Goal: Information Seeking & Learning: Learn about a topic

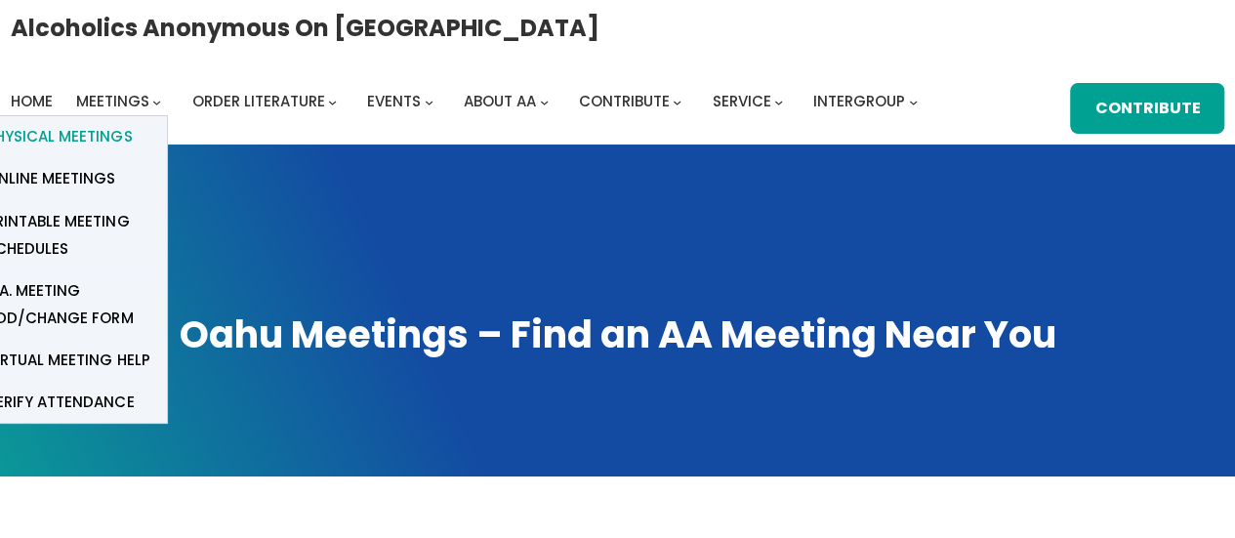
click at [88, 132] on span "Physical Meetings" at bounding box center [58, 136] width 145 height 27
click at [113, 124] on span "Physical Meetings" at bounding box center [58, 136] width 145 height 27
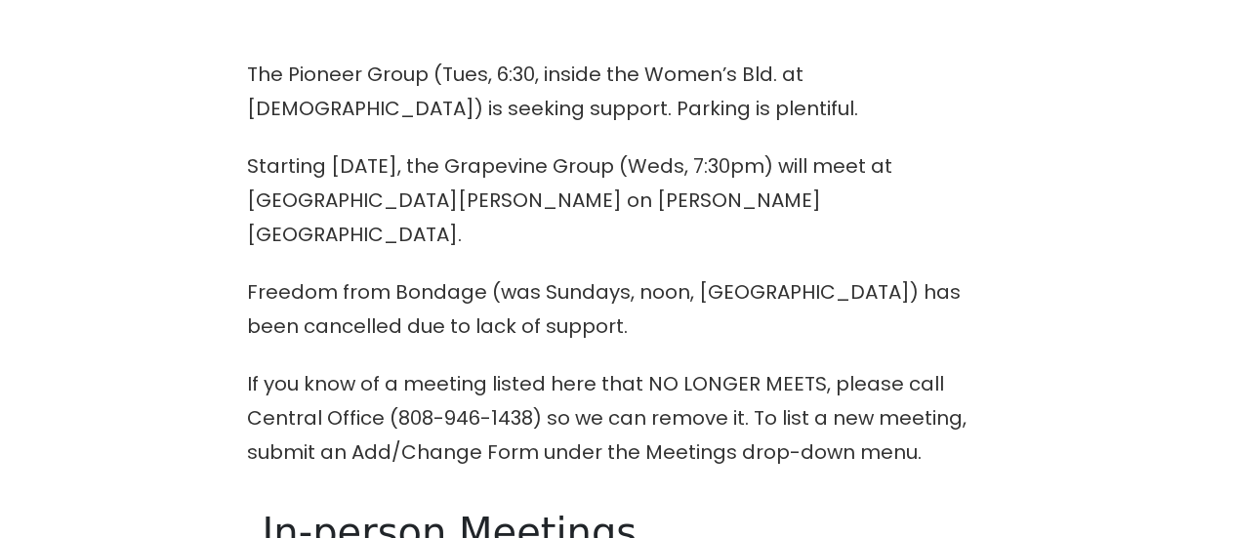
scroll to position [781, 0]
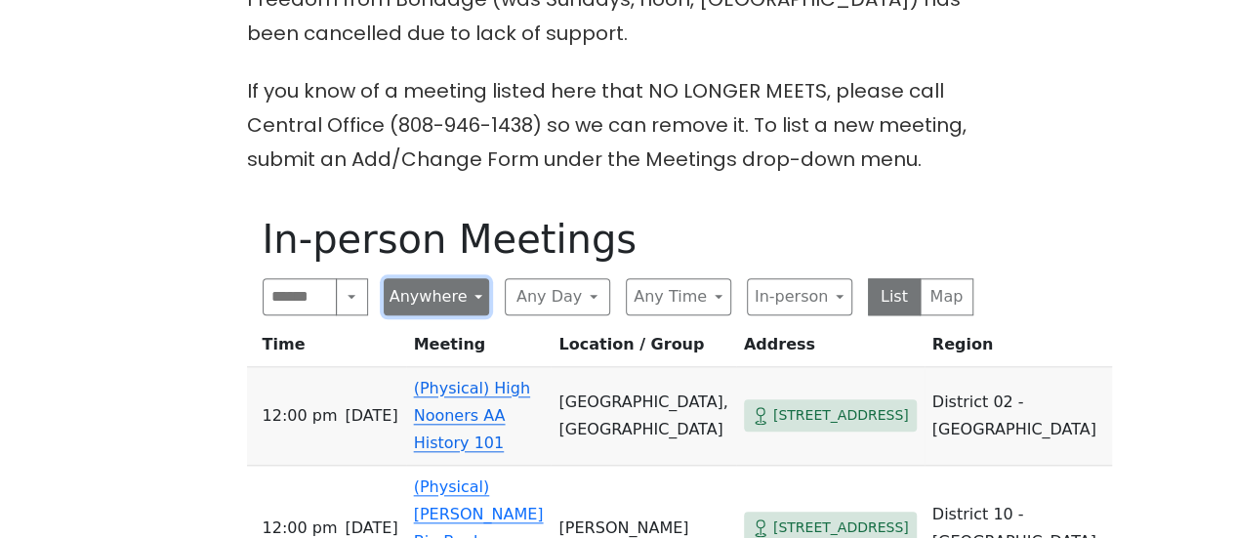
click at [455, 278] on button "Anywhere" at bounding box center [436, 296] width 105 height 37
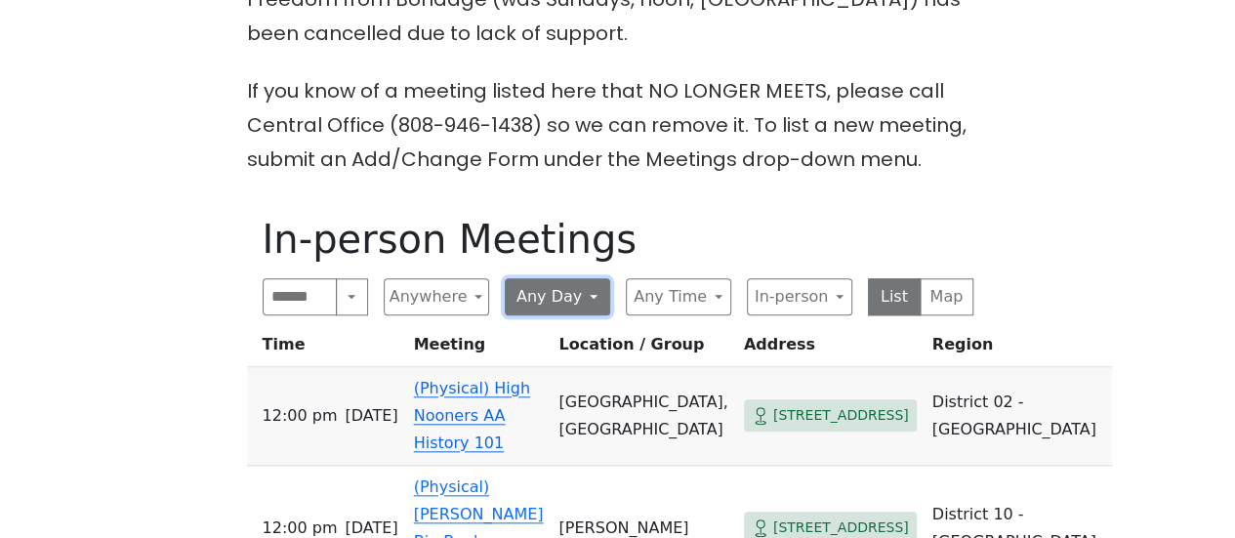
click at [580, 278] on button "Any Day" at bounding box center [557, 296] width 105 height 37
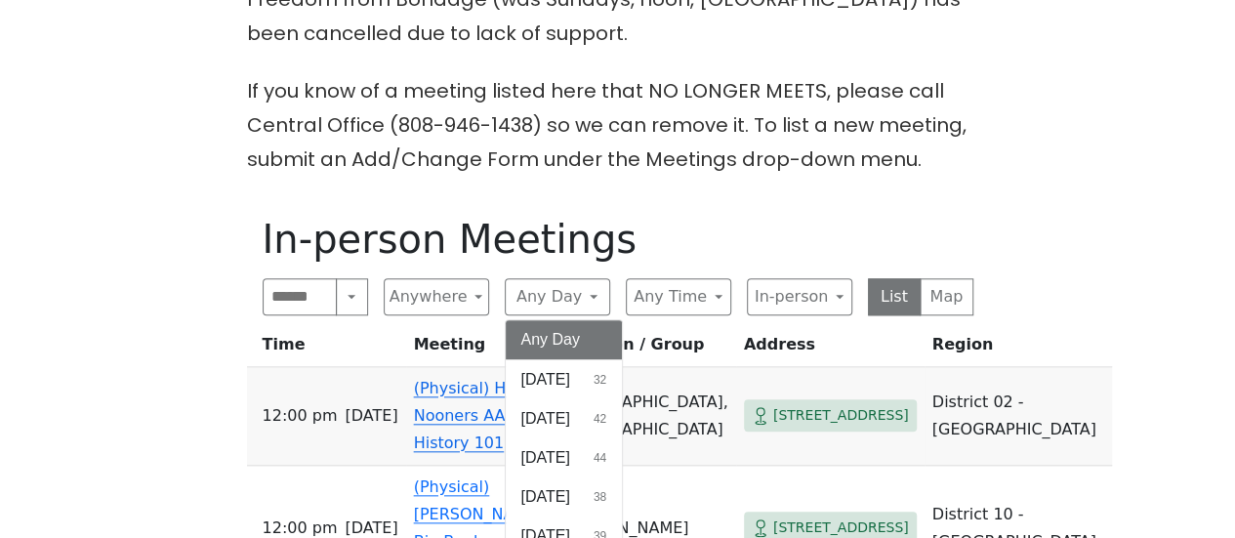
click at [577, 320] on button "Any Day" at bounding box center [564, 339] width 117 height 39
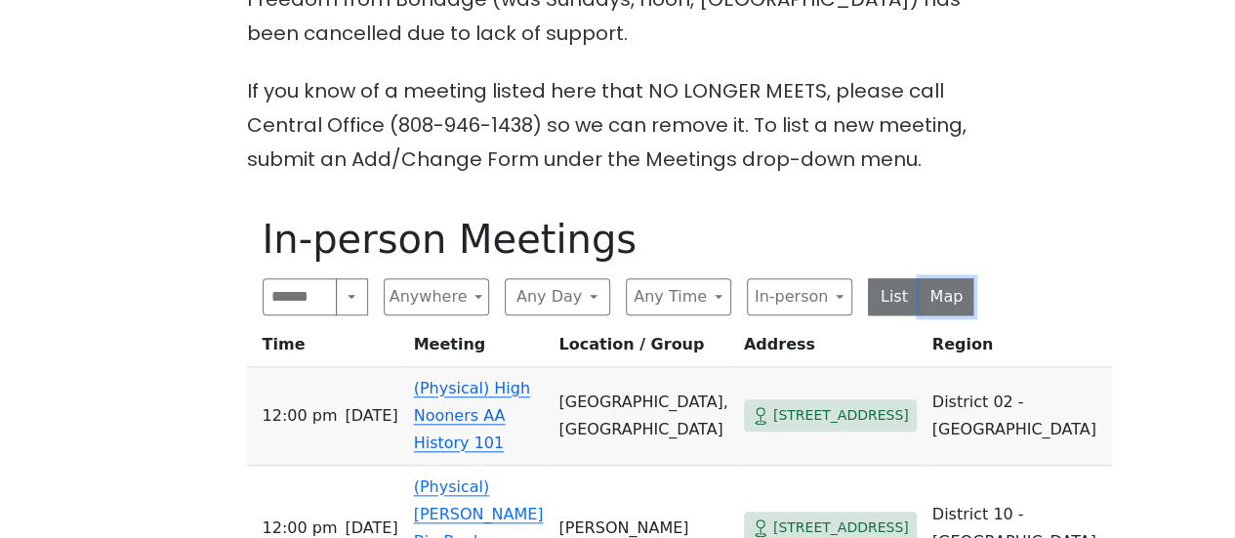
click at [936, 278] on button "Map" at bounding box center [947, 296] width 54 height 37
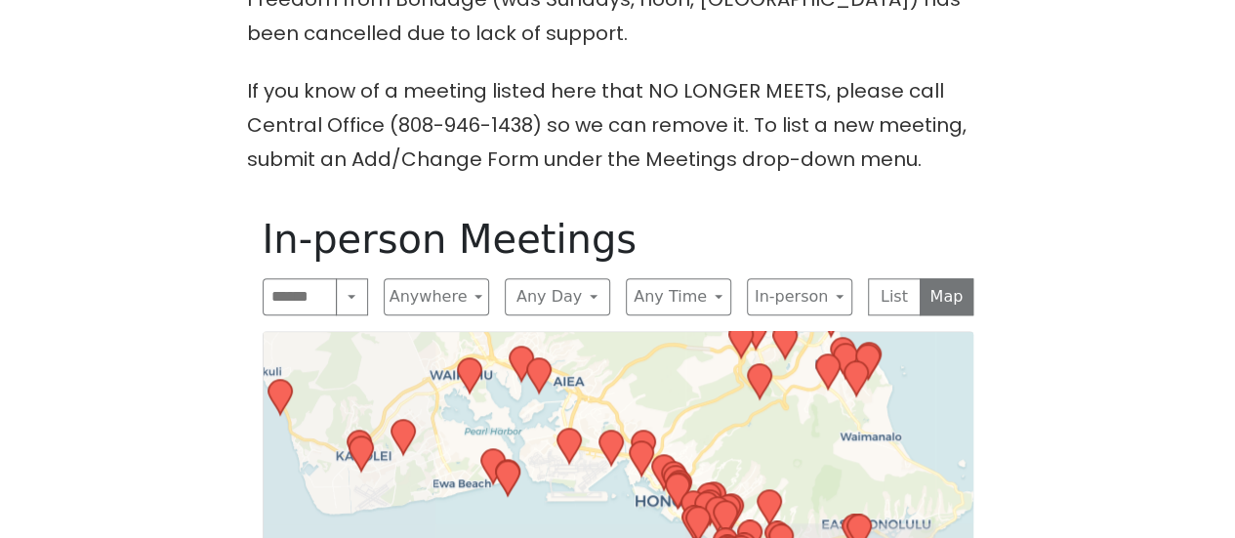
drag, startPoint x: 627, startPoint y: 480, endPoint x: 837, endPoint y: 4, distance: 520.6
click at [837, 4] on div "The Pioneer Group (Tues, 6:30, inside the Women’s Bld. at [DEMOGRAPHIC_DATA]) i…" at bounding box center [618, 311] width 1112 height 1093
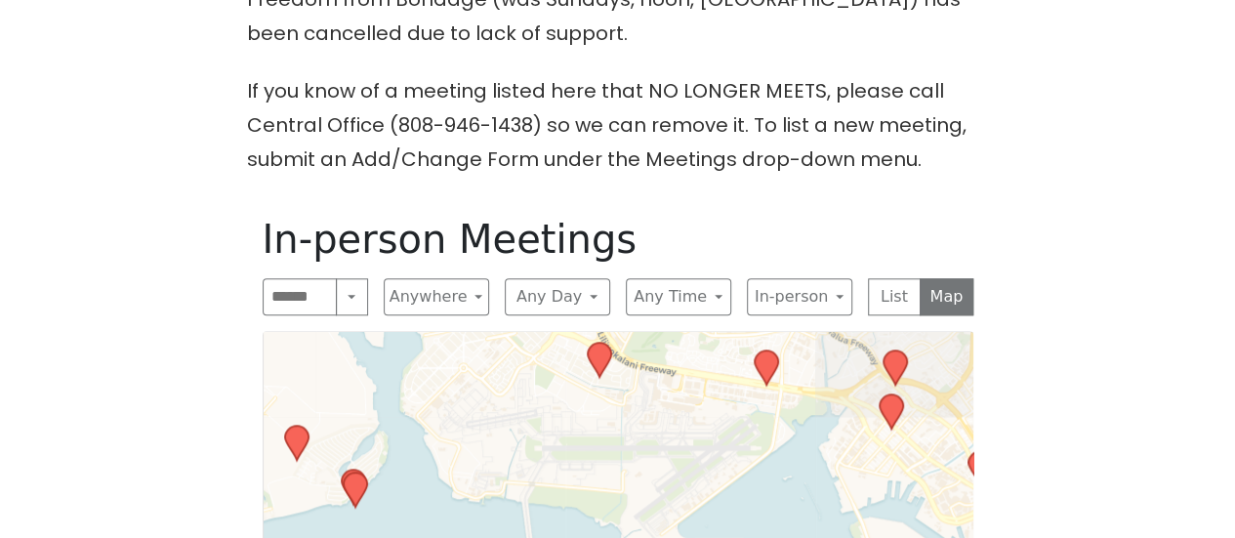
drag, startPoint x: 679, startPoint y: 487, endPoint x: 205, endPoint y: 267, distance: 523.2
click at [205, 267] on div "The Pioneer Group (Tues, 6:30, inside the Women’s Bld. at [DEMOGRAPHIC_DATA]) i…" at bounding box center [618, 311] width 1112 height 1093
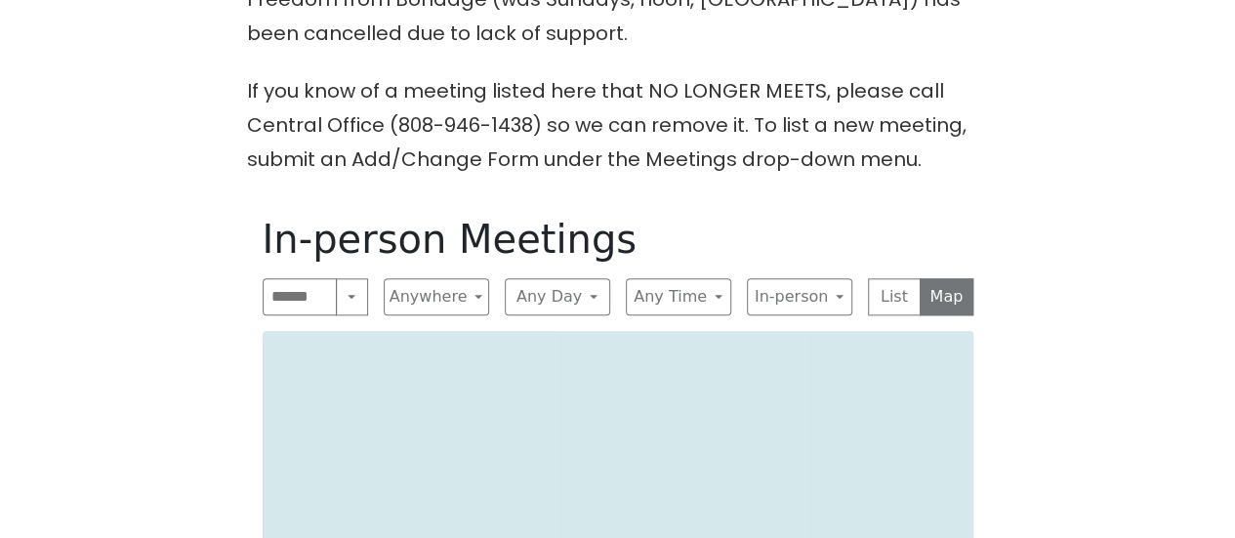
drag, startPoint x: 437, startPoint y: 526, endPoint x: 433, endPoint y: 174, distance: 352.4
click at [433, 200] on div "In-person Meetings Search Near Location Near Me Anywhere Anywhere Cyberspace 67…" at bounding box center [618, 517] width 742 height 635
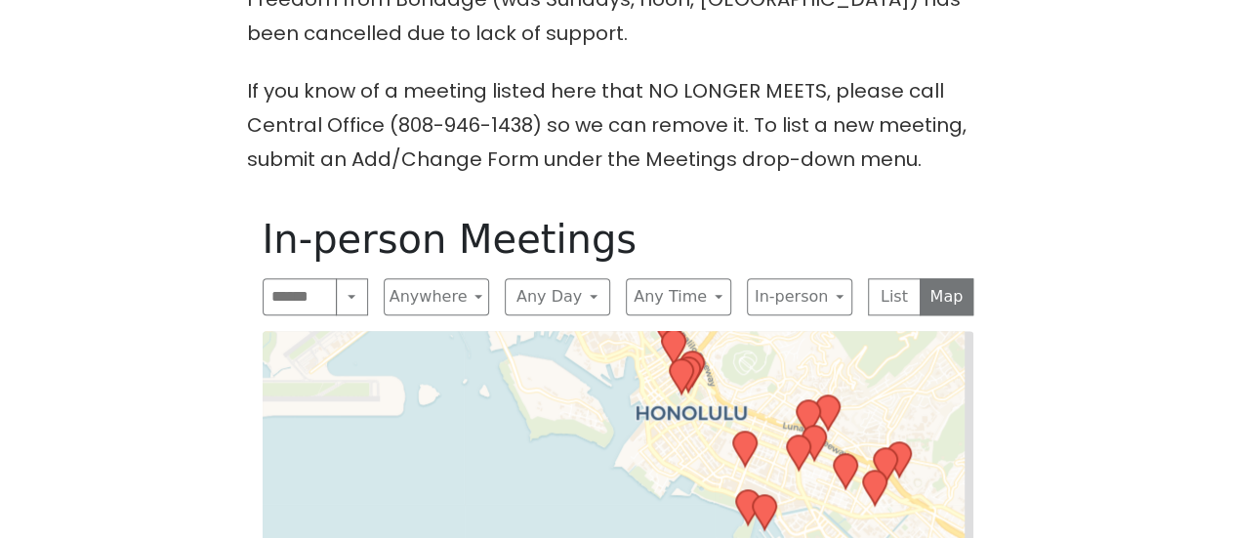
drag, startPoint x: 581, startPoint y: 386, endPoint x: 239, endPoint y: 584, distance: 395.0
click at [239, 537] on html "Skip to content Alcoholics Anonymous on Oahu Home Meetings Physical Meetings On…" at bounding box center [617, 317] width 1235 height 2196
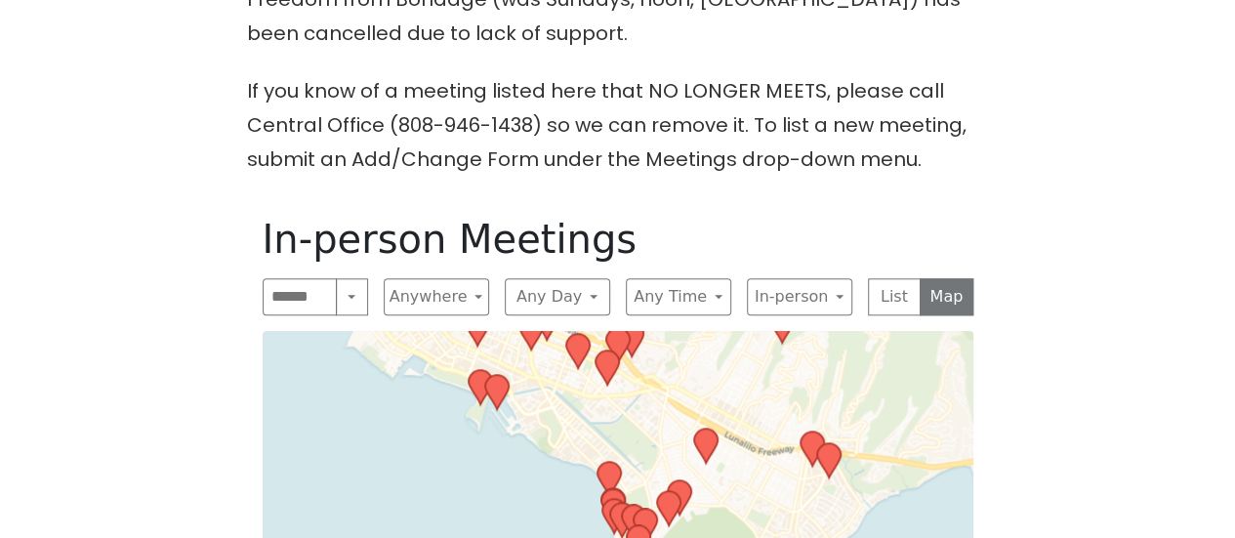
drag, startPoint x: 508, startPoint y: 477, endPoint x: 241, endPoint y: 351, distance: 294.8
click at [241, 351] on div "The Pioneer Group (Tues, 6:30, inside the Women’s Bld. at [DEMOGRAPHIC_DATA]) i…" at bounding box center [618, 311] width 1112 height 1093
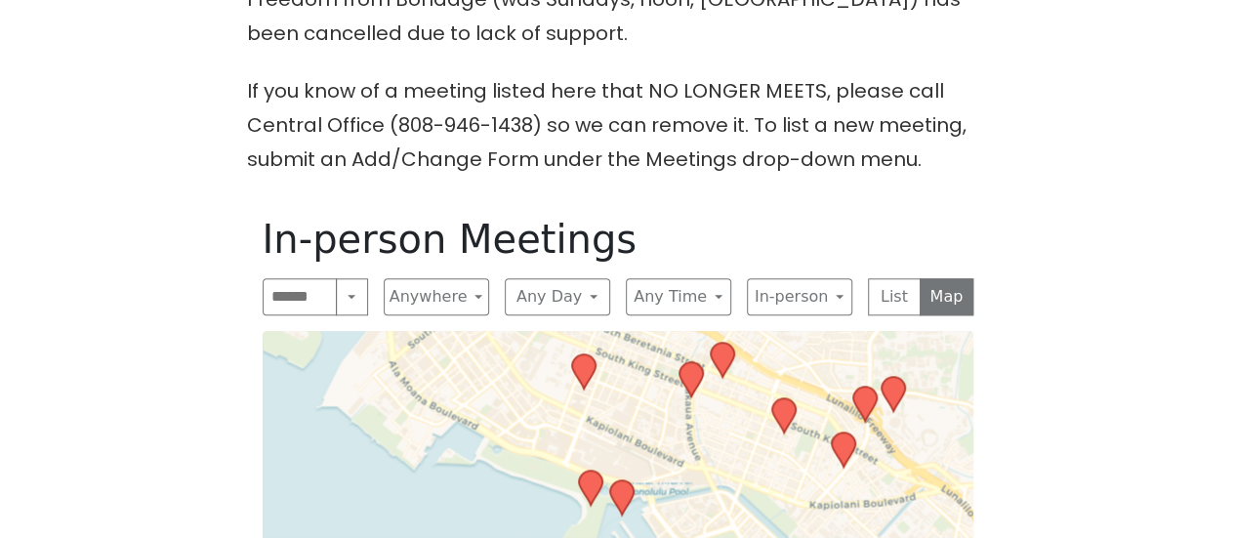
drag, startPoint x: 689, startPoint y: 372, endPoint x: 755, endPoint y: 547, distance: 186.6
click at [755, 537] on html "Skip to content Alcoholics Anonymous on Oahu Home Meetings Physical Meetings On…" at bounding box center [617, 317] width 1235 height 2196
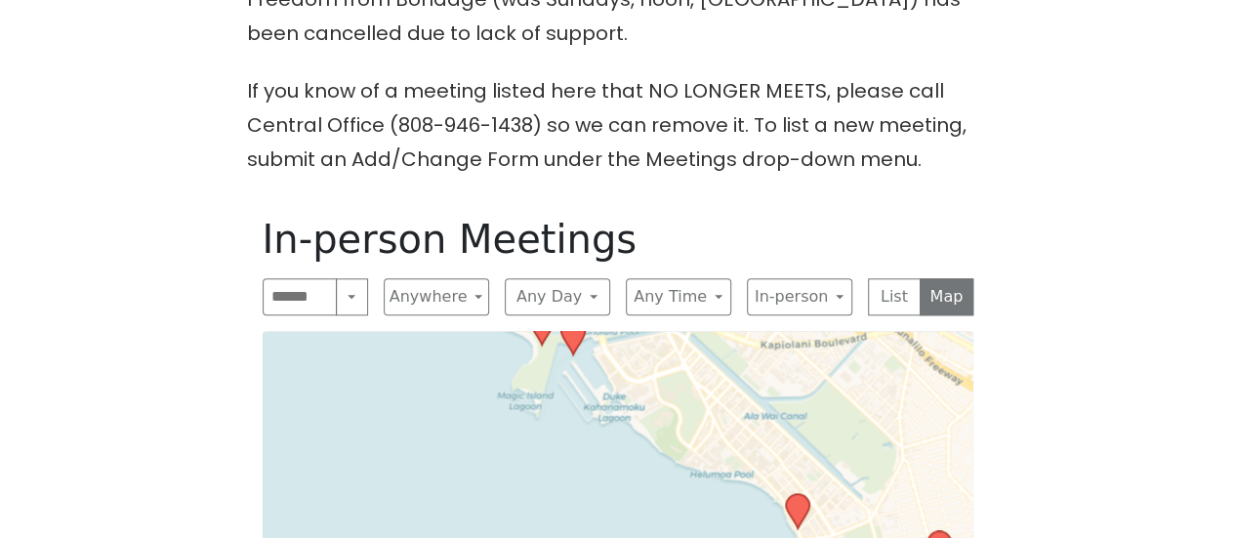
drag, startPoint x: 722, startPoint y: 505, endPoint x: 674, endPoint y: 345, distance: 167.4
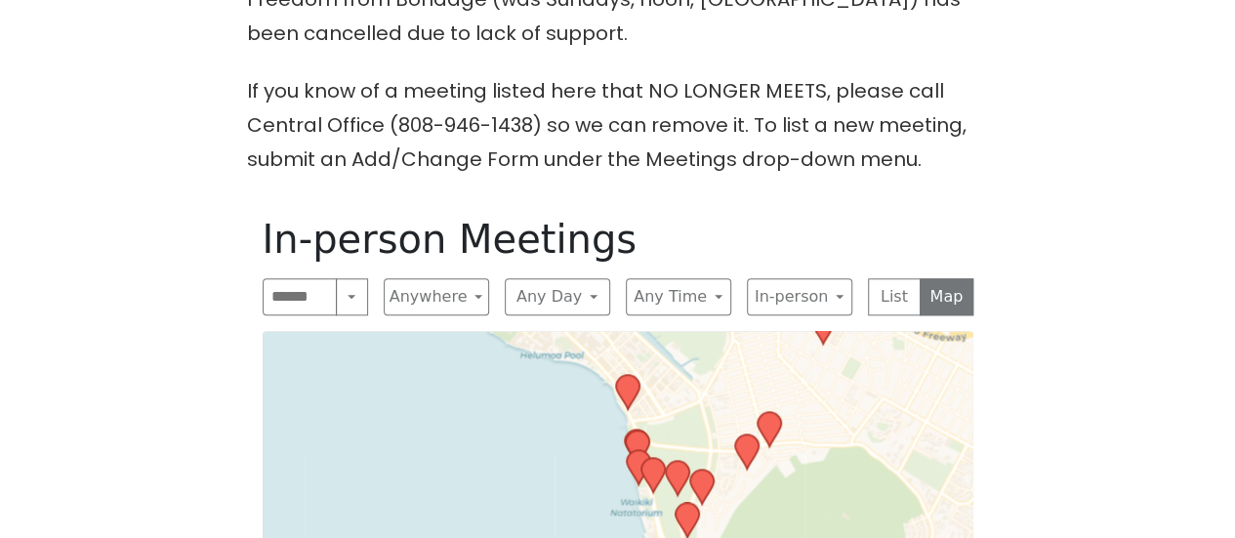
drag, startPoint x: 662, startPoint y: 493, endPoint x: 478, endPoint y: 364, distance: 224.3
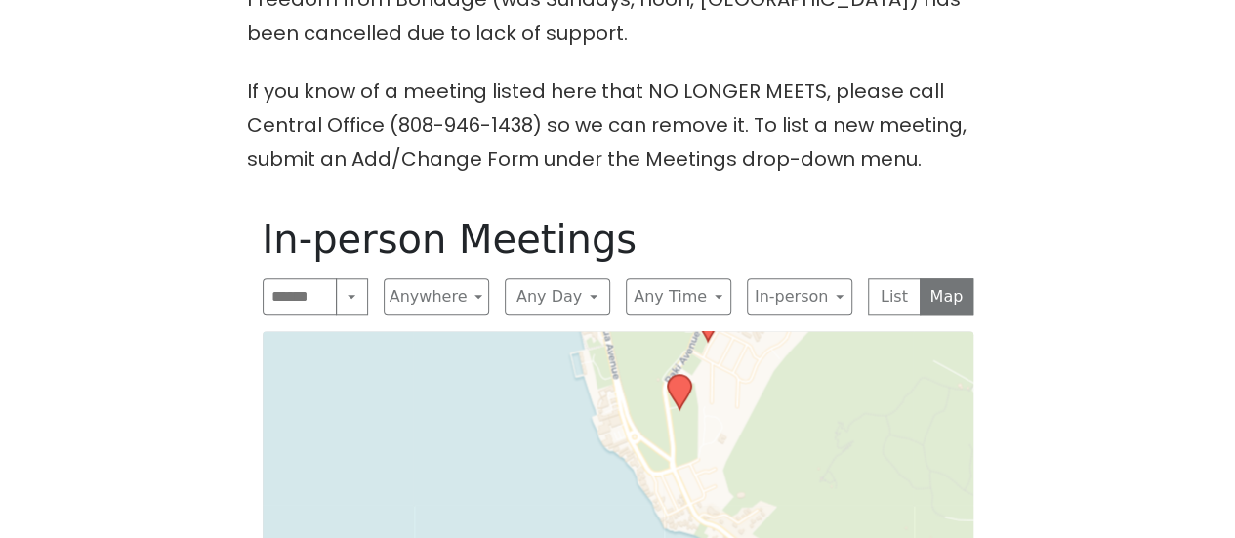
drag, startPoint x: 602, startPoint y: 421, endPoint x: 697, endPoint y: 234, distance: 209.1
click at [697, 234] on div "In-person Meetings Search Near Location Near Me Anywhere Anywhere Cyberspace 67…" at bounding box center [618, 517] width 742 height 635
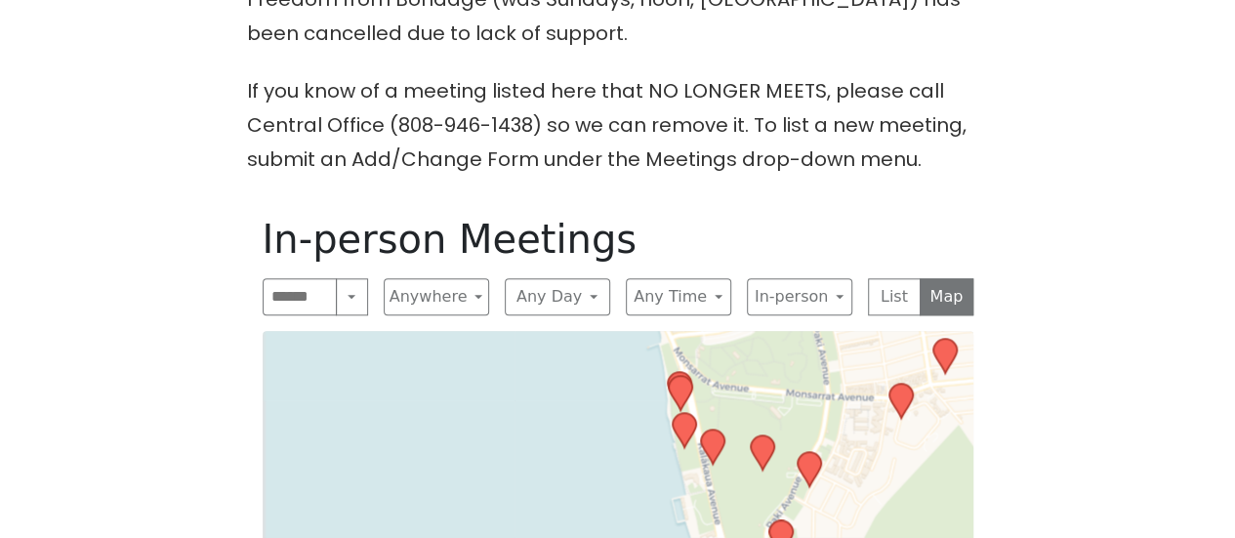
drag, startPoint x: 496, startPoint y: 343, endPoint x: 597, endPoint y: 488, distance: 177.4
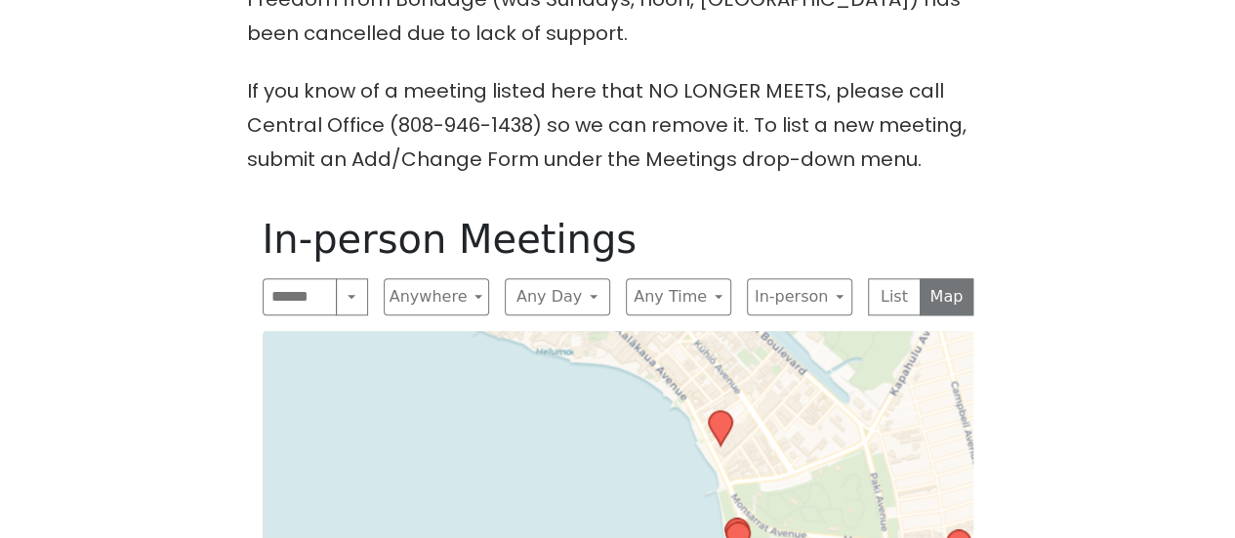
drag, startPoint x: 578, startPoint y: 393, endPoint x: 636, endPoint y: 540, distance: 157.4
click at [636, 537] on html "Skip to content Alcoholics Anonymous on Oahu Home Meetings Physical Meetings On…" at bounding box center [617, 317] width 1235 height 2196
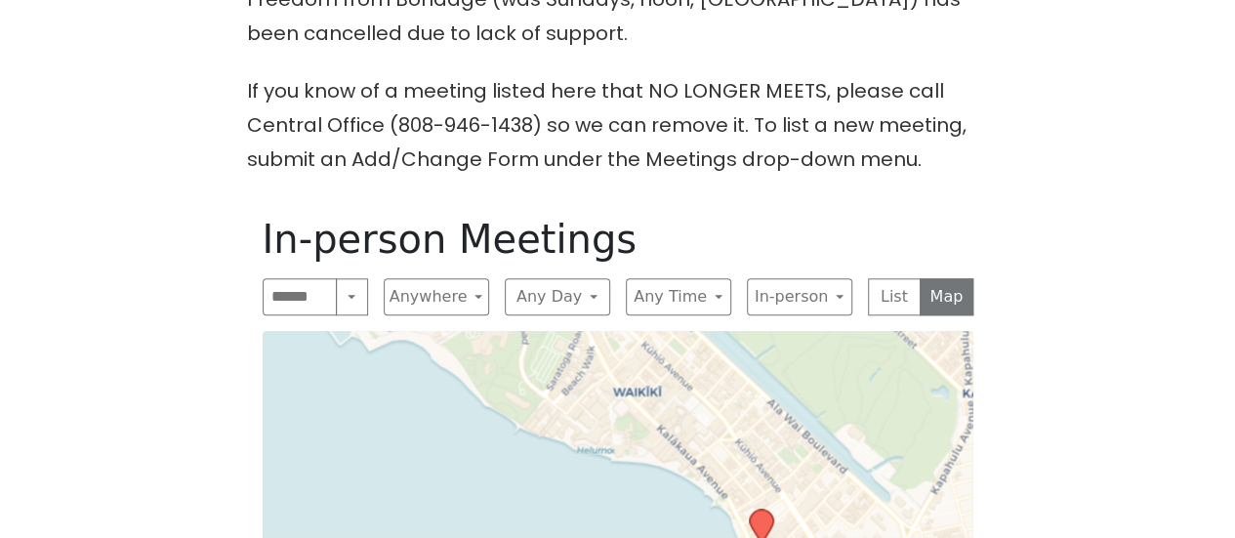
drag, startPoint x: 640, startPoint y: 402, endPoint x: 681, endPoint y: 501, distance: 106.8
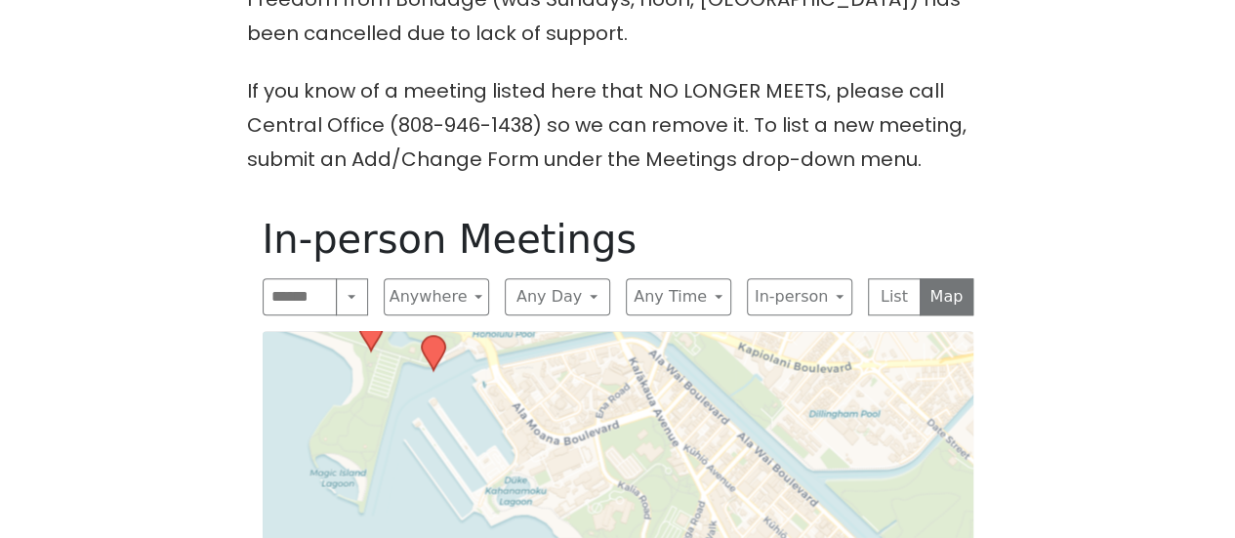
drag, startPoint x: 720, startPoint y: 409, endPoint x: 842, endPoint y: 584, distance: 213.1
click at [842, 537] on html "Skip to content Alcoholics Anonymous on Oahu Home Meetings Physical Meetings On…" at bounding box center [617, 317] width 1235 height 2196
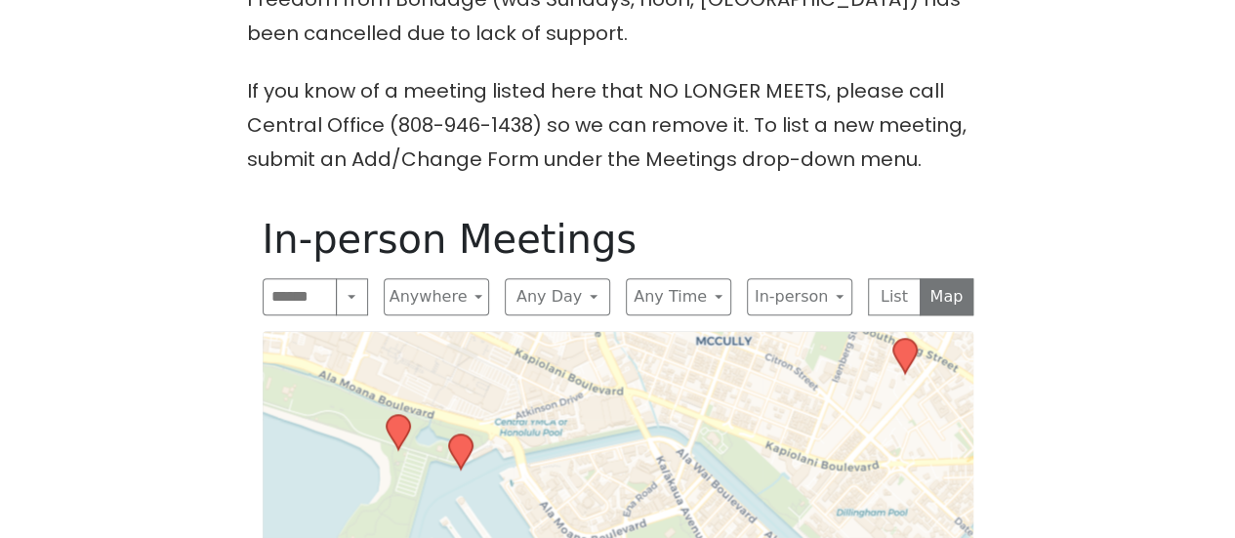
drag, startPoint x: 617, startPoint y: 377, endPoint x: 644, endPoint y: 475, distance: 102.3
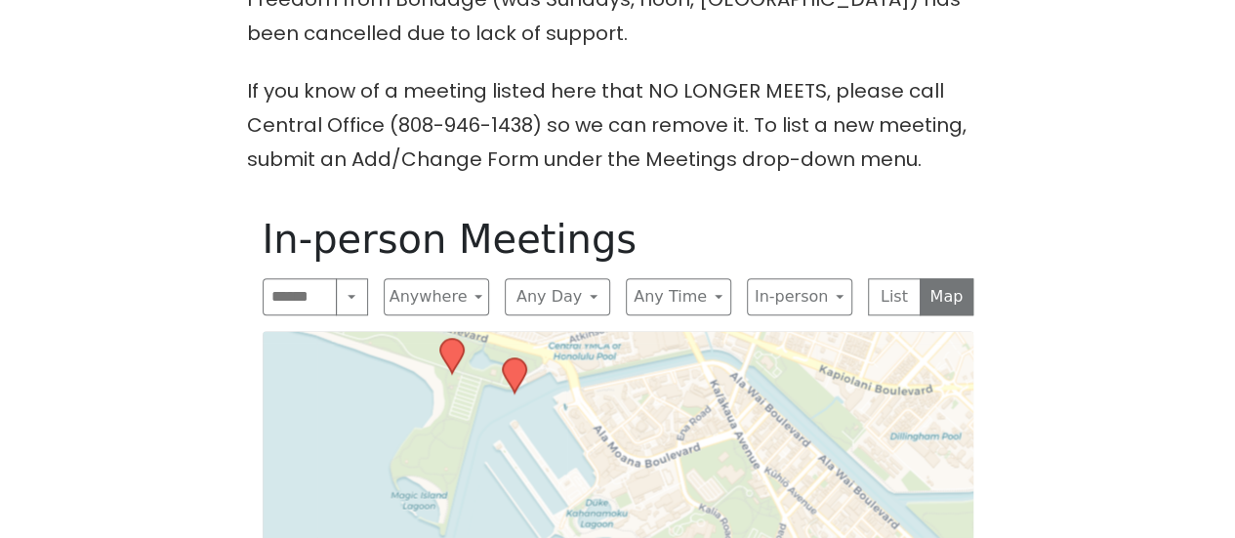
drag, startPoint x: 622, startPoint y: 454, endPoint x: 682, endPoint y: 373, distance: 101.1
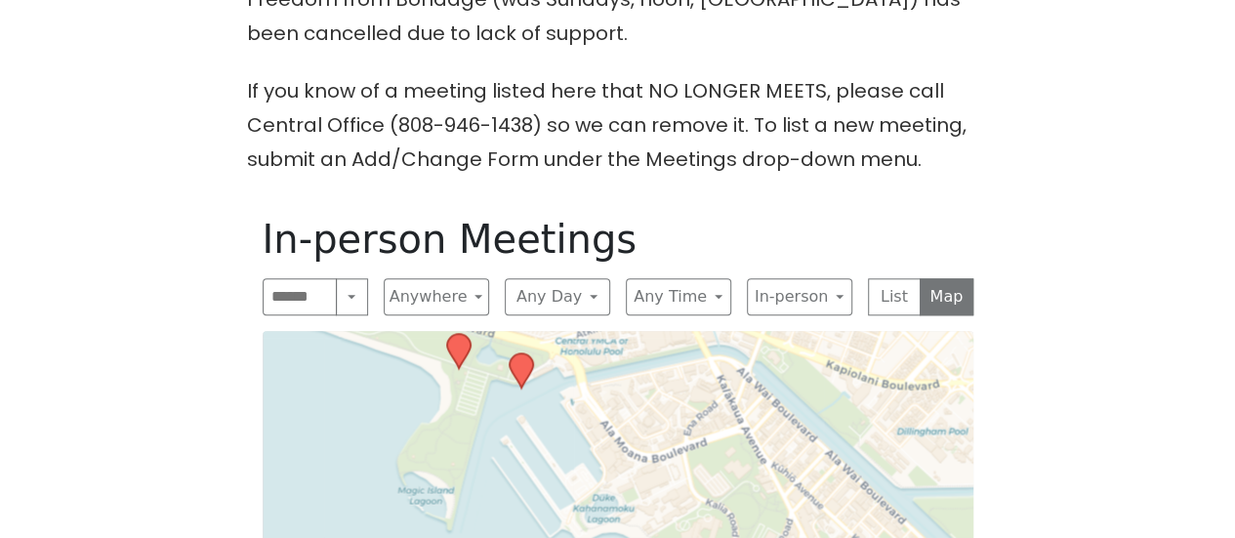
click at [457, 334] on icon at bounding box center [457, 351] width 23 height 34
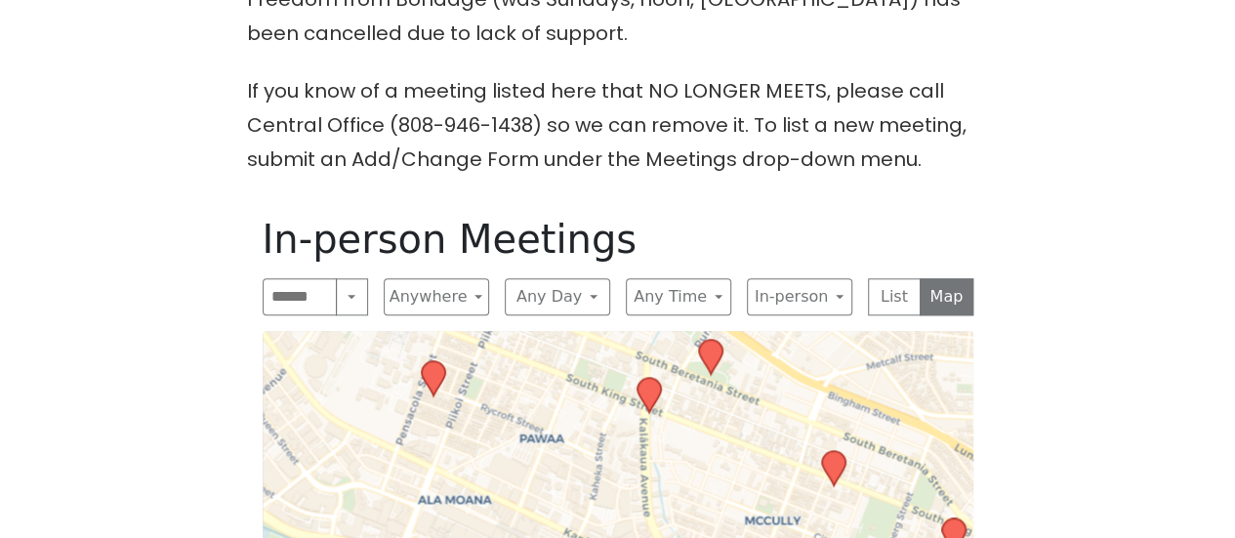
drag, startPoint x: 549, startPoint y: 434, endPoint x: 543, endPoint y: 97, distance: 337.8
click at [543, 98] on div "The Pioneer Group (Tues, 6:30, inside the Women’s Bld. at [DEMOGRAPHIC_DATA]) i…" at bounding box center [618, 311] width 1112 height 1093
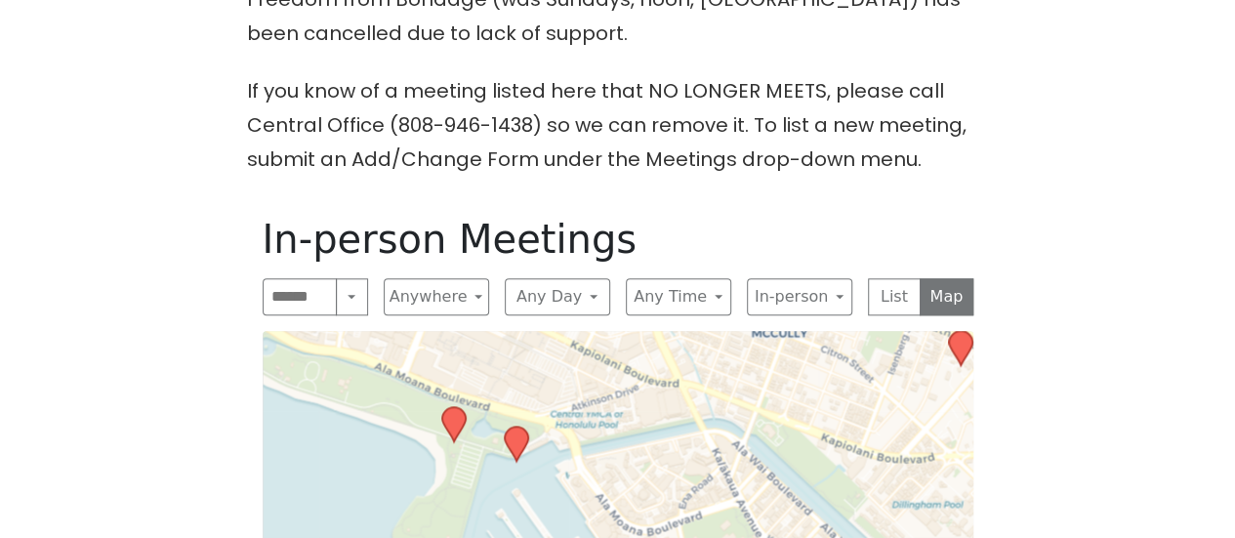
click at [517, 427] on icon at bounding box center [515, 444] width 23 height 34
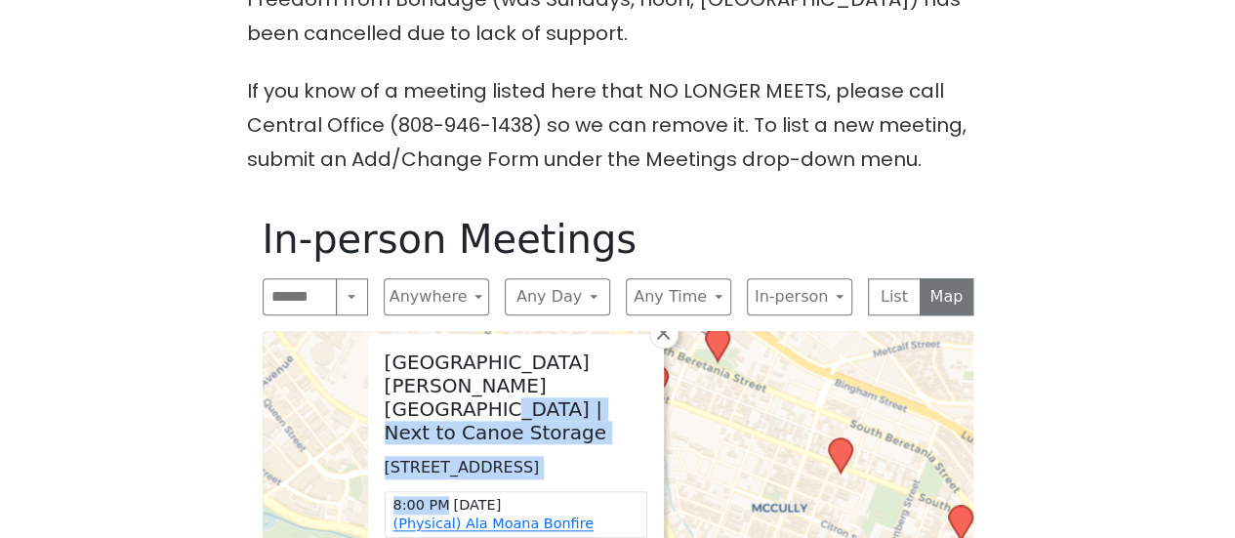
drag, startPoint x: 542, startPoint y: 452, endPoint x: 529, endPoint y: 347, distance: 106.2
click at [529, 347] on div "Ala Moana Park Kahanamoku Lagoon | Next to Canoe Storage 48 Ala Moana Park Dr, …" at bounding box center [516, 470] width 294 height 270
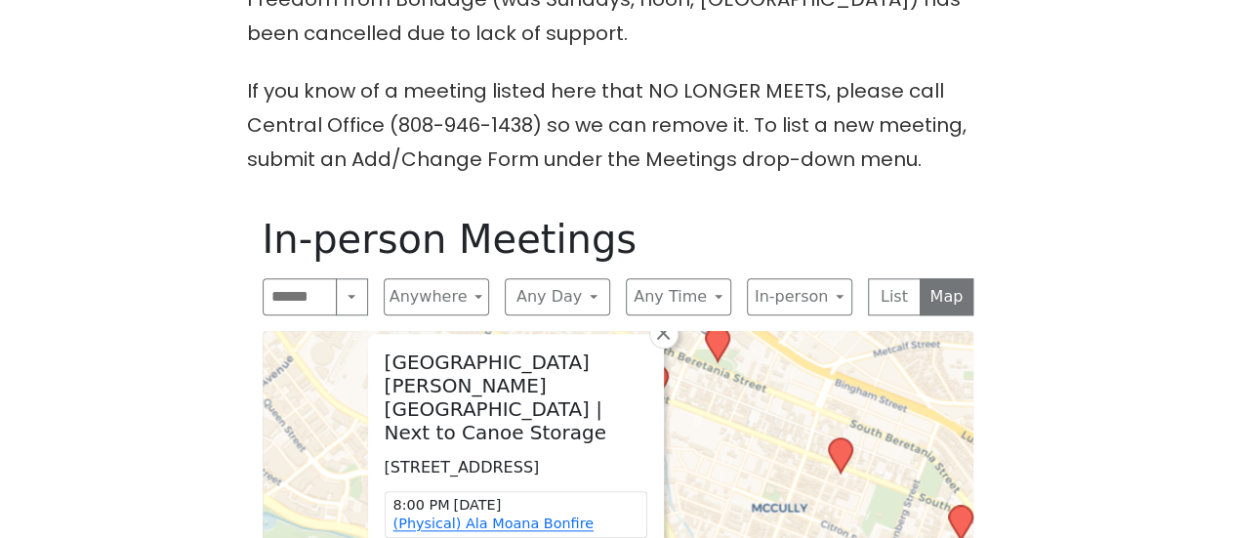
drag, startPoint x: 152, startPoint y: 354, endPoint x: 143, endPoint y: 355, distance: 9.8
click at [143, 355] on div "The Pioneer Group (Tues, 6:30, inside the Women’s Bld. at [DEMOGRAPHIC_DATA]) i…" at bounding box center [618, 311] width 1112 height 1093
click at [666, 321] on span "×" at bounding box center [663, 332] width 20 height 23
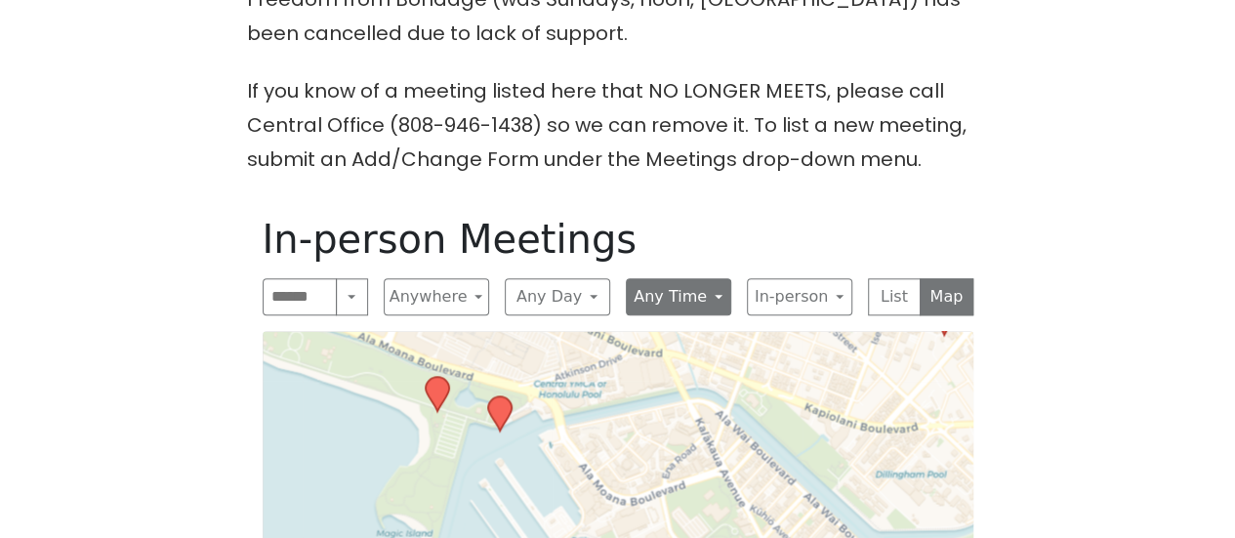
drag, startPoint x: 669, startPoint y: 475, endPoint x: 652, endPoint y: 270, distance: 205.7
click at [652, 270] on div "In-person Meetings Search Near Location Near Me Anywhere Anywhere Cyberspace 67…" at bounding box center [618, 517] width 742 height 635
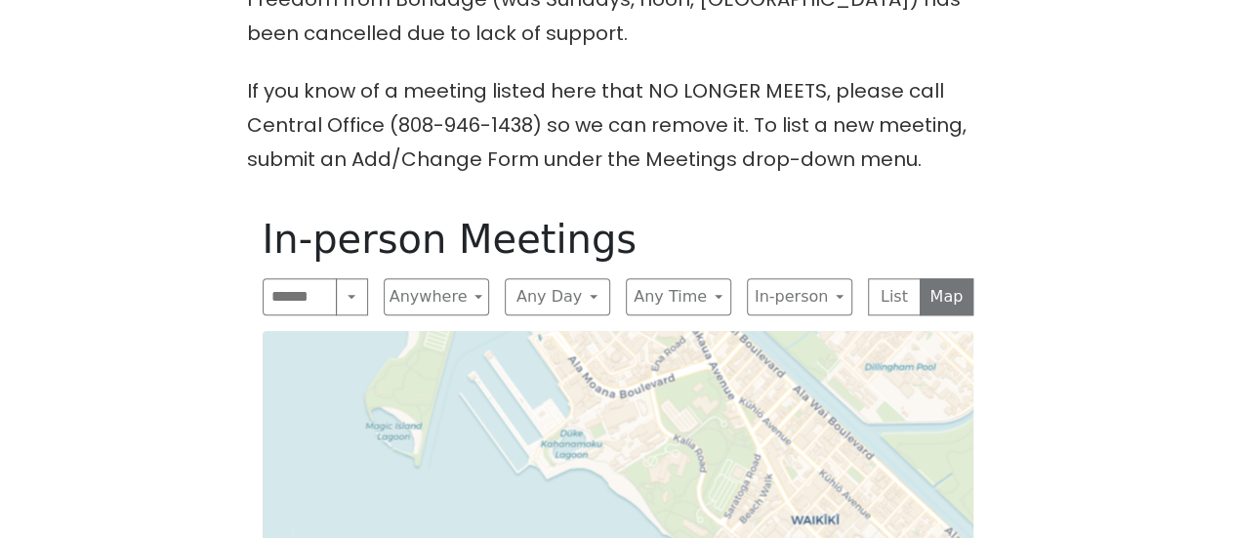
drag, startPoint x: 660, startPoint y: 458, endPoint x: 649, endPoint y: 350, distance: 107.9
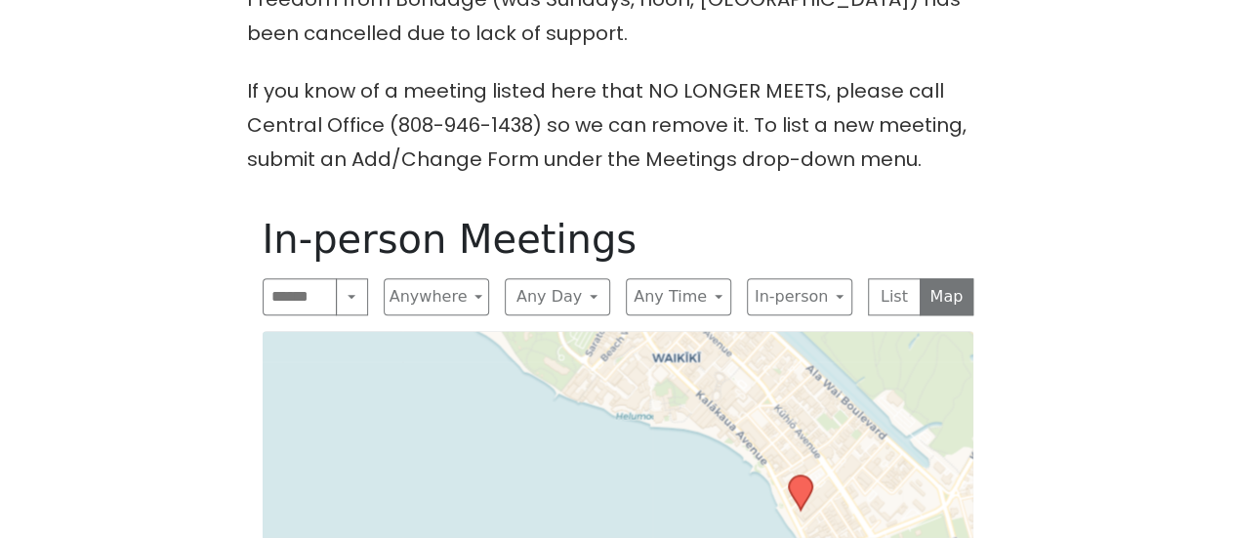
drag, startPoint x: 726, startPoint y: 468, endPoint x: 588, endPoint y: 306, distance: 213.3
click at [795, 475] on icon at bounding box center [799, 492] width 23 height 34
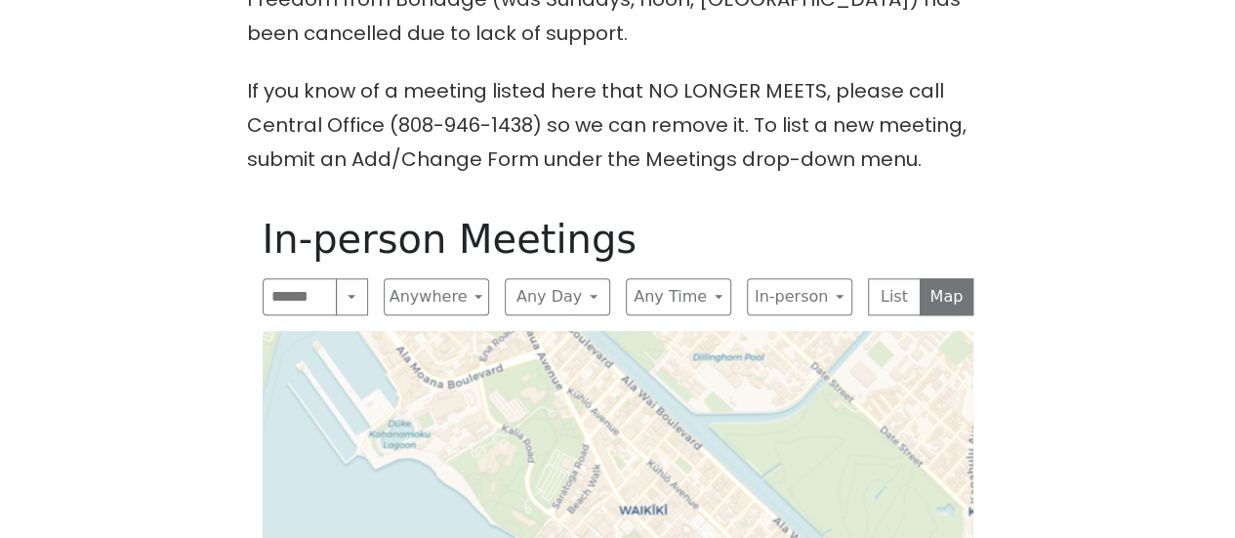
drag, startPoint x: 660, startPoint y: 513, endPoint x: 638, endPoint y: 562, distance: 54.2
click at [638, 537] on html "Skip to content Alcoholics Anonymous on Oahu Home Meetings Physical Meetings On…" at bounding box center [617, 317] width 1235 height 2196
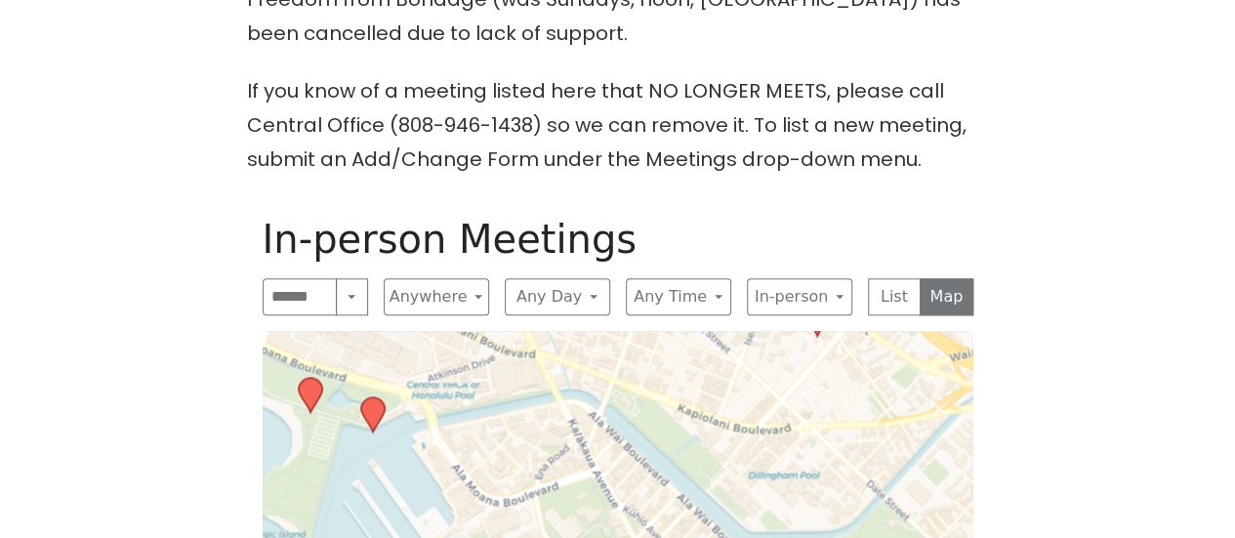
drag, startPoint x: 560, startPoint y: 351, endPoint x: 616, endPoint y: 470, distance: 130.6
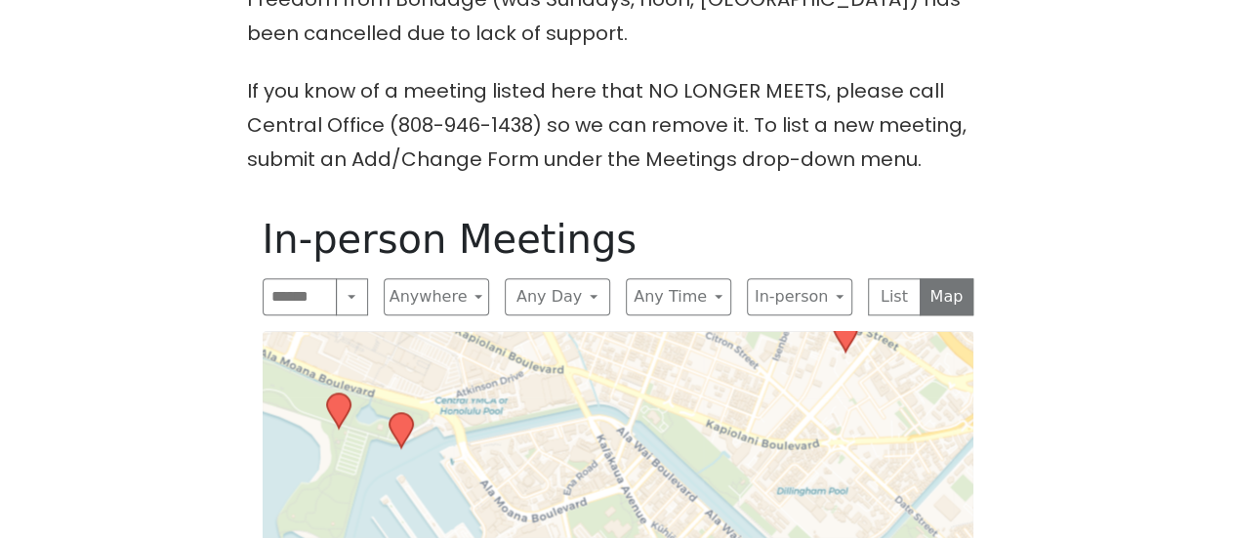
drag, startPoint x: 376, startPoint y: 431, endPoint x: 435, endPoint y: 455, distance: 64.0
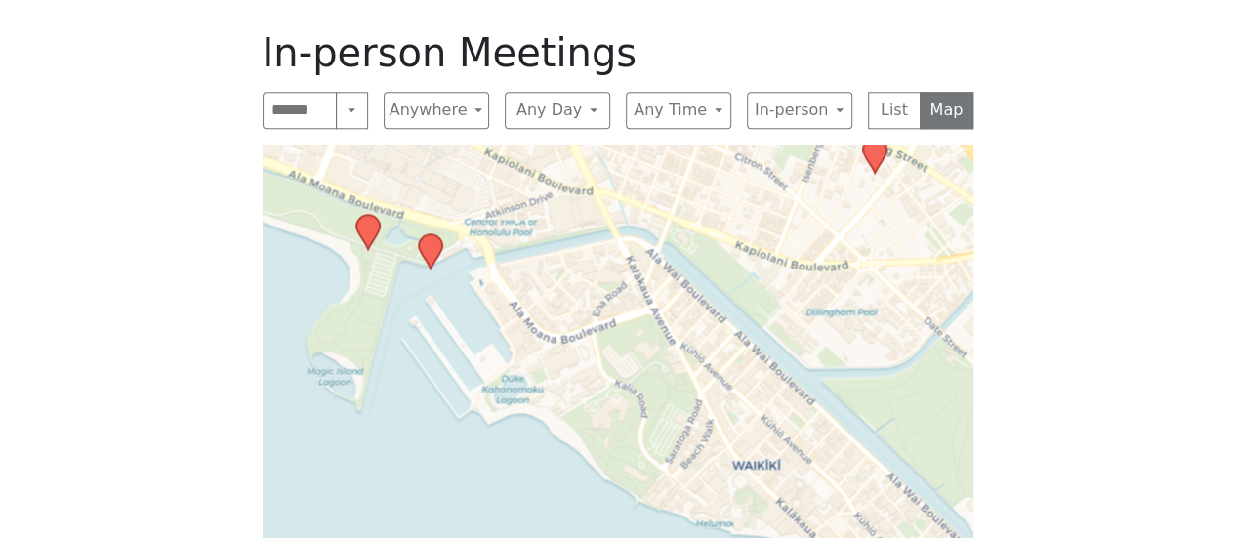
scroll to position [976, 0]
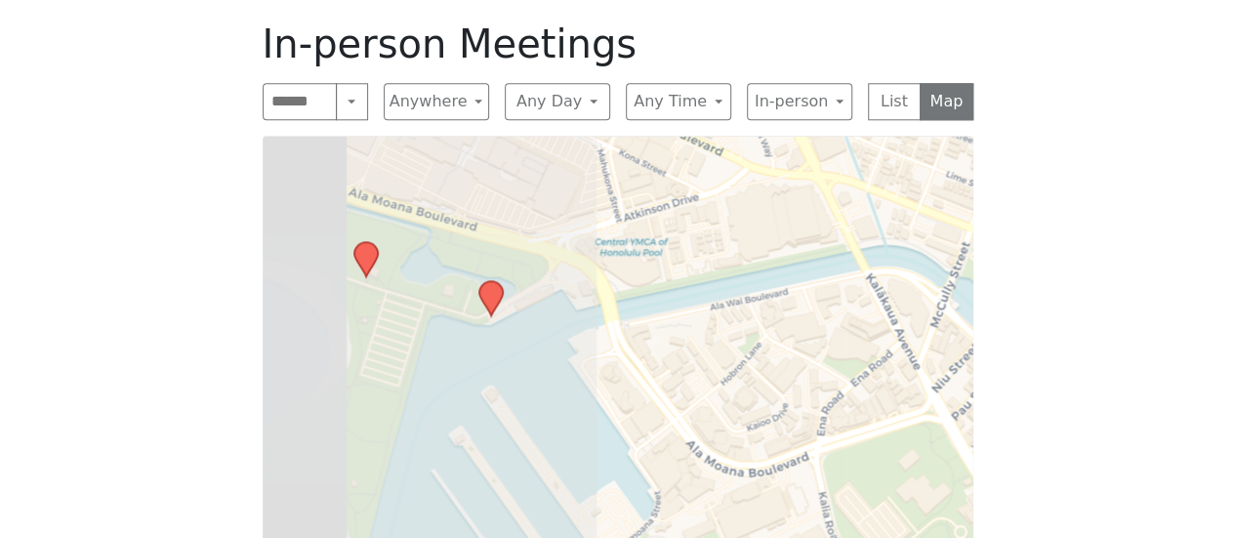
drag, startPoint x: 541, startPoint y: 314, endPoint x: 1034, endPoint y: 469, distance: 516.6
click at [1034, 469] on div "The Pioneer Group (Tues, 6:30, inside the Women’s Bld. at [DEMOGRAPHIC_DATA]) i…" at bounding box center [618, 115] width 1112 height 1093
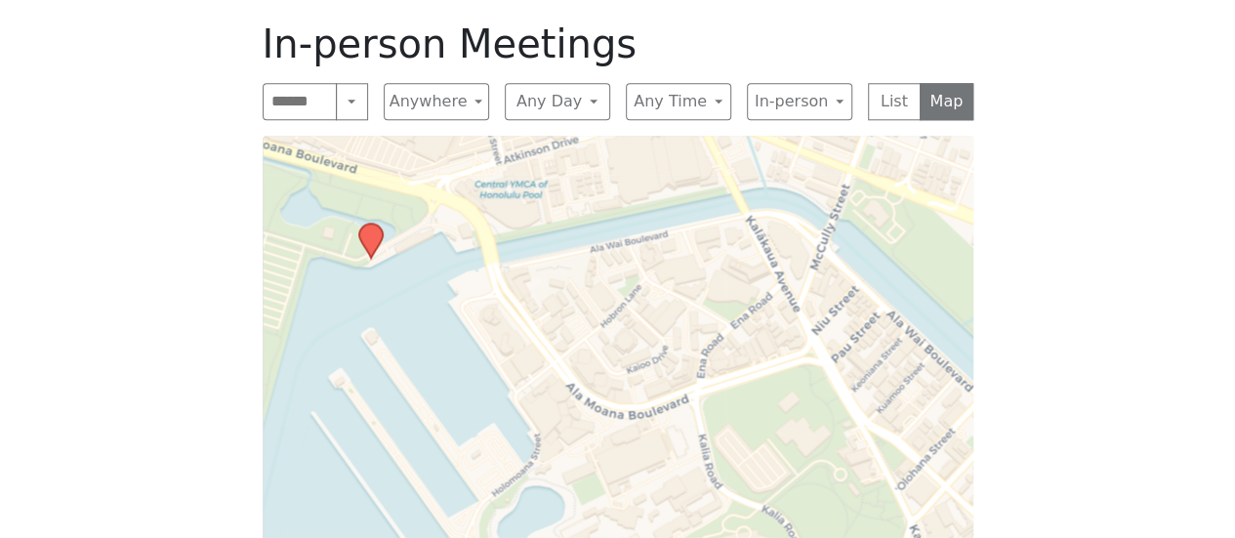
drag, startPoint x: 709, startPoint y: 335, endPoint x: 587, endPoint y: 276, distance: 135.4
click at [587, 276] on div "Leaflet | © OpenStreetMap contributors © CARTO" at bounding box center [618, 380] width 711 height 488
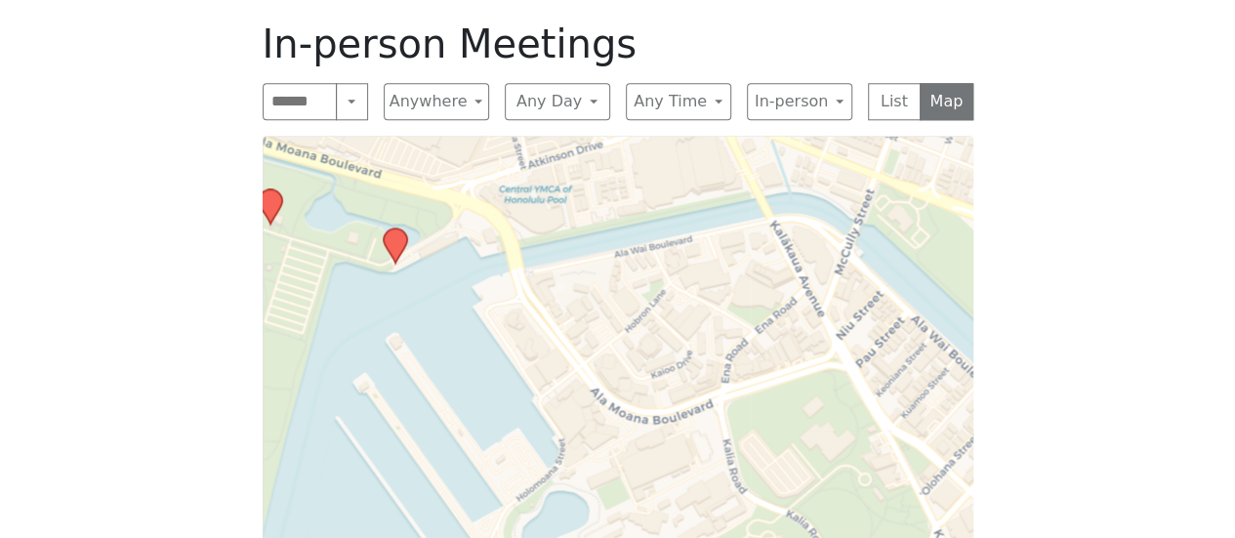
drag, startPoint x: 786, startPoint y: 421, endPoint x: 812, endPoint y: 426, distance: 26.8
click at [811, 426] on div "Leaflet | © OpenStreetMap contributors © CARTO" at bounding box center [618, 380] width 711 height 488
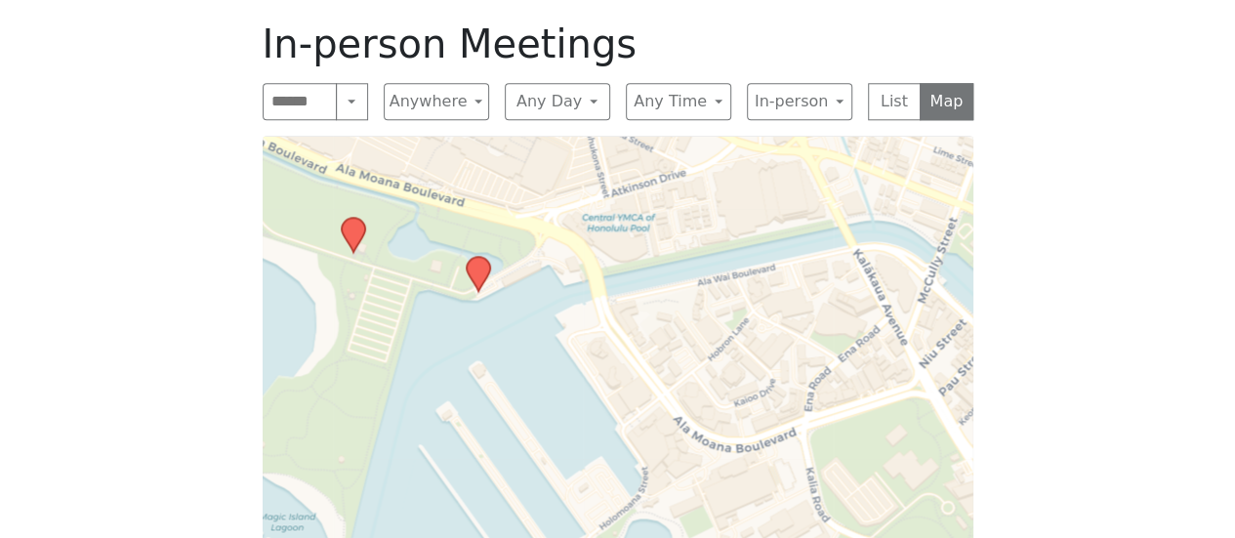
drag, startPoint x: 670, startPoint y: 443, endPoint x: 752, endPoint y: 472, distance: 86.8
click at [752, 472] on div "Leaflet | © OpenStreetMap contributors © CARTO" at bounding box center [618, 380] width 711 height 488
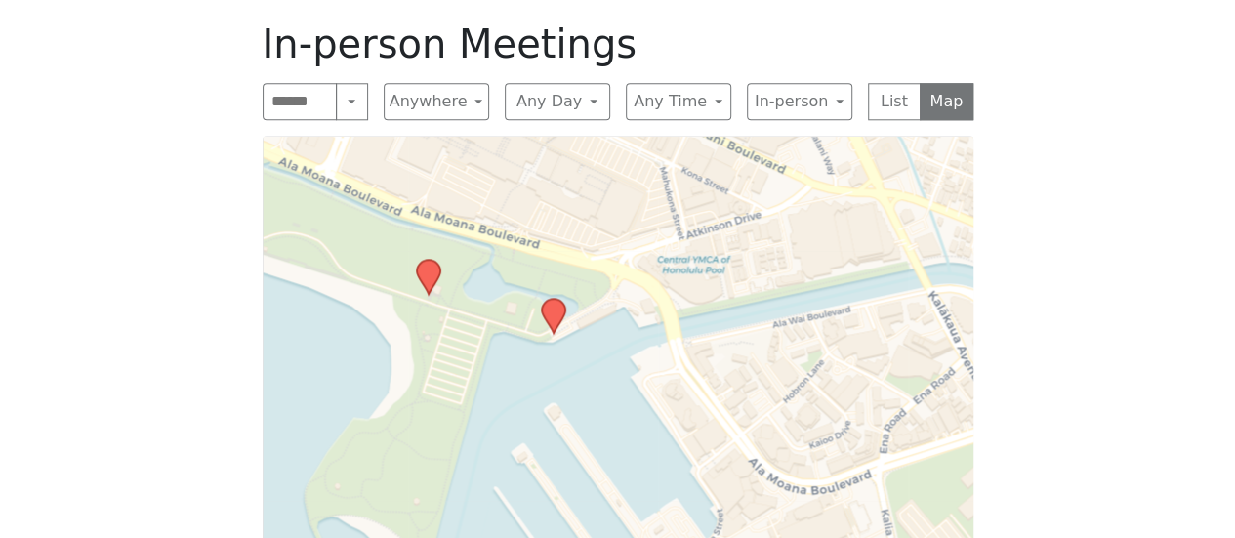
drag, startPoint x: 508, startPoint y: 308, endPoint x: 583, endPoint y: 349, distance: 86.1
click at [583, 349] on div "Leaflet | © OpenStreetMap contributors © CARTO" at bounding box center [618, 380] width 711 height 488
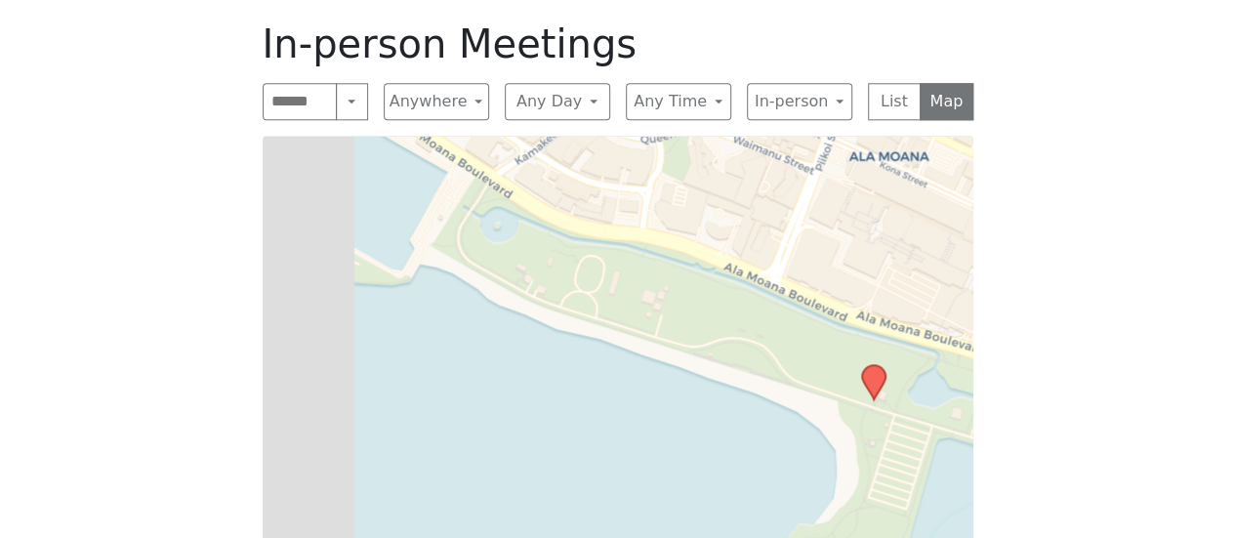
drag, startPoint x: 367, startPoint y: 267, endPoint x: 836, endPoint y: 380, distance: 482.1
click at [836, 380] on div "Leaflet | © OpenStreetMap contributors © CARTO" at bounding box center [618, 380] width 711 height 488
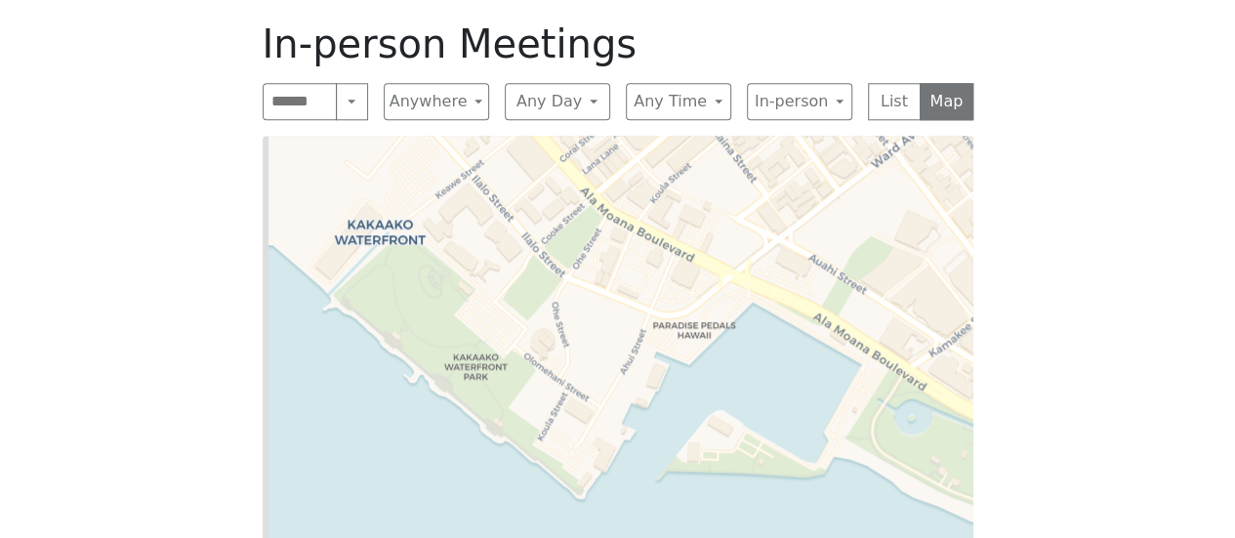
drag, startPoint x: 328, startPoint y: 245, endPoint x: 745, endPoint y: 441, distance: 460.7
click at [743, 440] on div "Leaflet | © OpenStreetMap contributors © CARTO" at bounding box center [618, 380] width 711 height 488
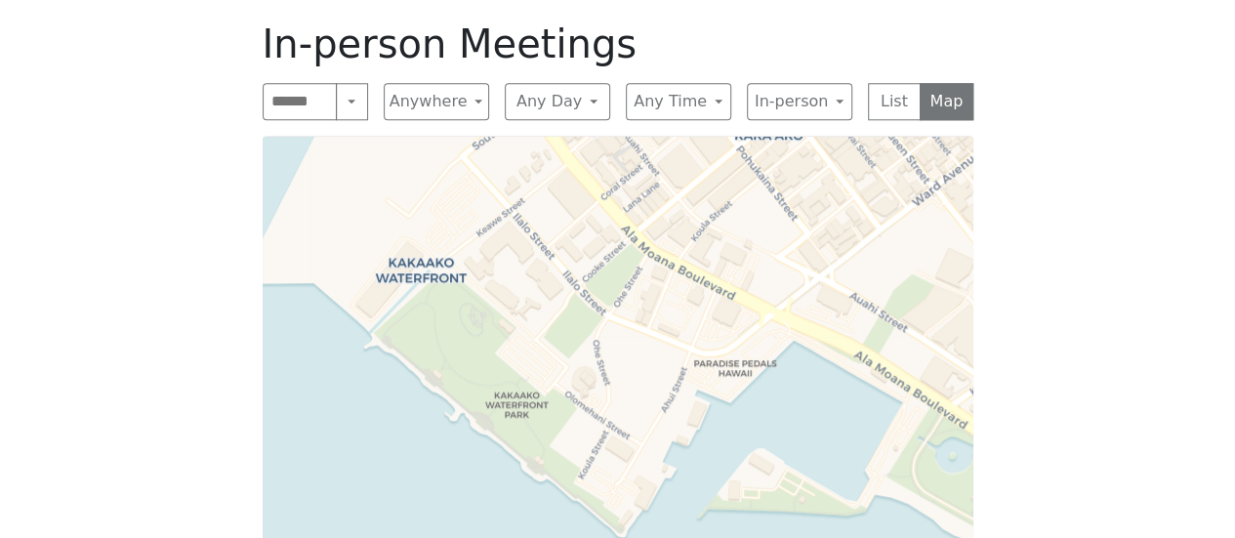
drag, startPoint x: 310, startPoint y: 243, endPoint x: 0, endPoint y: 65, distance: 357.7
click at [0, 91] on div "Alcoholics Anonymous on Oahu Home Meetings Physical Meetings Online Meetings Pr…" at bounding box center [617, 122] width 1235 height 2196
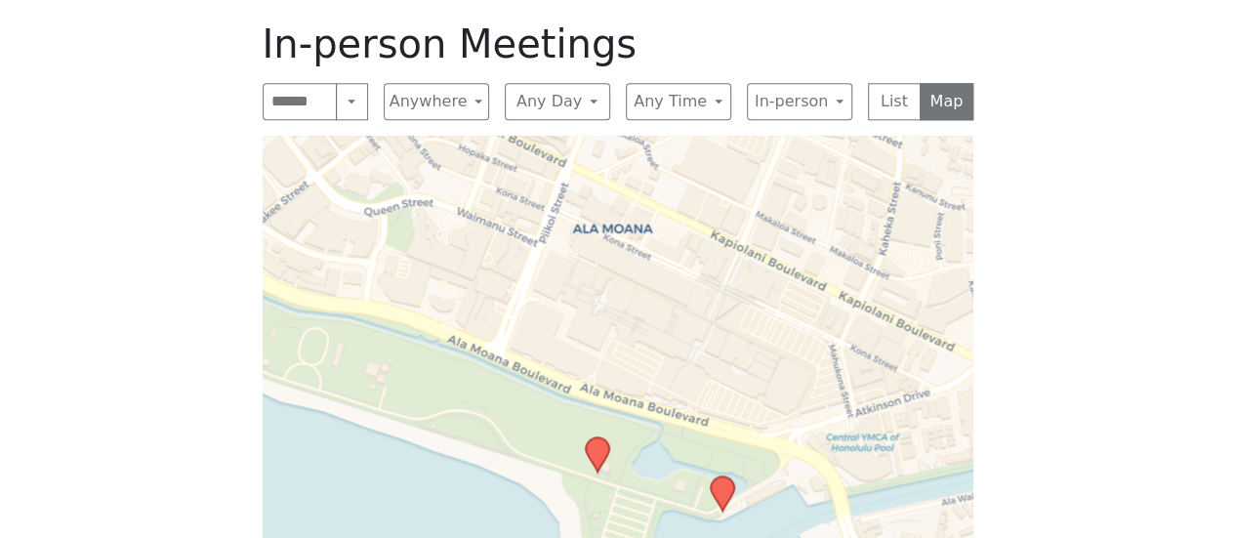
drag, startPoint x: 791, startPoint y: 258, endPoint x: 402, endPoint y: 323, distance: 394.0
click at [402, 323] on div "Leaflet | © OpenStreetMap contributors © CARTO" at bounding box center [618, 380] width 711 height 488
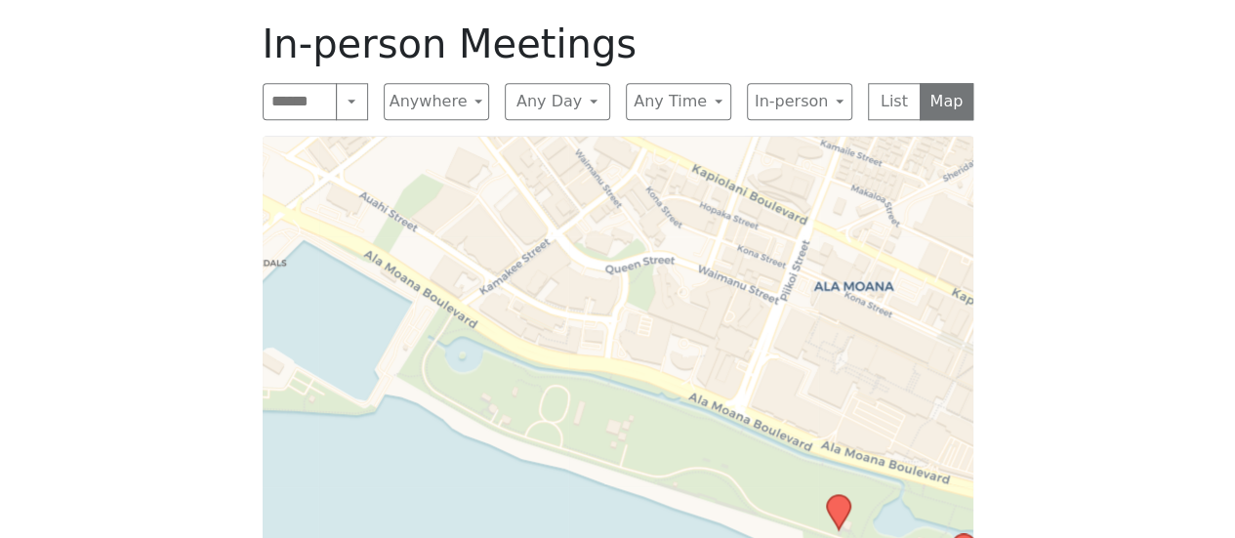
drag, startPoint x: 447, startPoint y: 224, endPoint x: 687, endPoint y: 286, distance: 248.1
click at [687, 286] on div "Leaflet | © OpenStreetMap contributors © CARTO" at bounding box center [618, 380] width 711 height 488
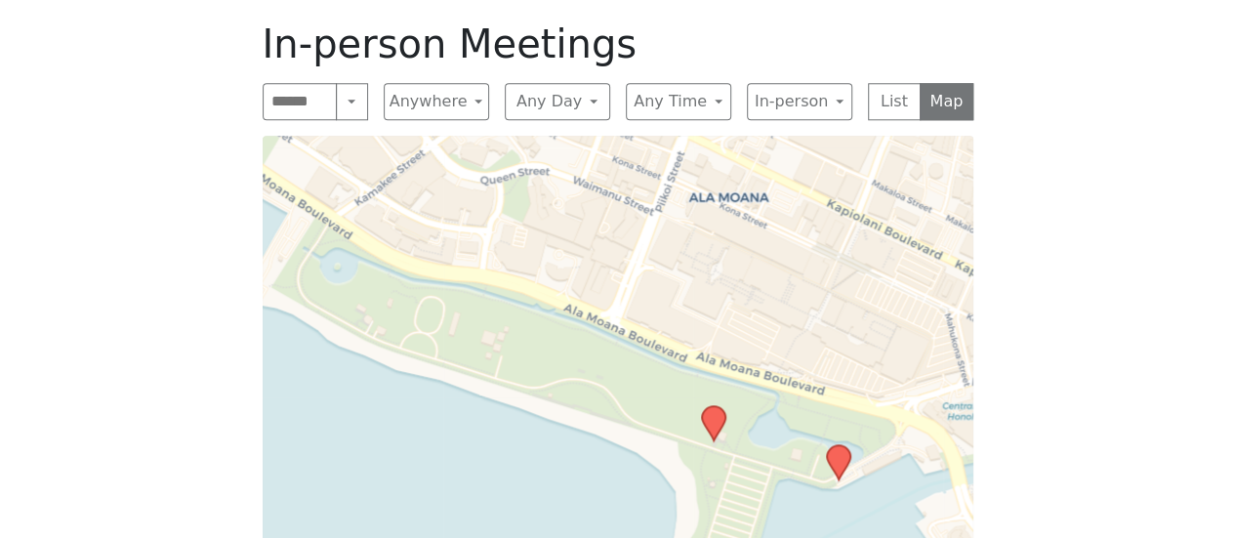
drag, startPoint x: 687, startPoint y: 286, endPoint x: 491, endPoint y: 171, distance: 227.5
click at [517, 179] on div "Leaflet | © OpenStreetMap contributors © CARTO" at bounding box center [618, 380] width 711 height 488
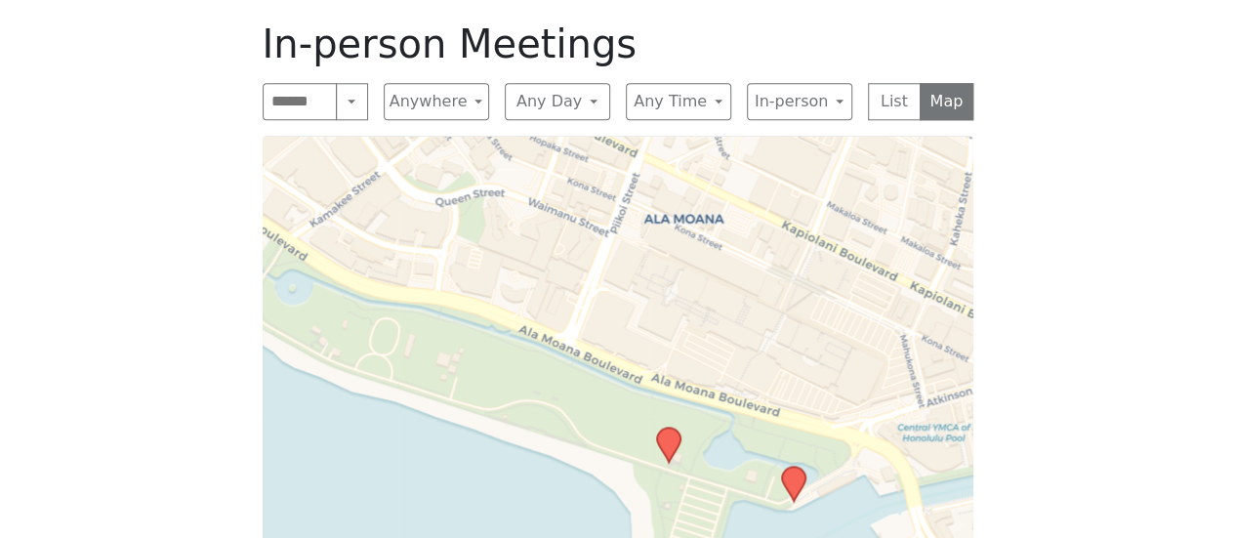
drag, startPoint x: 716, startPoint y: 236, endPoint x: 716, endPoint y: 272, distance: 36.1
click at [716, 272] on div "Leaflet | © OpenStreetMap contributors © CARTO" at bounding box center [618, 380] width 711 height 488
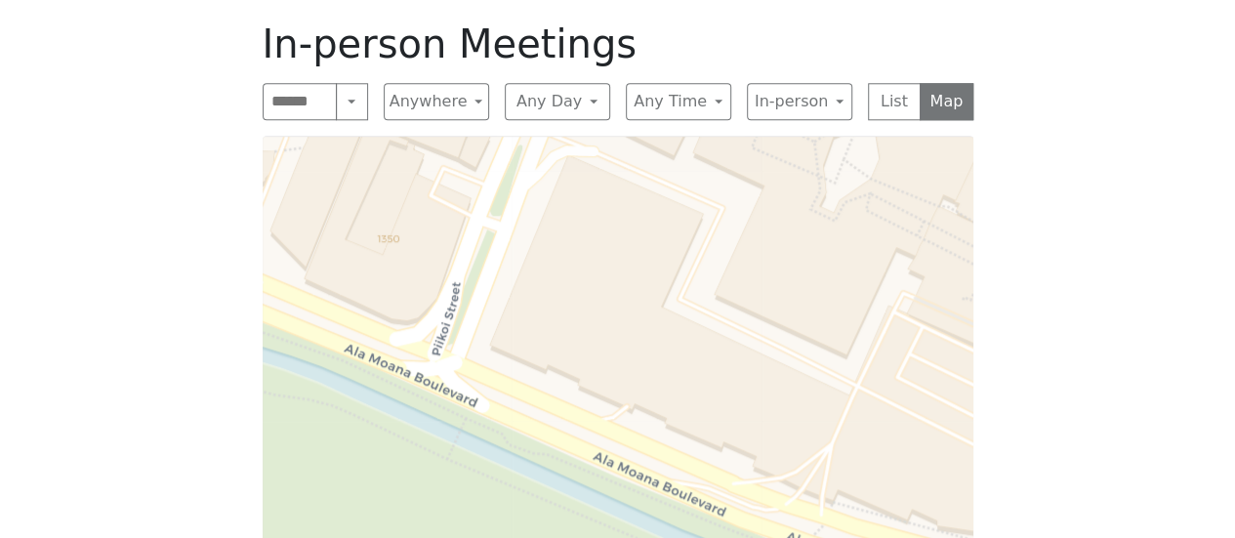
drag, startPoint x: 638, startPoint y: 280, endPoint x: 666, endPoint y: 497, distance: 218.4
click at [666, 497] on div "Leaflet | © OpenStreetMap contributors © CARTO" at bounding box center [618, 380] width 711 height 488
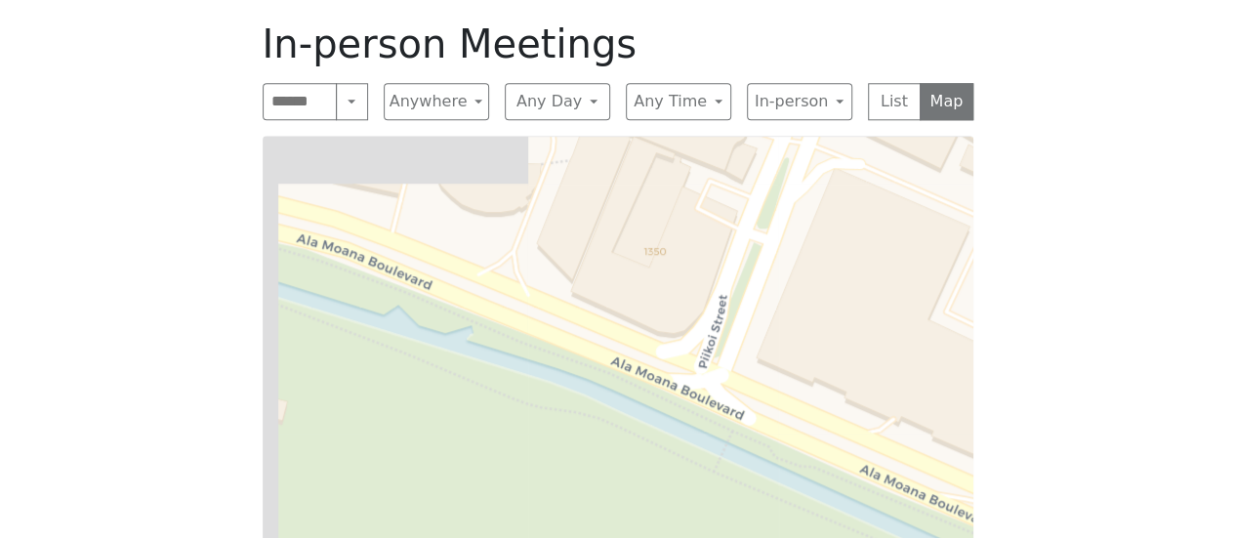
drag, startPoint x: 666, startPoint y: 497, endPoint x: 933, endPoint y: 510, distance: 267.8
click at [933, 510] on div "Leaflet | © OpenStreetMap contributors © CARTO" at bounding box center [618, 380] width 711 height 488
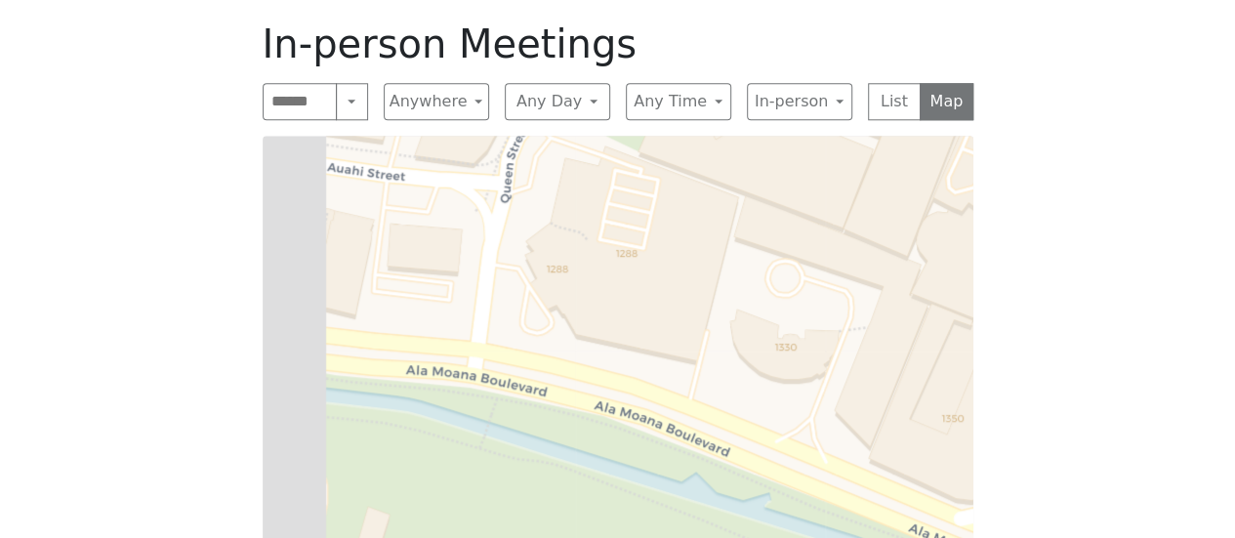
drag, startPoint x: 308, startPoint y: 251, endPoint x: 810, endPoint y: 552, distance: 585.0
click at [810, 537] on html "Skip to content Alcoholics Anonymous on Oahu Home Meetings Physical Meetings On…" at bounding box center [617, 122] width 1235 height 2196
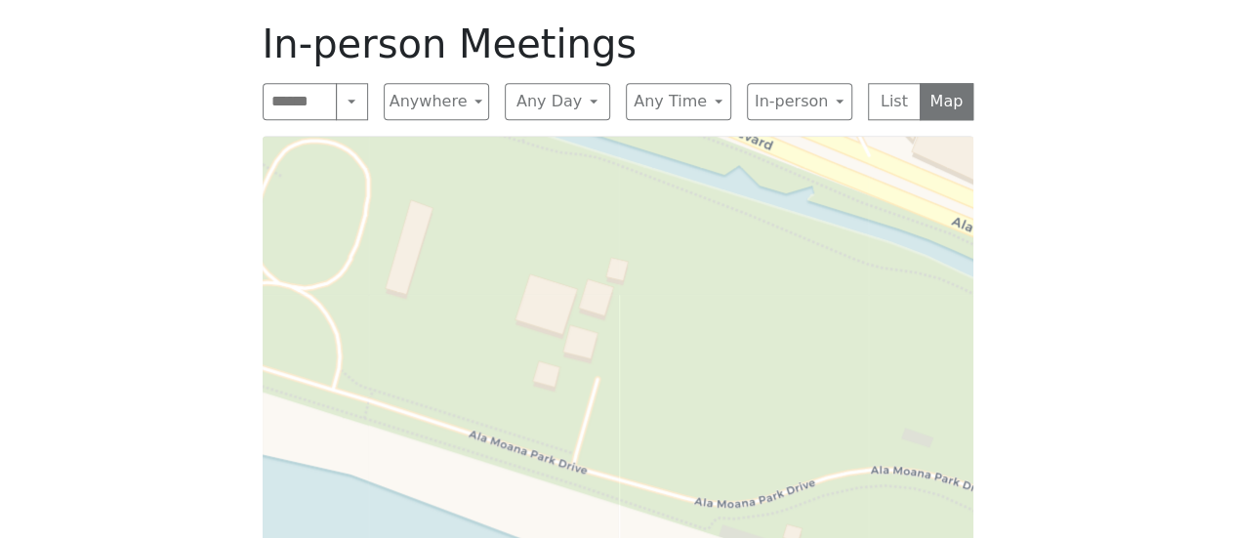
drag, startPoint x: 646, startPoint y: 468, endPoint x: 640, endPoint y: 109, distance: 358.3
click at [640, 136] on div "Leaflet | © OpenStreetMap contributors © CARTO" at bounding box center [618, 380] width 711 height 488
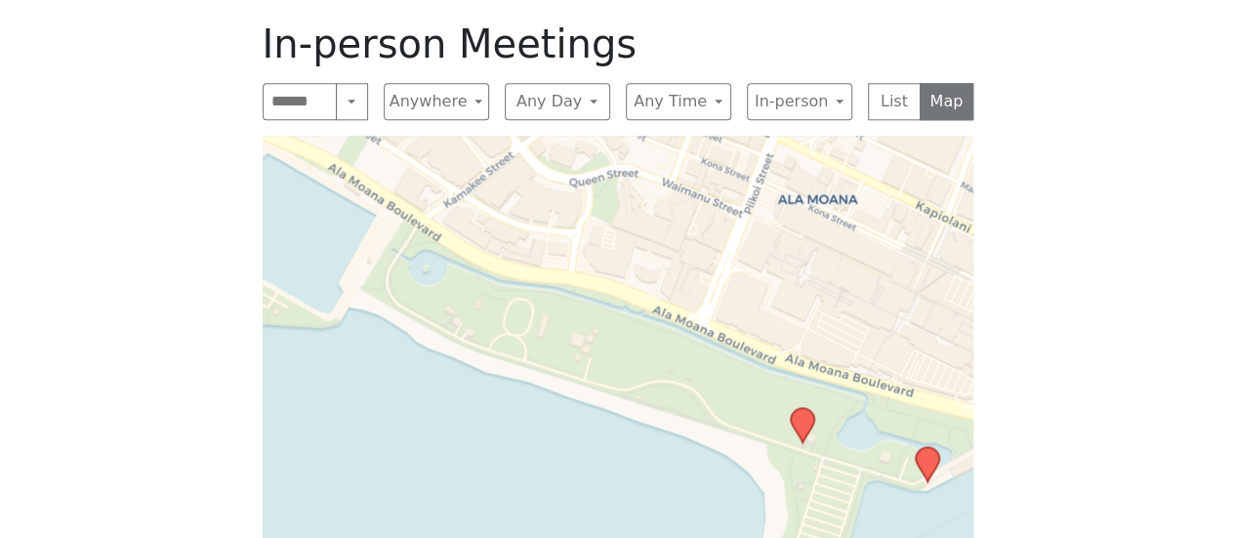
drag, startPoint x: 759, startPoint y: 362, endPoint x: 689, endPoint y: 327, distance: 77.7
click at [689, 327] on div "Leaflet | © OpenStreetMap contributors © CARTO" at bounding box center [618, 380] width 711 height 488
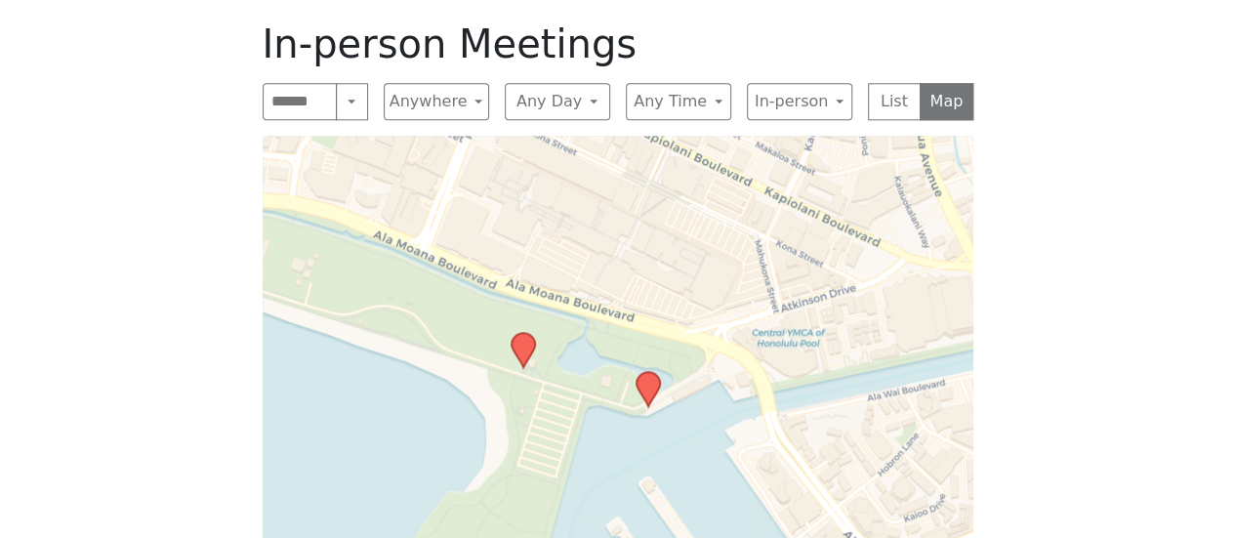
drag, startPoint x: 736, startPoint y: 371, endPoint x: 454, endPoint y: 293, distance: 292.7
click at [454, 293] on div "Leaflet | © OpenStreetMap contributors © CARTO" at bounding box center [618, 380] width 711 height 488
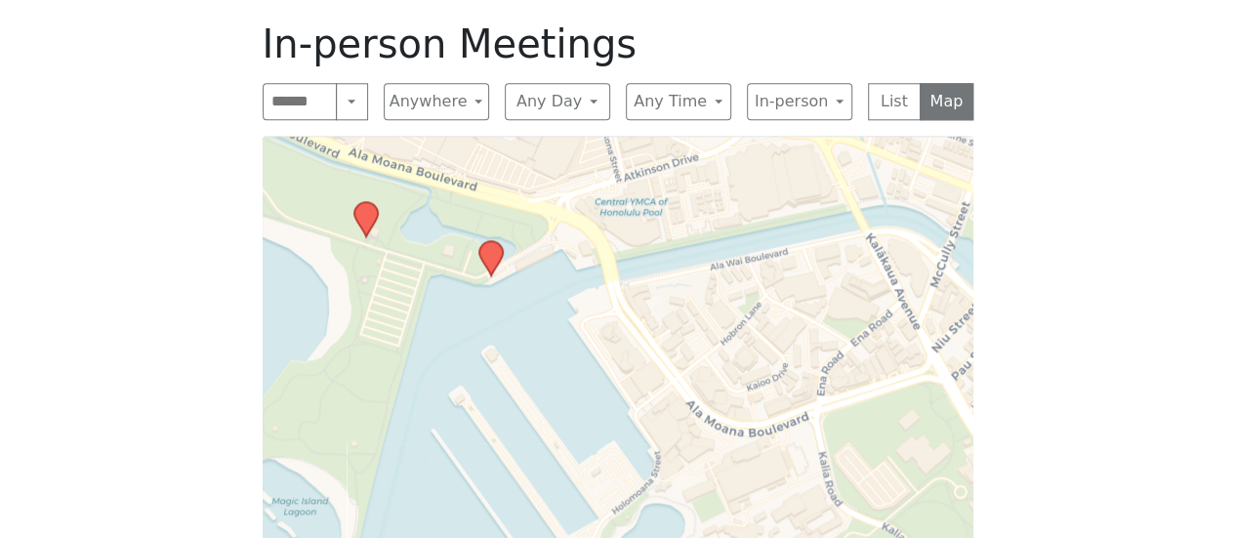
drag, startPoint x: 679, startPoint y: 386, endPoint x: 523, endPoint y: 257, distance: 202.5
click at [523, 257] on div "Leaflet | © OpenStreetMap contributors © CARTO" at bounding box center [618, 380] width 711 height 488
click at [479, 240] on icon at bounding box center [487, 257] width 23 height 34
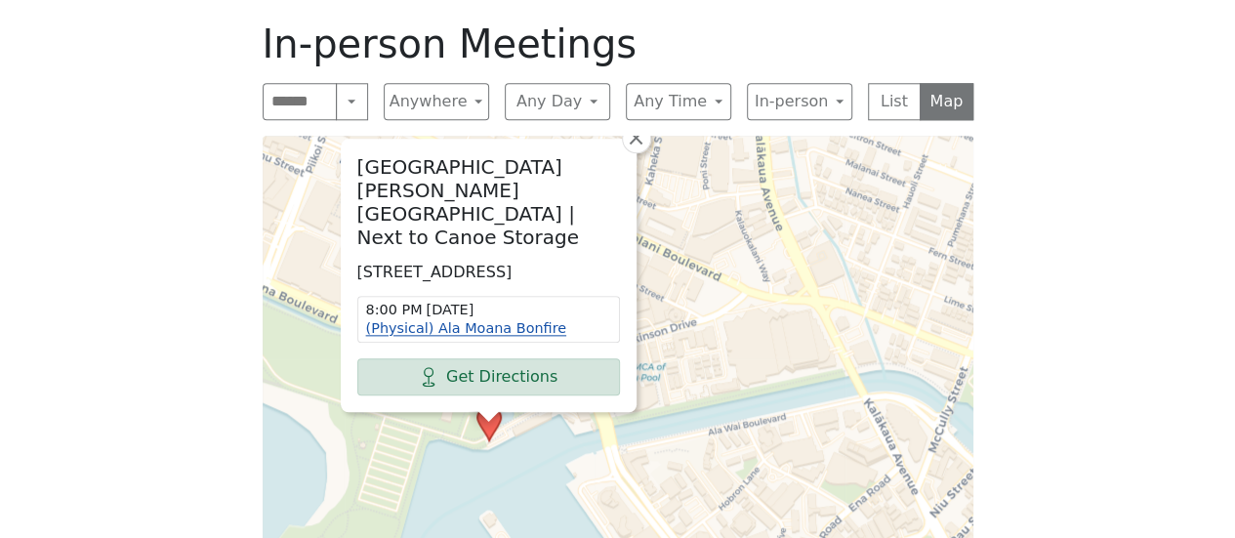
click at [467, 320] on link "(Physical) Ala Moana Bonfire" at bounding box center [466, 328] width 200 height 16
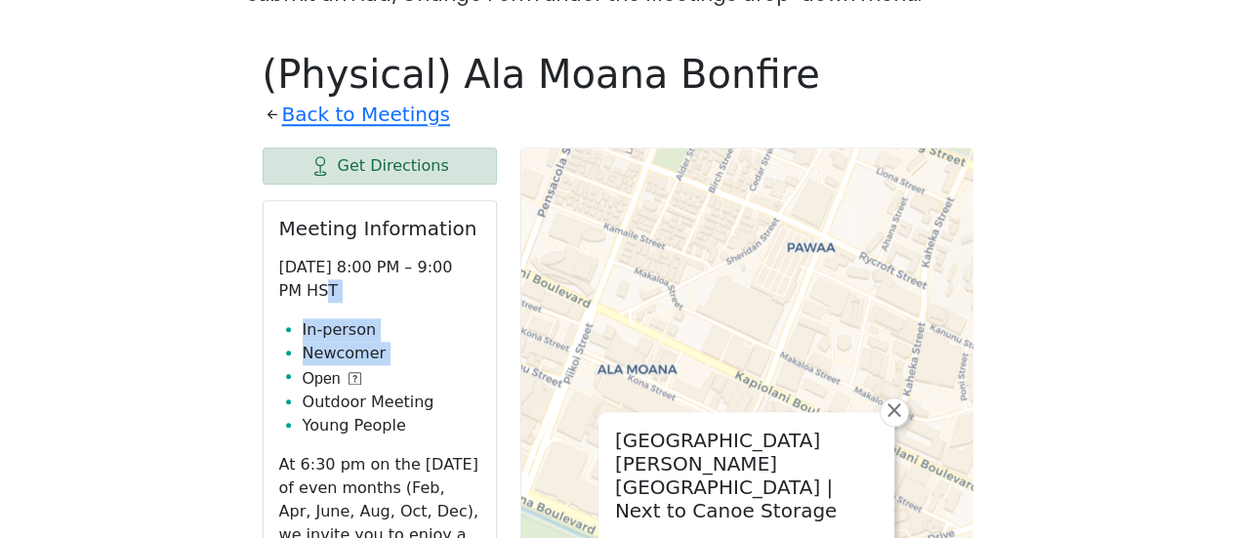
drag, startPoint x: 207, startPoint y: 335, endPoint x: 185, endPoint y: 247, distance: 90.4
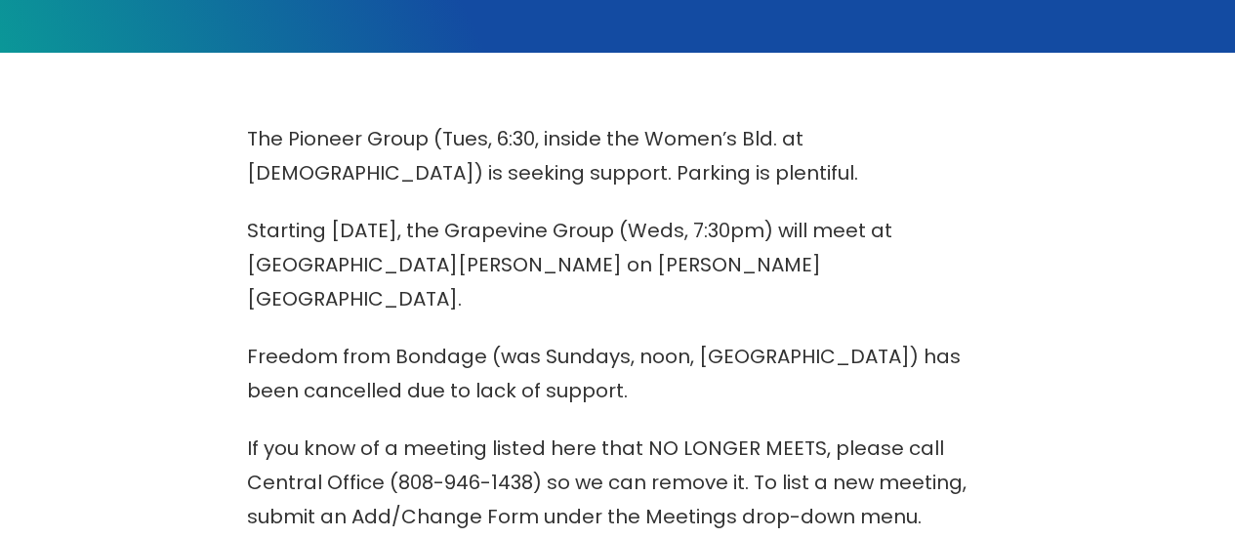
scroll to position [360, 0]
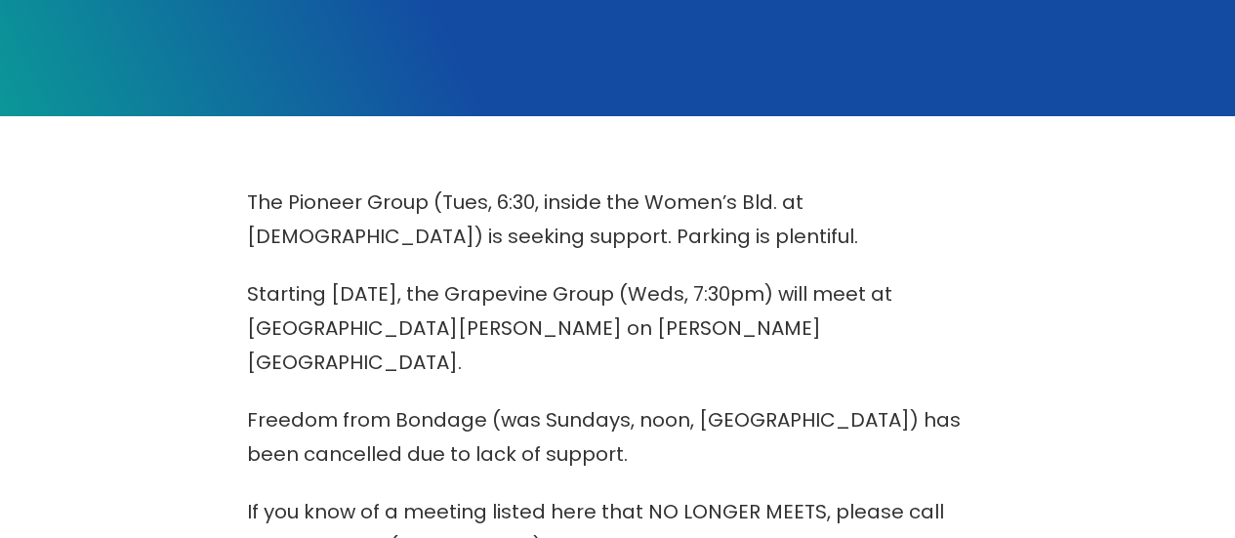
scroll to position [976, 0]
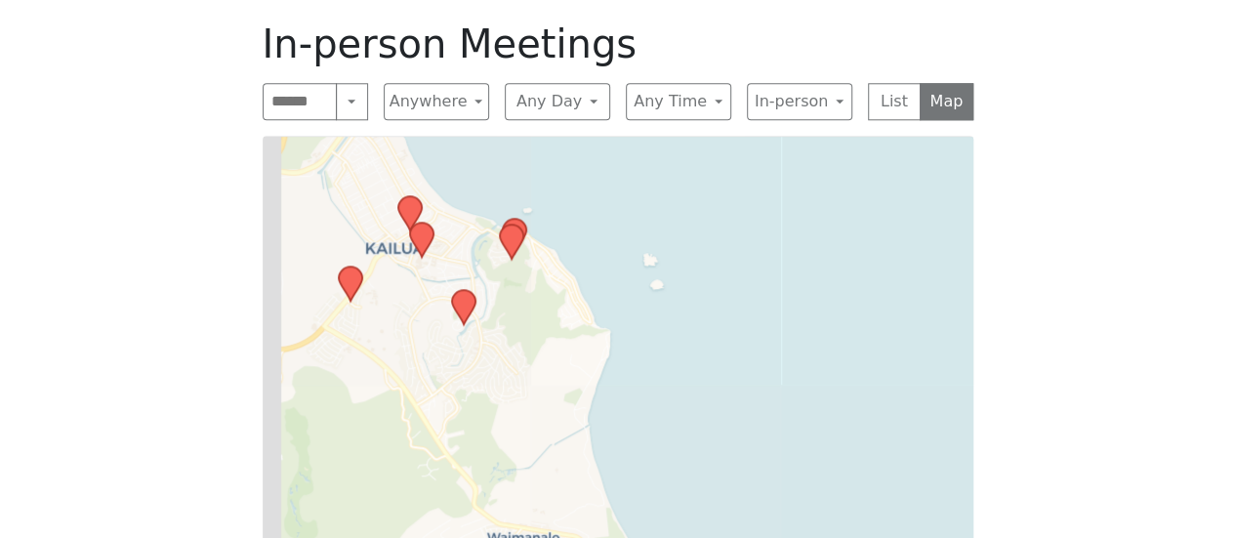
drag, startPoint x: 605, startPoint y: 443, endPoint x: 1070, endPoint y: -15, distance: 652.3
click at [1070, 0] on html "Skip to content Alcoholics Anonymous on Oahu Home Meetings Physical Meetings On…" at bounding box center [617, 122] width 1235 height 2196
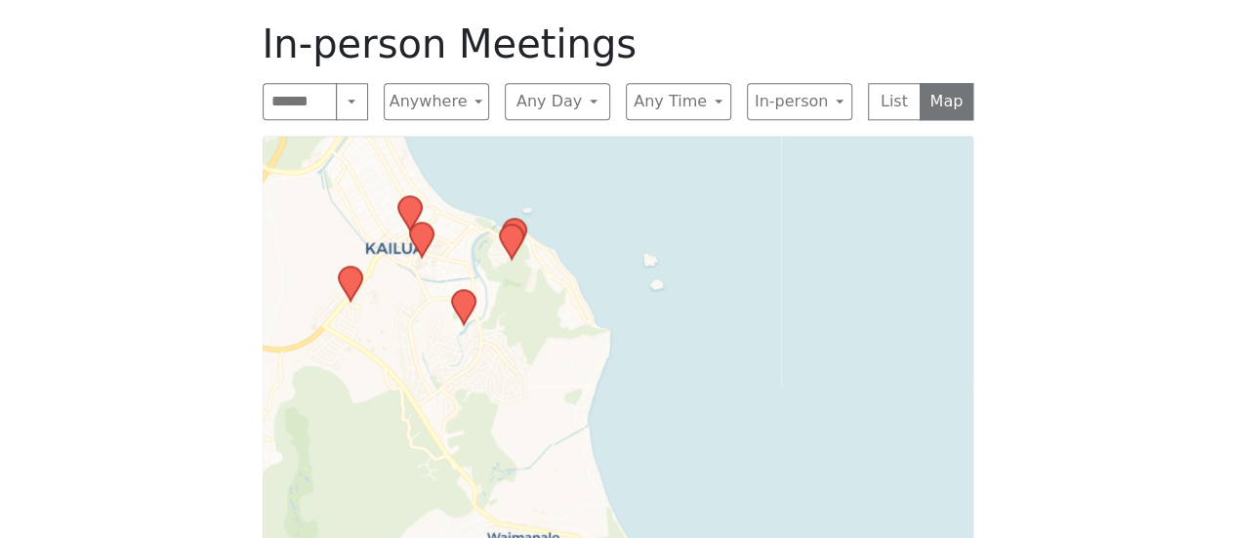
drag, startPoint x: 252, startPoint y: 484, endPoint x: 828, endPoint y: 227, distance: 630.6
click at [968, 123] on div "In-person Meetings Search Near Location Near Me Anywhere Anywhere Cyberspace 67…" at bounding box center [618, 322] width 742 height 635
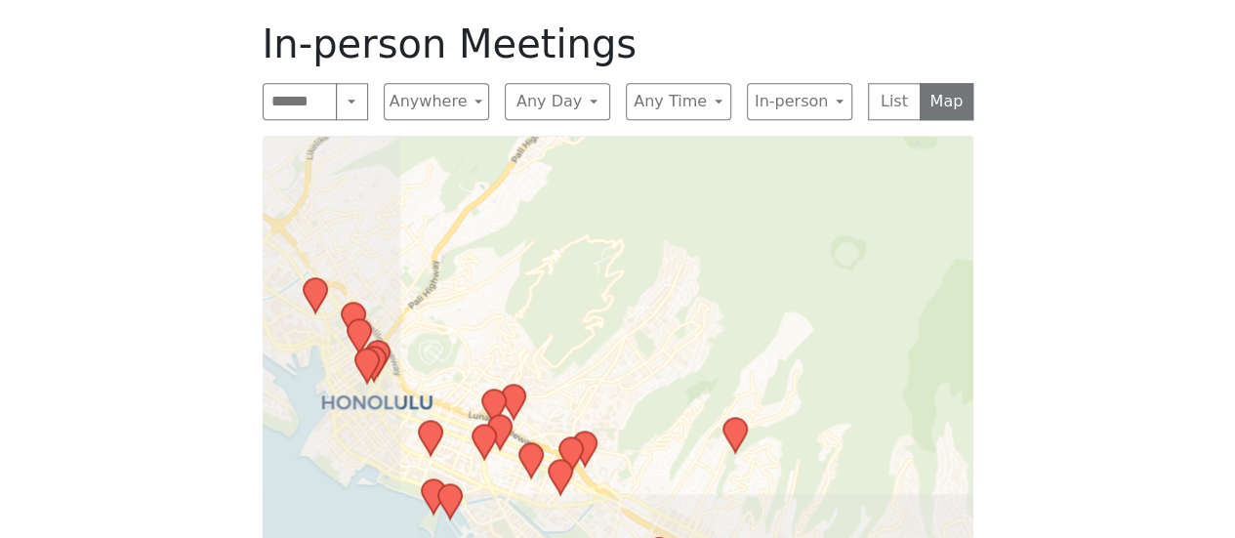
drag, startPoint x: 363, startPoint y: 464, endPoint x: 982, endPoint y: 73, distance: 731.8
click at [982, 73] on div "In-person Meetings Search Near Location Near Me Anywhere Anywhere Cyberspace 67…" at bounding box center [618, 322] width 742 height 635
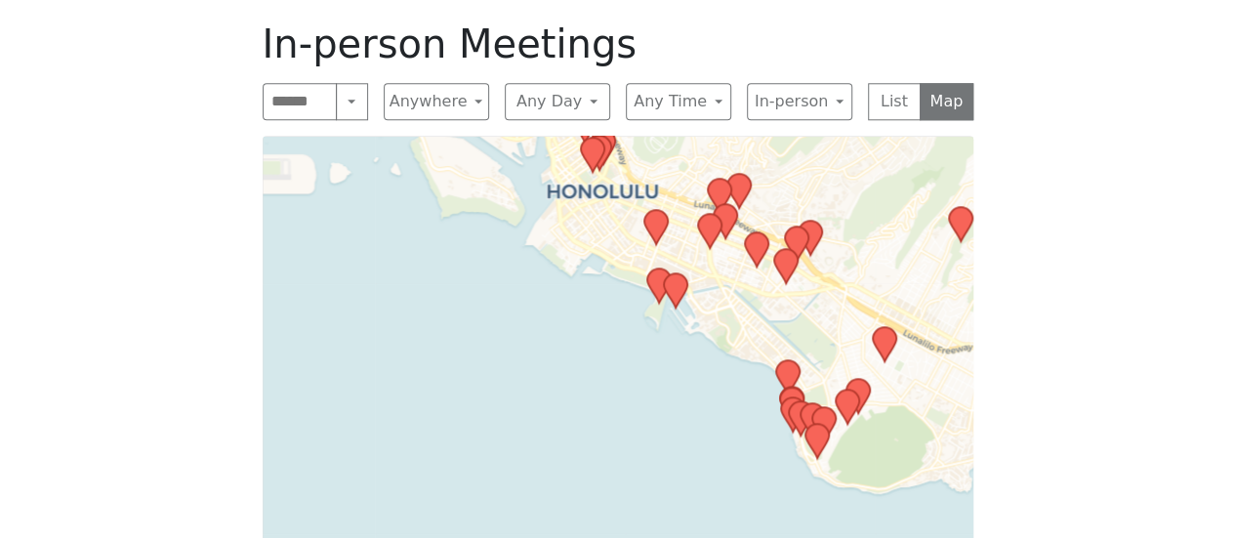
drag, startPoint x: 303, startPoint y: 489, endPoint x: 528, endPoint y: 278, distance: 308.7
click at [528, 278] on div "Leaflet | © OpenStreetMap contributors © CARTO" at bounding box center [618, 380] width 711 height 488
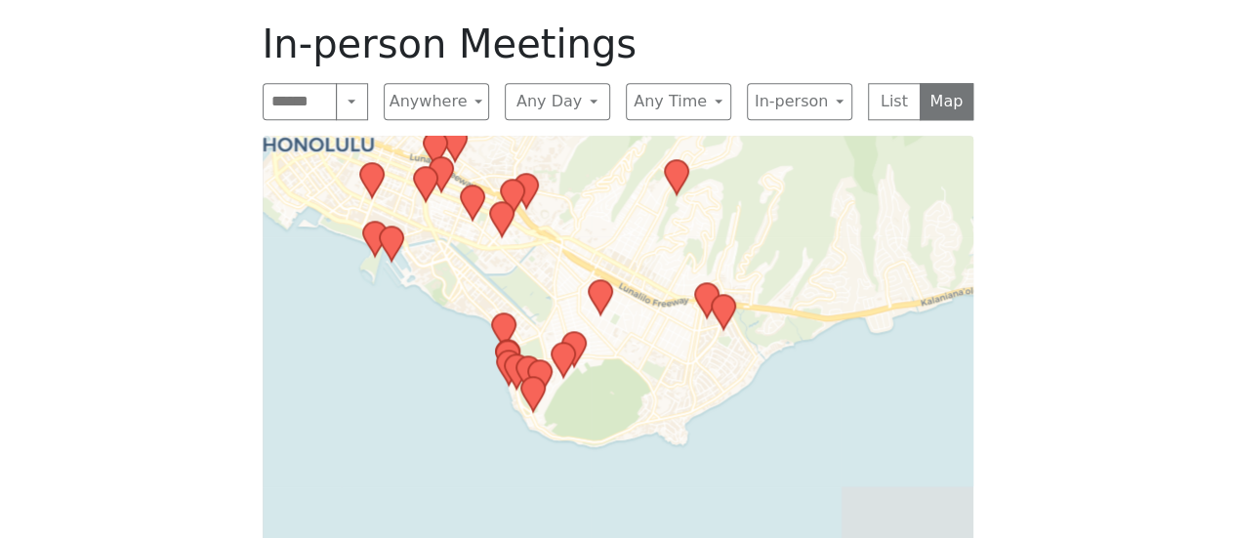
drag, startPoint x: 749, startPoint y: 311, endPoint x: 453, endPoint y: 259, distance: 300.5
click at [453, 259] on div "Leaflet | © OpenStreetMap contributors © CARTO" at bounding box center [618, 380] width 711 height 488
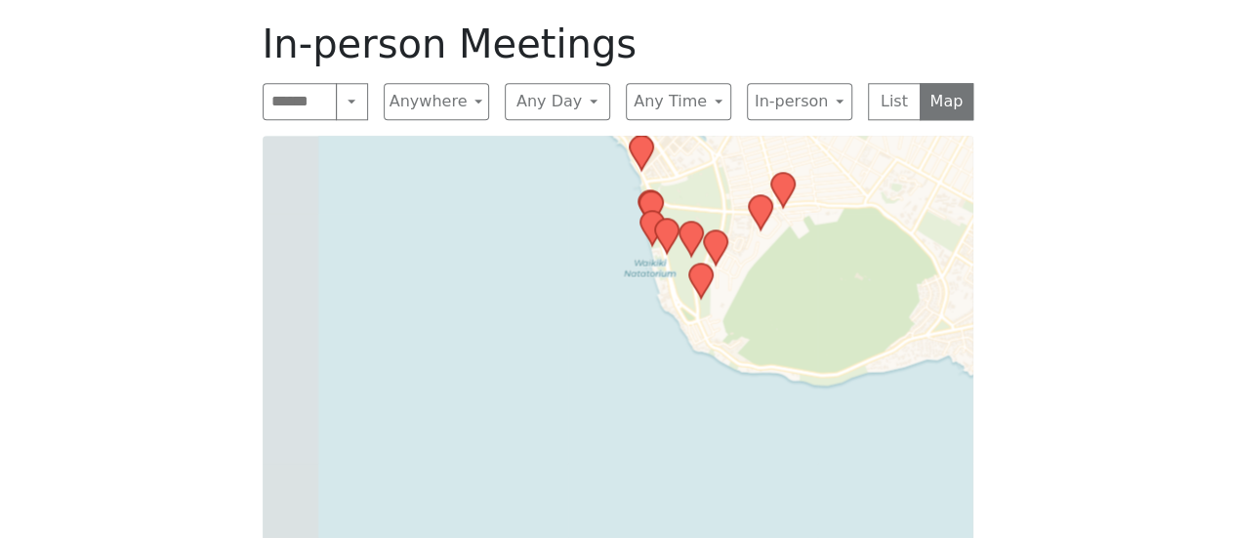
drag, startPoint x: 556, startPoint y: 386, endPoint x: 1000, endPoint y: 216, distance: 474.6
click at [1000, 216] on div "The Pioneer Group (Tues, 6:30, inside the Women’s Bld. at [DEMOGRAPHIC_DATA]) i…" at bounding box center [618, 115] width 1112 height 1093
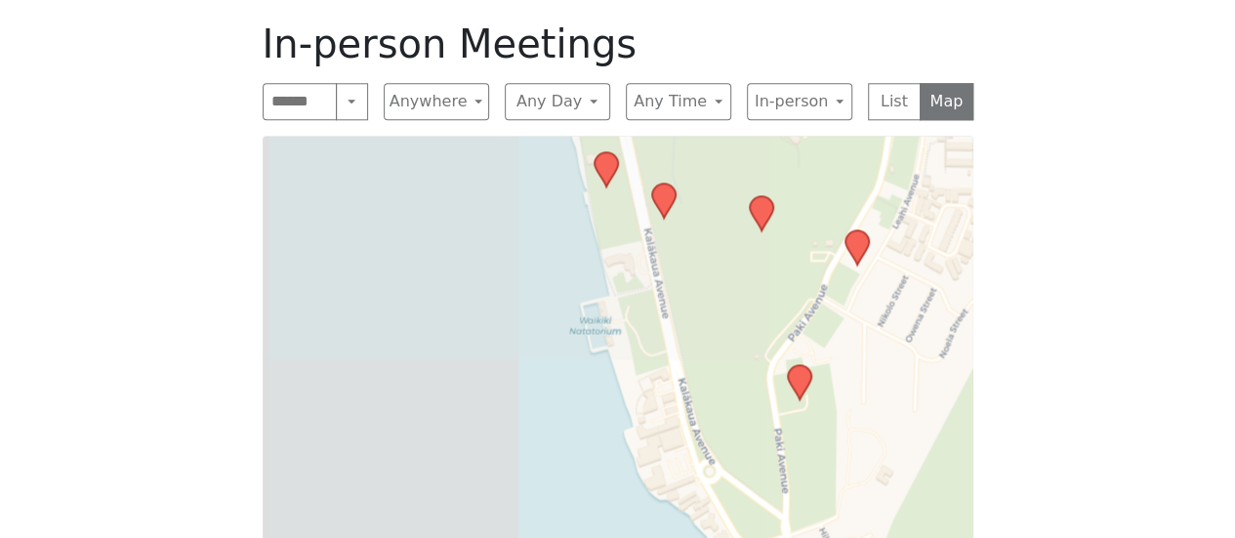
drag, startPoint x: 624, startPoint y: 235, endPoint x: 1052, endPoint y: 584, distance: 552.4
click at [1052, 537] on html "Skip to content Alcoholics Anonymous on Oahu Home Meetings Physical Meetings On…" at bounding box center [617, 122] width 1235 height 2196
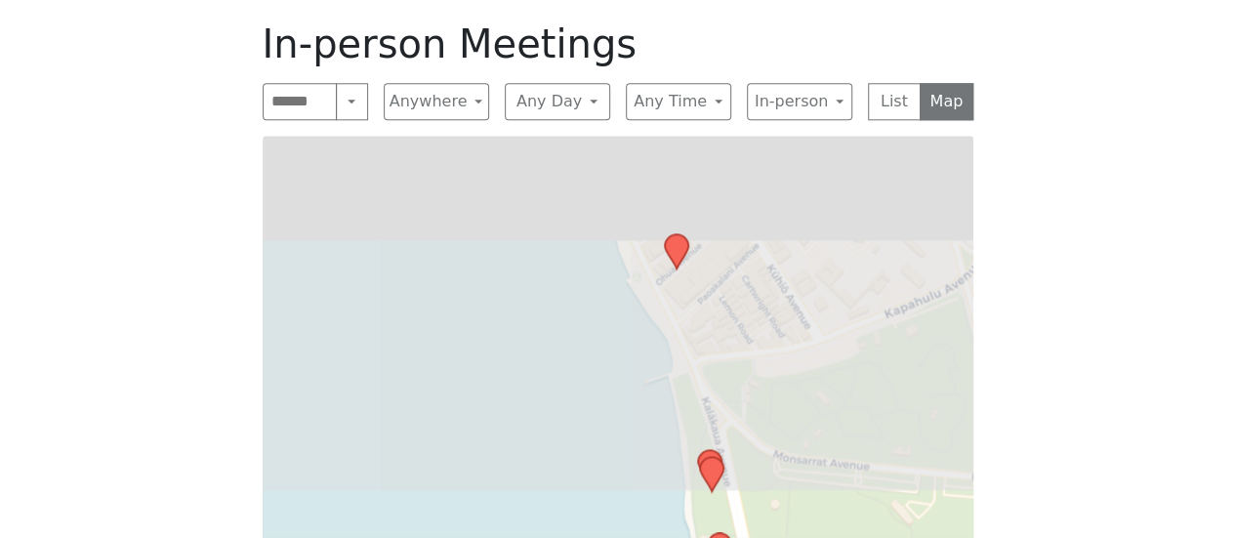
drag, startPoint x: 577, startPoint y: 208, endPoint x: 695, endPoint y: 584, distance: 394.0
click at [695, 537] on html "Skip to content Alcoholics Anonymous on Oahu Home Meetings Physical Meetings On…" at bounding box center [617, 122] width 1235 height 2196
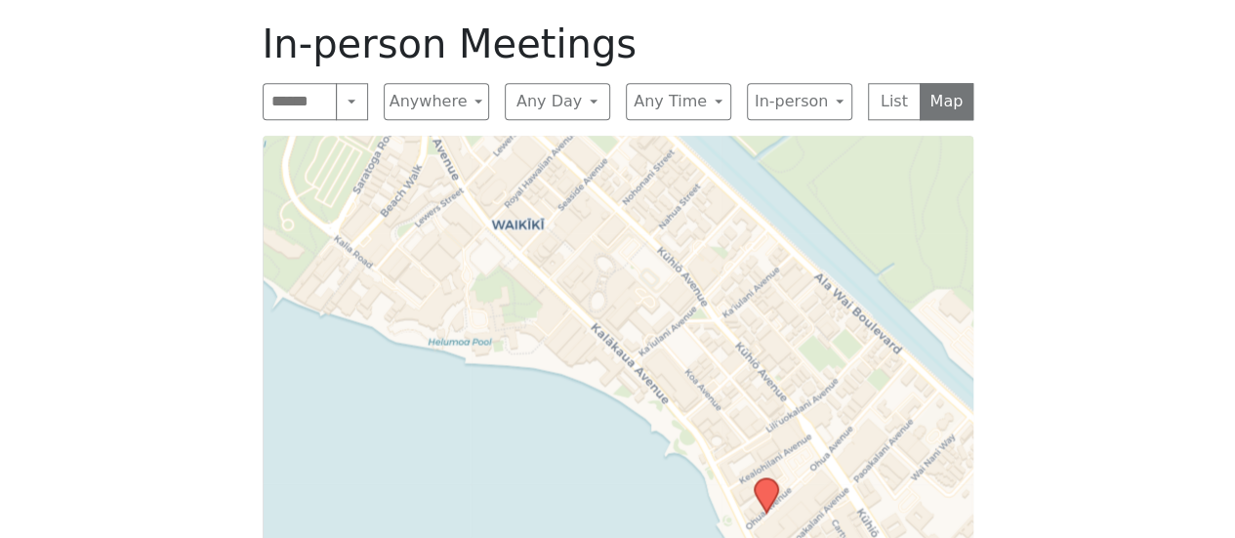
drag, startPoint x: 560, startPoint y: 281, endPoint x: 660, endPoint y: 563, distance: 299.2
click at [660, 537] on html "Skip to content Alcoholics Anonymous on Oahu Home Meetings Physical Meetings On…" at bounding box center [617, 122] width 1235 height 2196
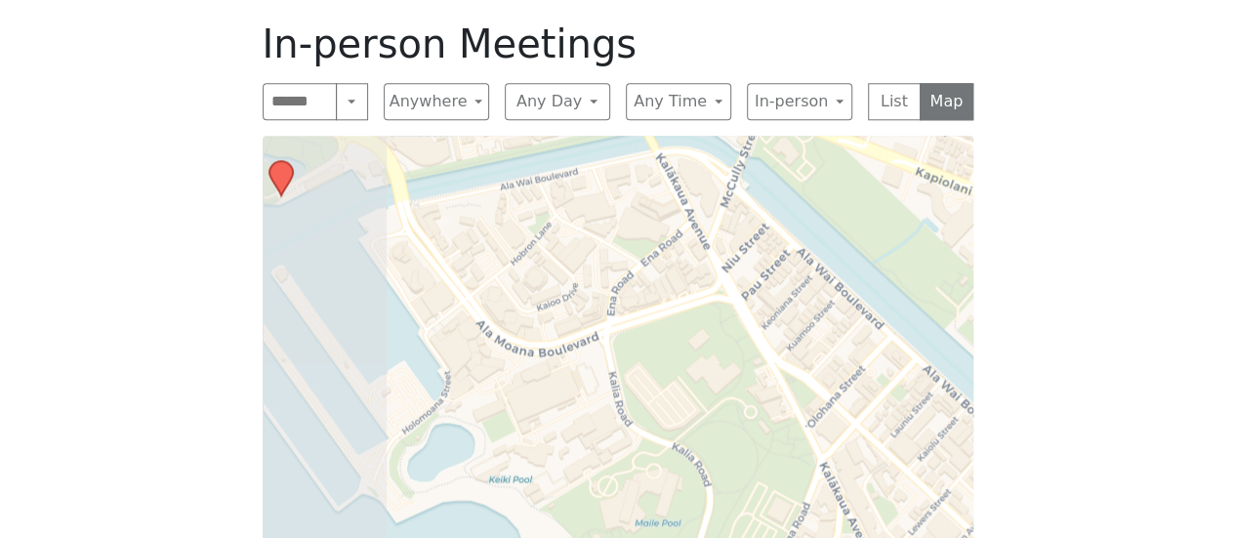
drag, startPoint x: 381, startPoint y: 160, endPoint x: 768, endPoint y: 501, distance: 516.0
click at [768, 501] on div "Leaflet | © OpenStreetMap contributors © CARTO" at bounding box center [618, 380] width 711 height 488
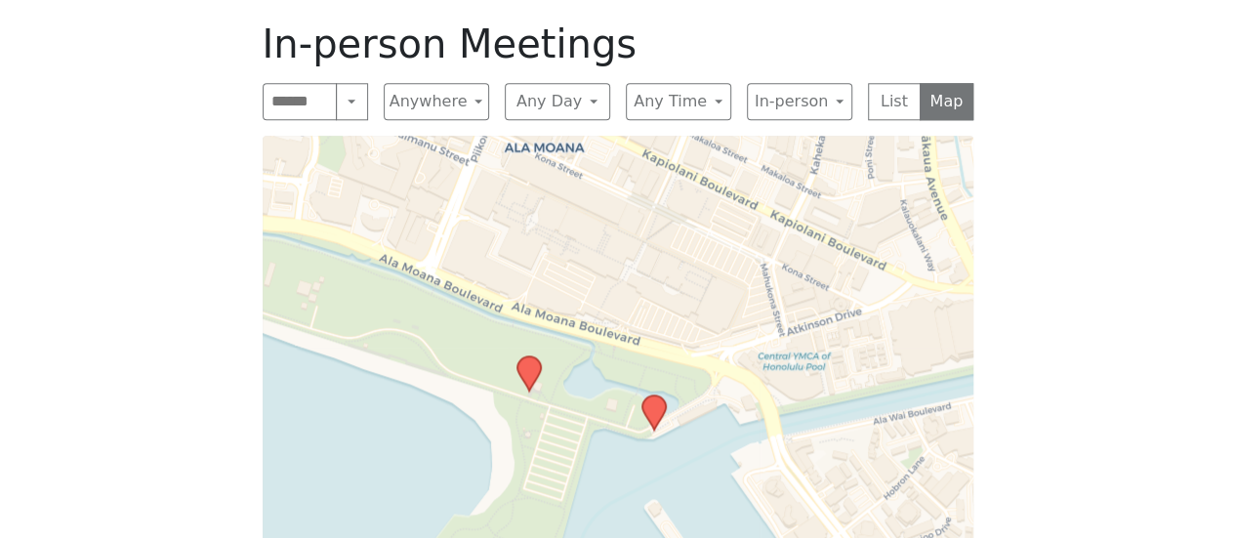
drag, startPoint x: 480, startPoint y: 281, endPoint x: 740, endPoint y: 439, distance: 304.0
click at [740, 439] on div "Leaflet | © OpenStreetMap contributors © CARTO" at bounding box center [618, 380] width 711 height 488
click at [531, 356] on icon at bounding box center [527, 373] width 23 height 34
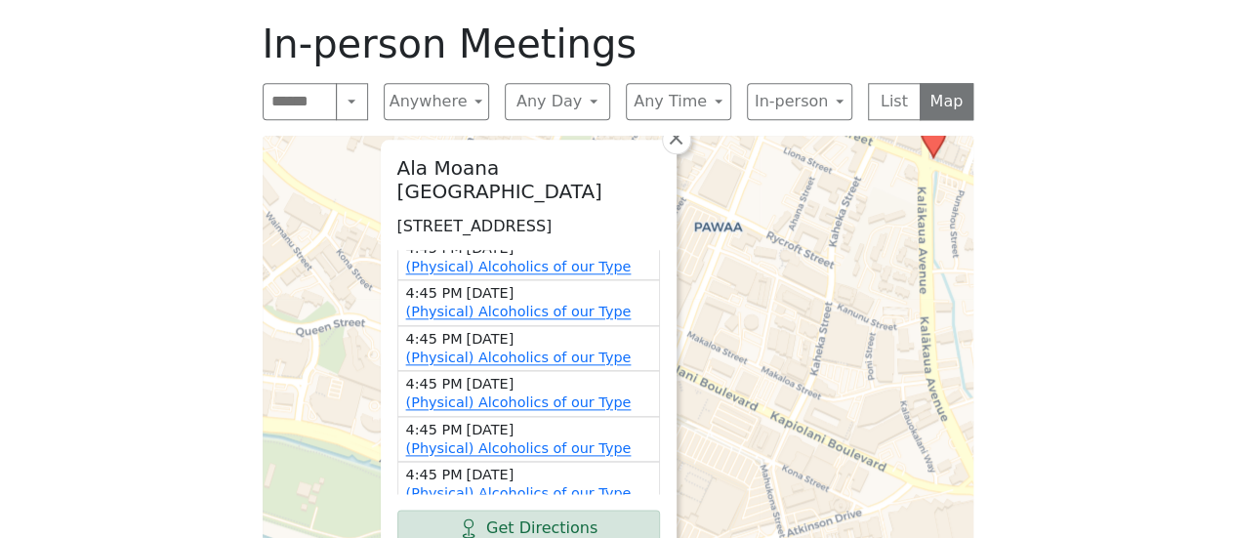
scroll to position [69, 0]
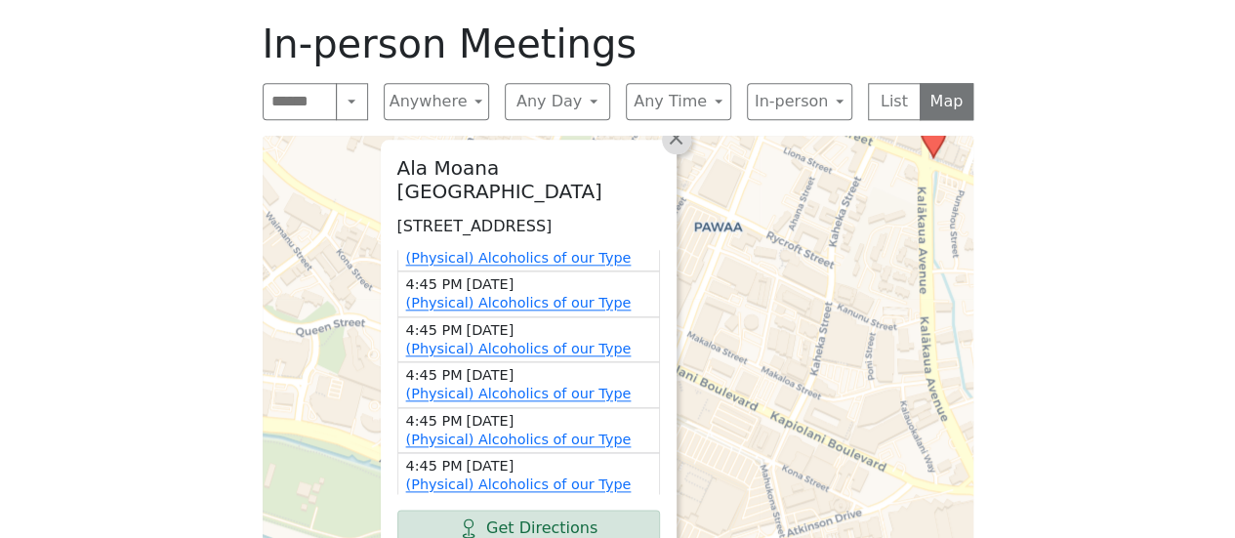
click at [672, 126] on span "×" at bounding box center [676, 137] width 20 height 23
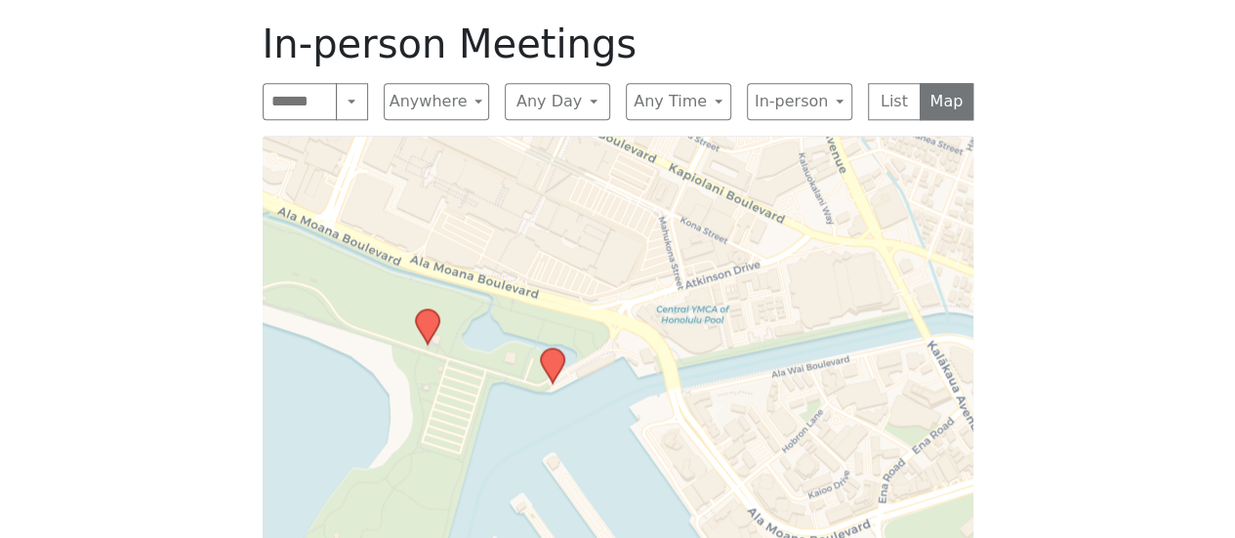
drag, startPoint x: 597, startPoint y: 405, endPoint x: 488, endPoint y: 153, distance: 274.6
click at [488, 142] on div "Leaflet | © OpenStreetMap contributors © CARTO" at bounding box center [618, 380] width 711 height 488
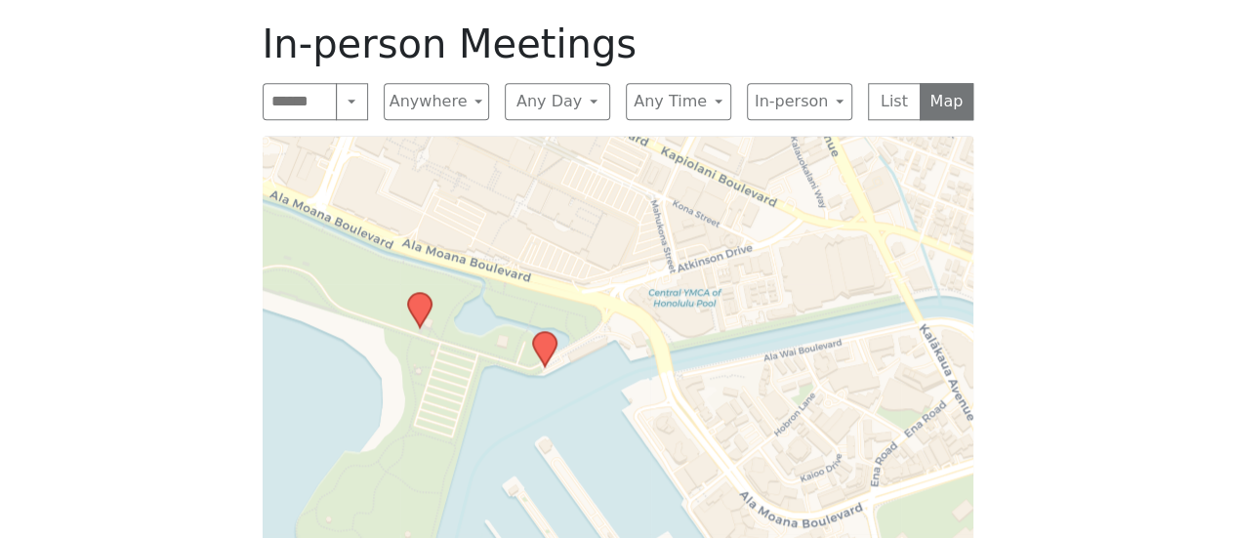
click at [539, 333] on icon at bounding box center [544, 349] width 25 height 37
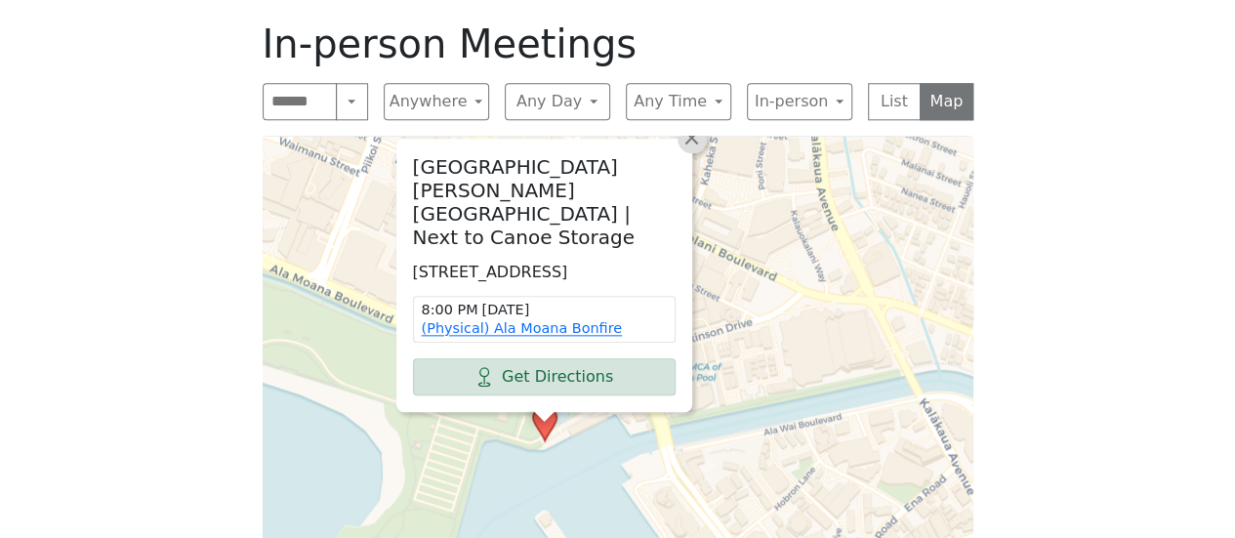
click at [688, 126] on span "×" at bounding box center [691, 137] width 20 height 23
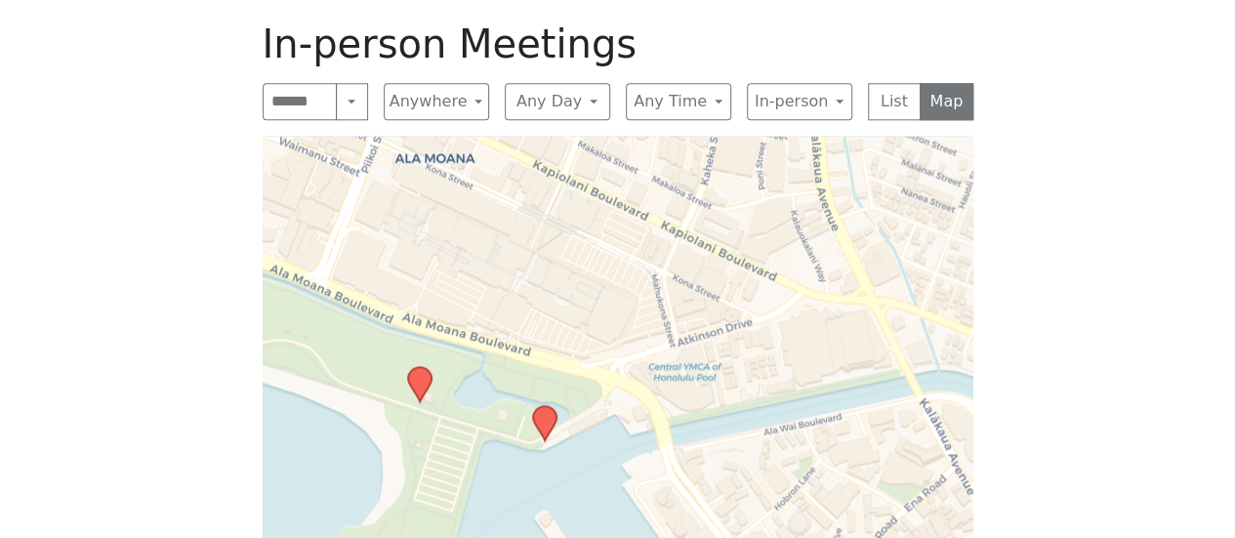
click at [416, 367] on icon at bounding box center [418, 384] width 23 height 34
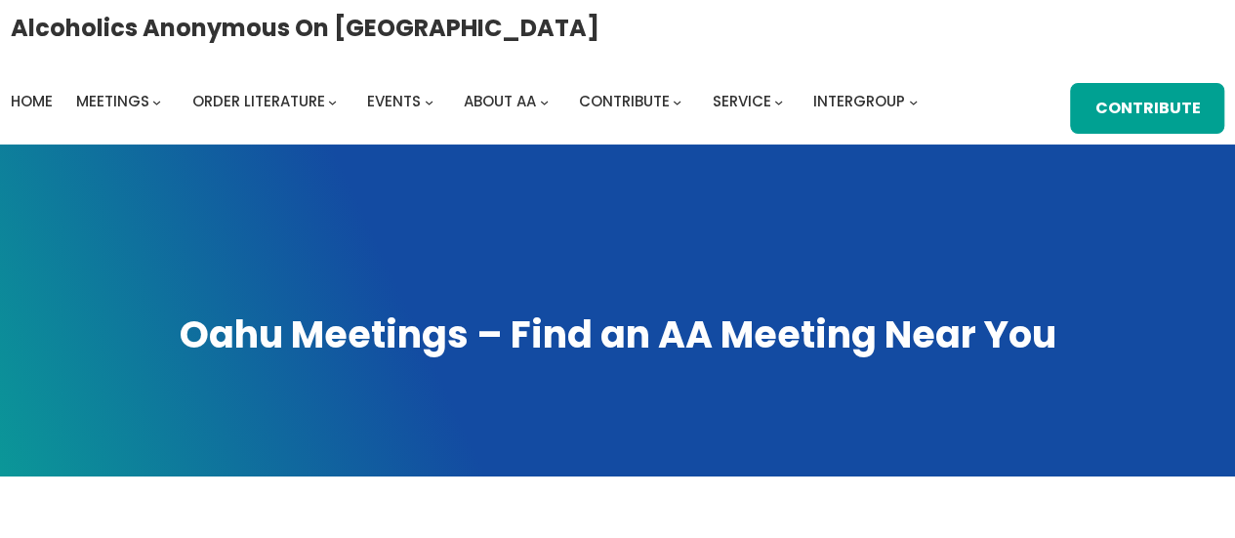
scroll to position [1171, 0]
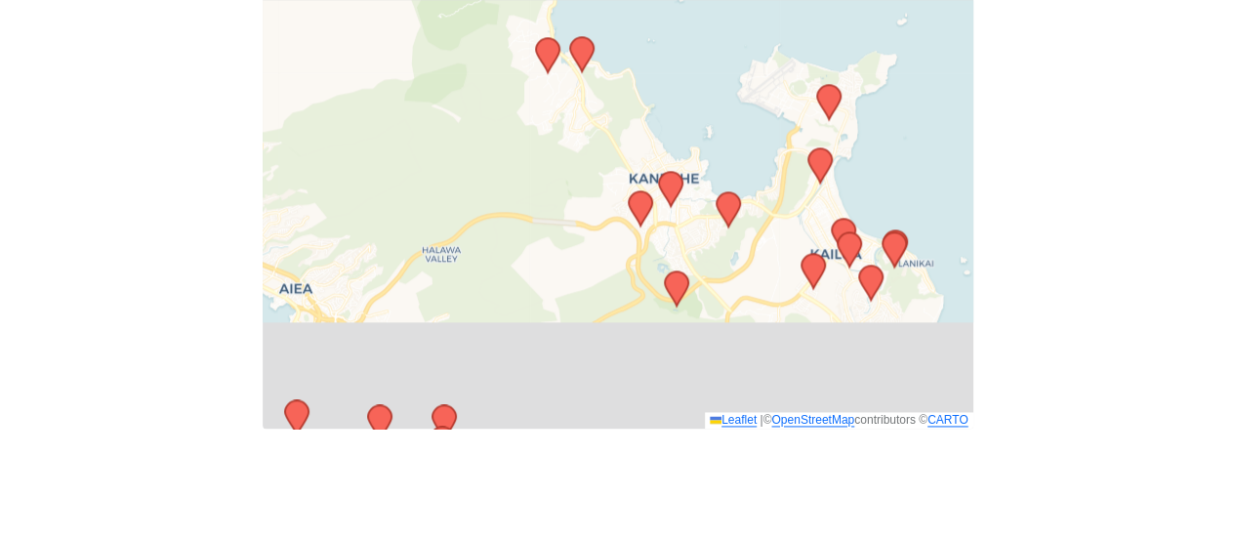
drag, startPoint x: 482, startPoint y: 306, endPoint x: 428, endPoint y: 99, distance: 214.1
click at [428, 99] on div "Leaflet | © OpenStreetMap contributors © CARTO" at bounding box center [618, 184] width 711 height 488
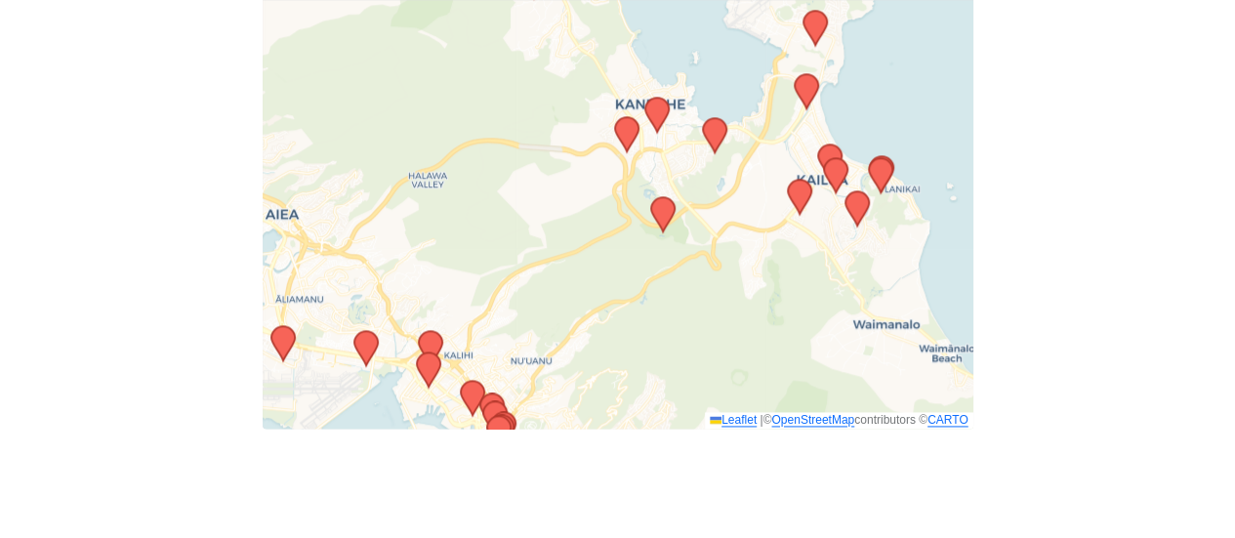
click at [626, 117] on icon at bounding box center [625, 134] width 23 height 34
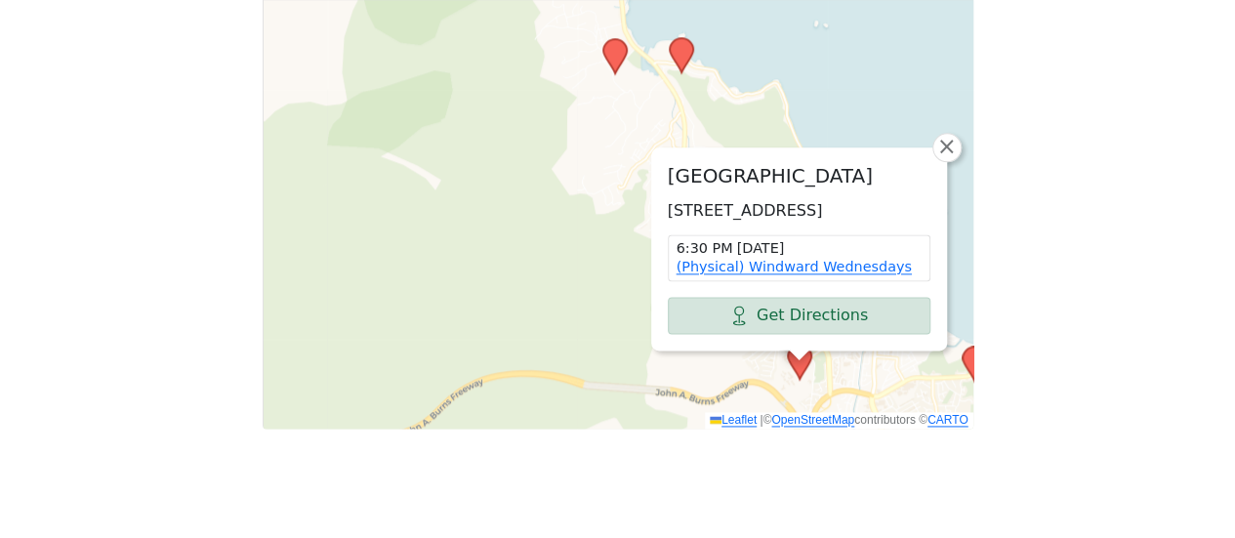
drag, startPoint x: 603, startPoint y: 140, endPoint x: 595, endPoint y: 208, distance: 68.8
click at [587, 235] on div "[GEOGRAPHIC_DATA] [STREET_ADDRESS] 6:30 PM [DATE] (Physical) Windward Wednesday…" at bounding box center [618, 184] width 711 height 488
click at [945, 135] on span "×" at bounding box center [945, 146] width 20 height 23
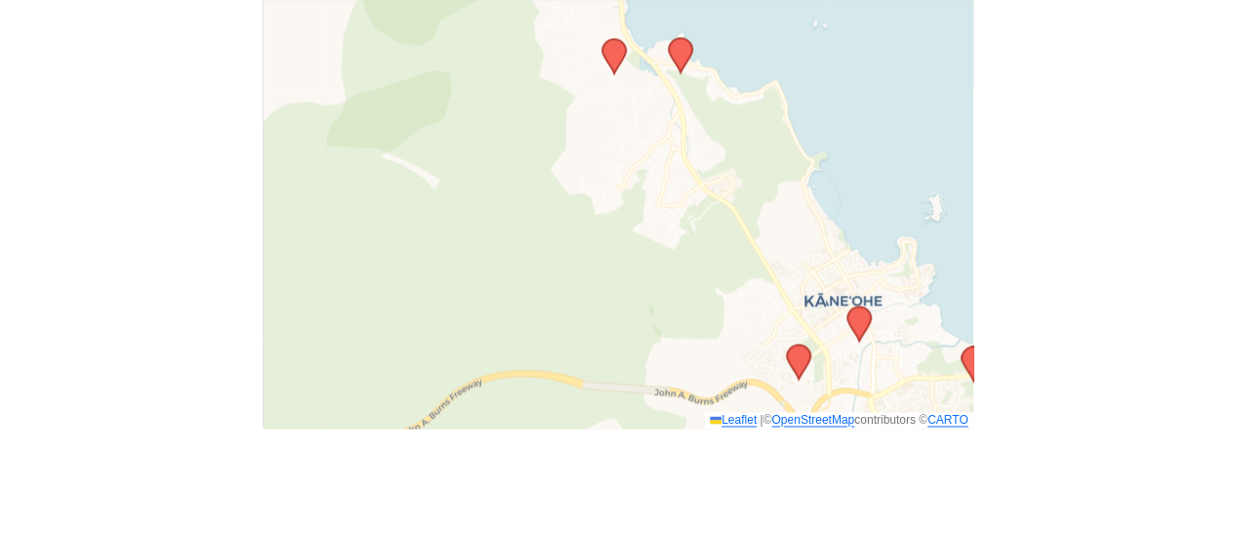
click at [861, 307] on icon at bounding box center [857, 324] width 23 height 34
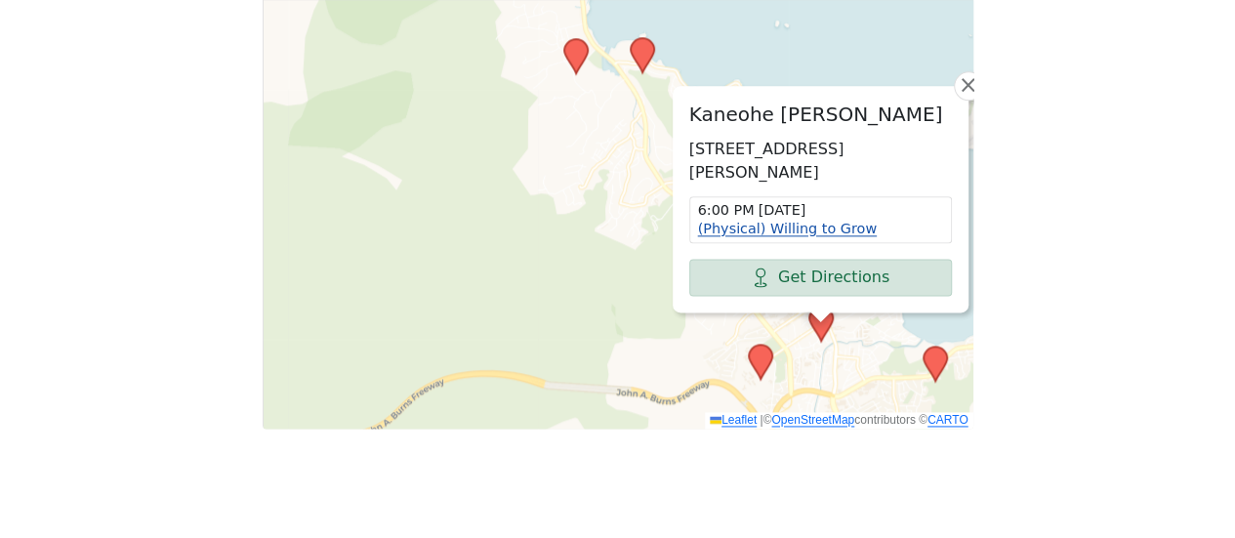
click at [771, 221] on link "(Physical) Willing to Grow" at bounding box center [787, 229] width 179 height 16
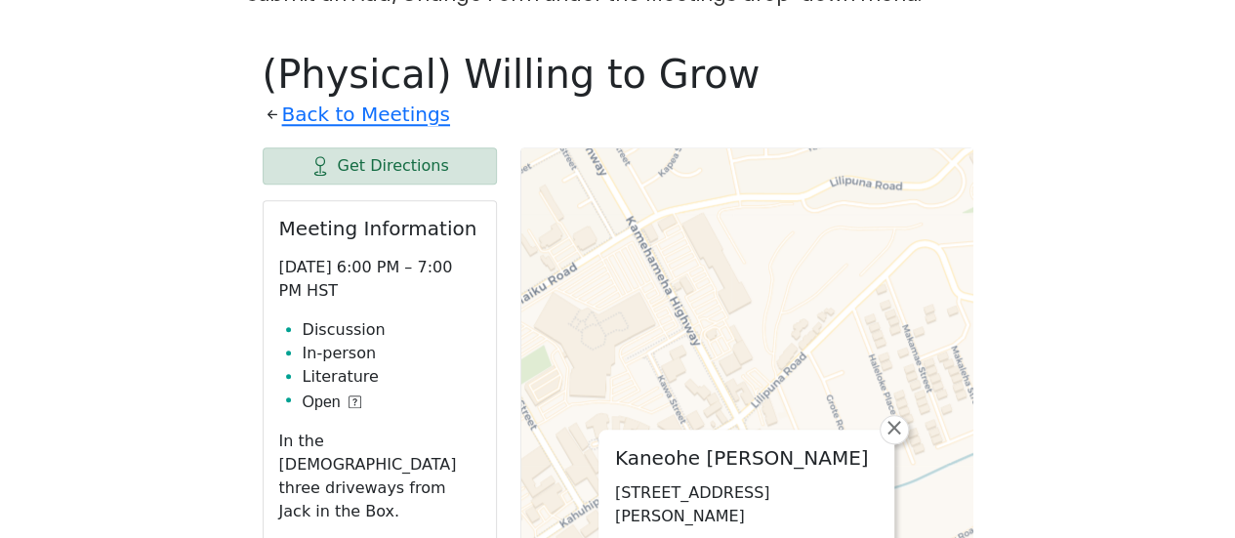
scroll to position [555, 0]
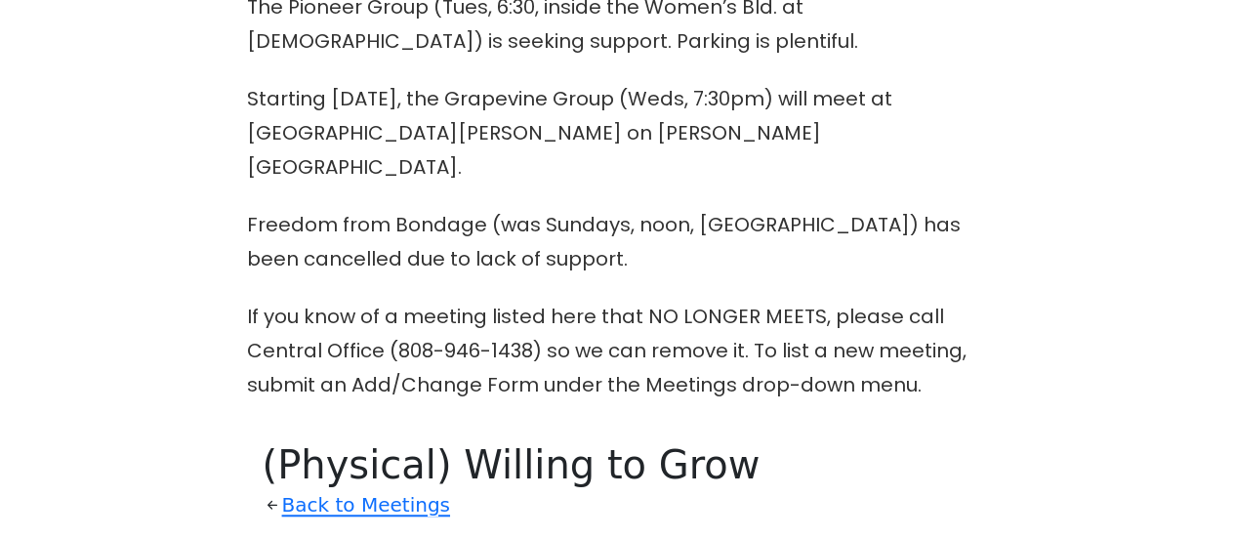
scroll to position [1171, 0]
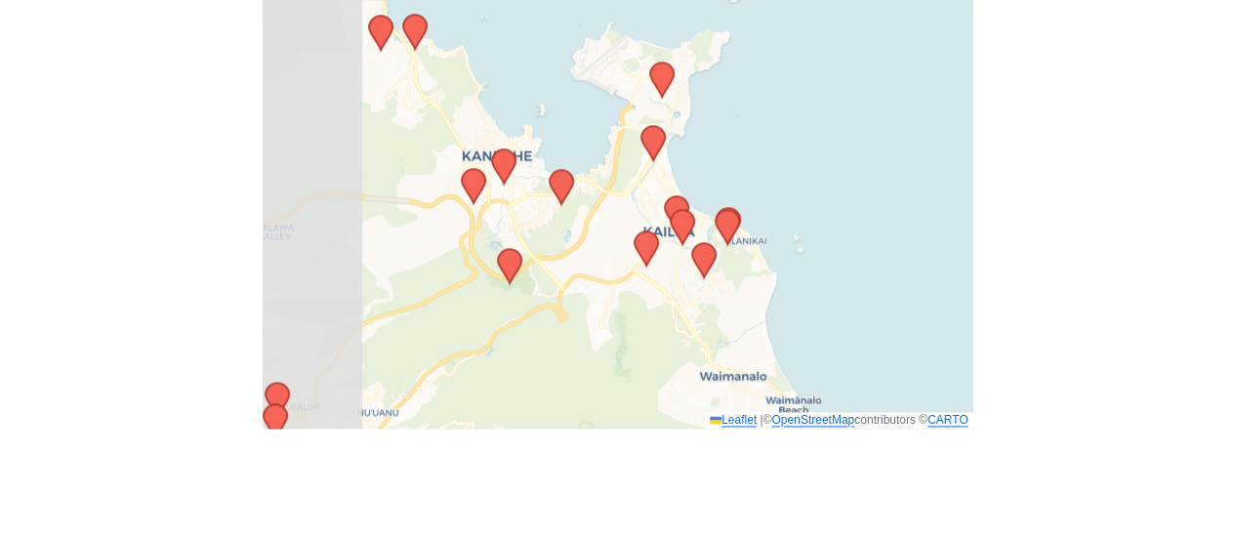
drag, startPoint x: 609, startPoint y: 210, endPoint x: 833, endPoint y: 222, distance: 223.9
click at [833, 222] on div "Leaflet | © OpenStreetMap contributors © CARTO" at bounding box center [618, 184] width 711 height 488
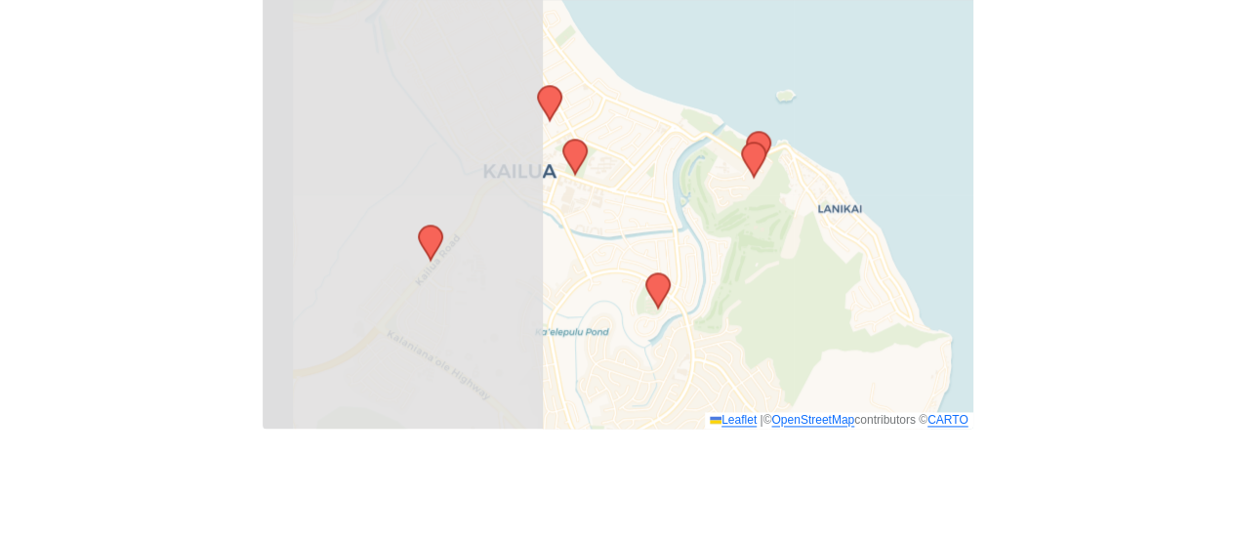
drag, startPoint x: 447, startPoint y: 214, endPoint x: 908, endPoint y: 222, distance: 460.8
click at [908, 222] on div "Leaflet | © OpenStreetMap contributors © CARTO" at bounding box center [618, 184] width 711 height 488
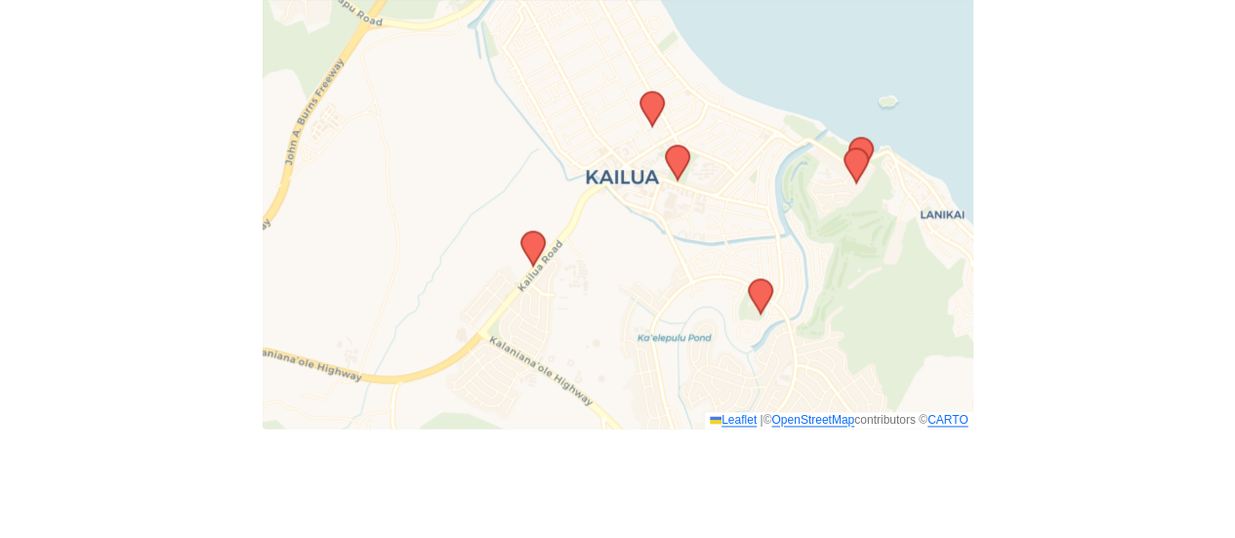
click at [675, 145] on icon at bounding box center [676, 162] width 23 height 34
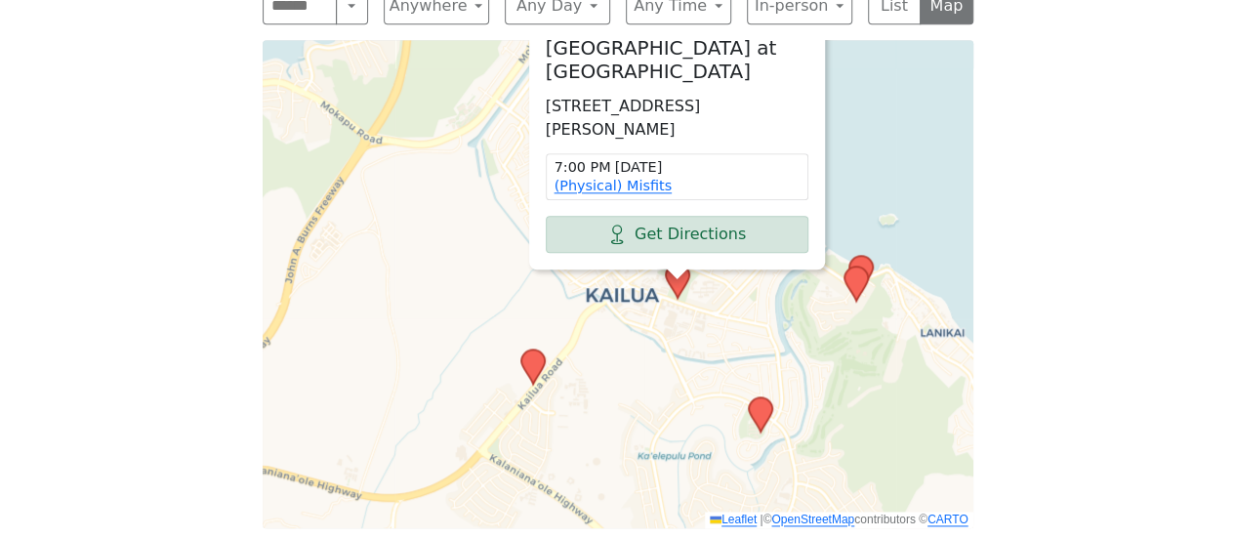
scroll to position [1074, 0]
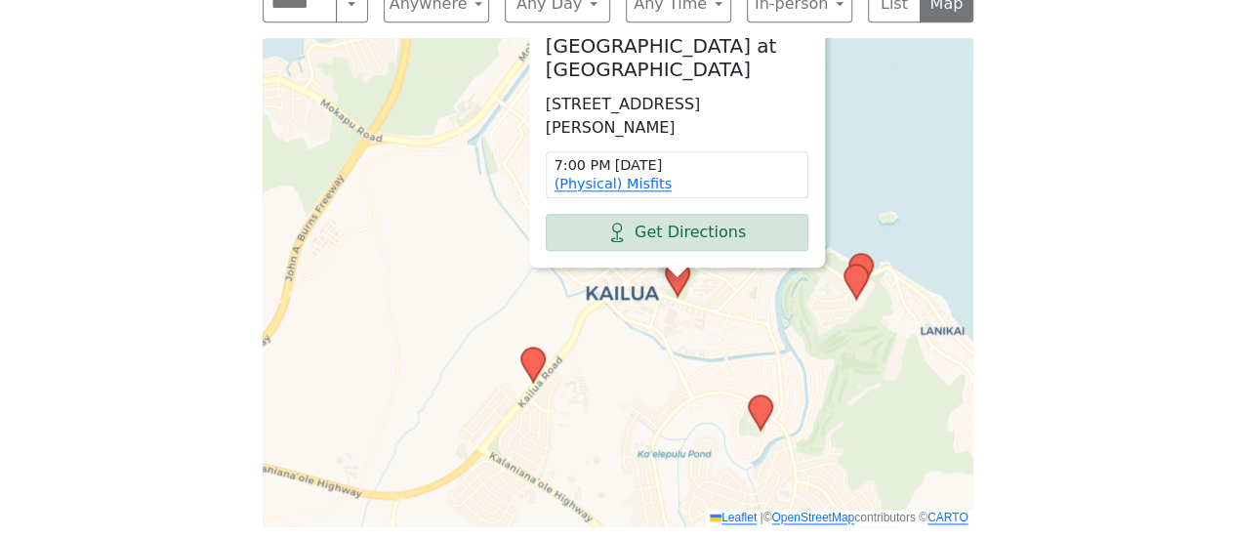
click at [823, 9] on span "×" at bounding box center [824, 16] width 20 height 23
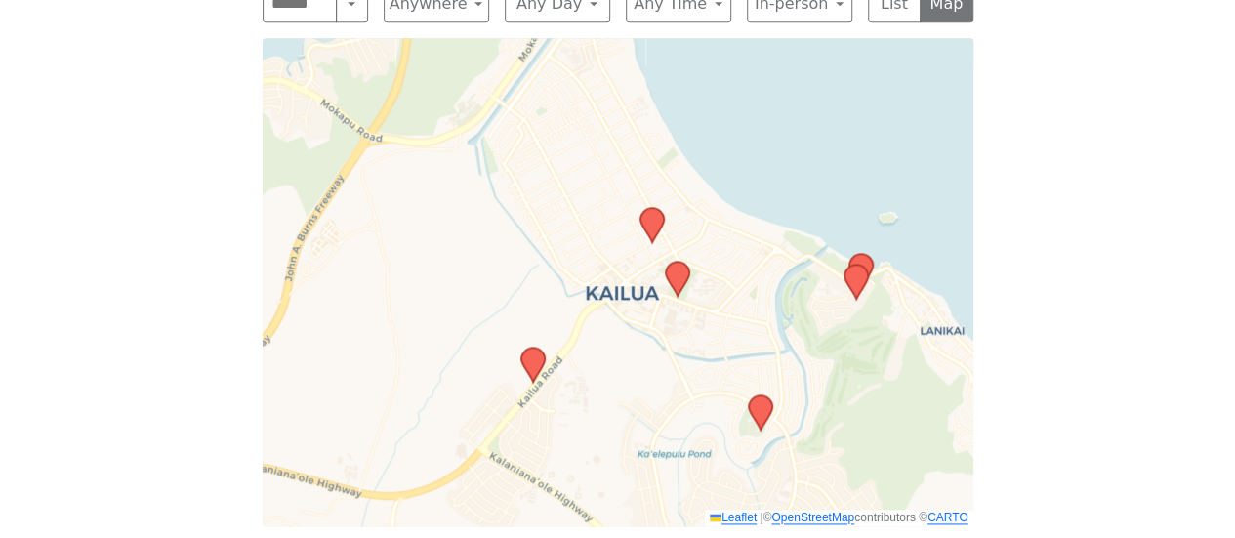
click at [654, 208] on icon at bounding box center [650, 225] width 23 height 34
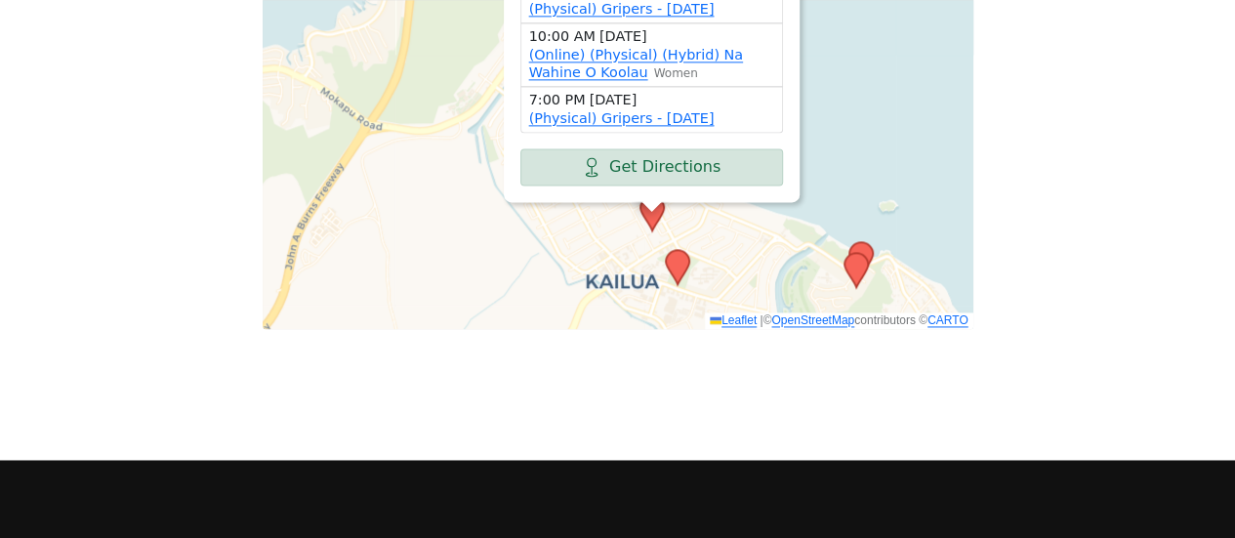
scroll to position [1367, 0]
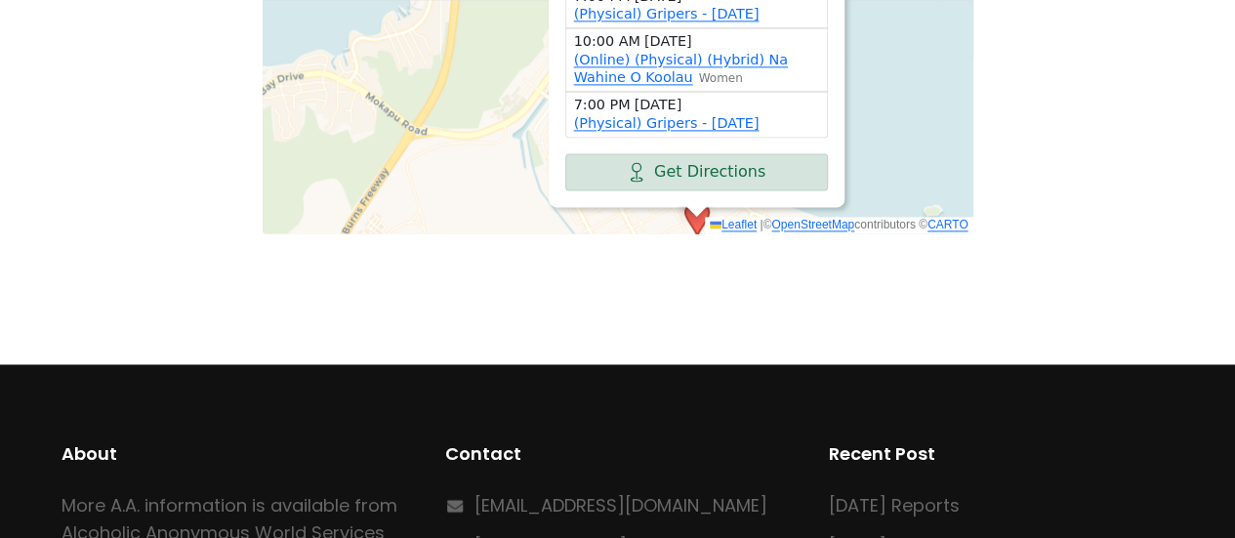
drag, startPoint x: 883, startPoint y: 48, endPoint x: 932, endPoint y: 232, distance: 191.1
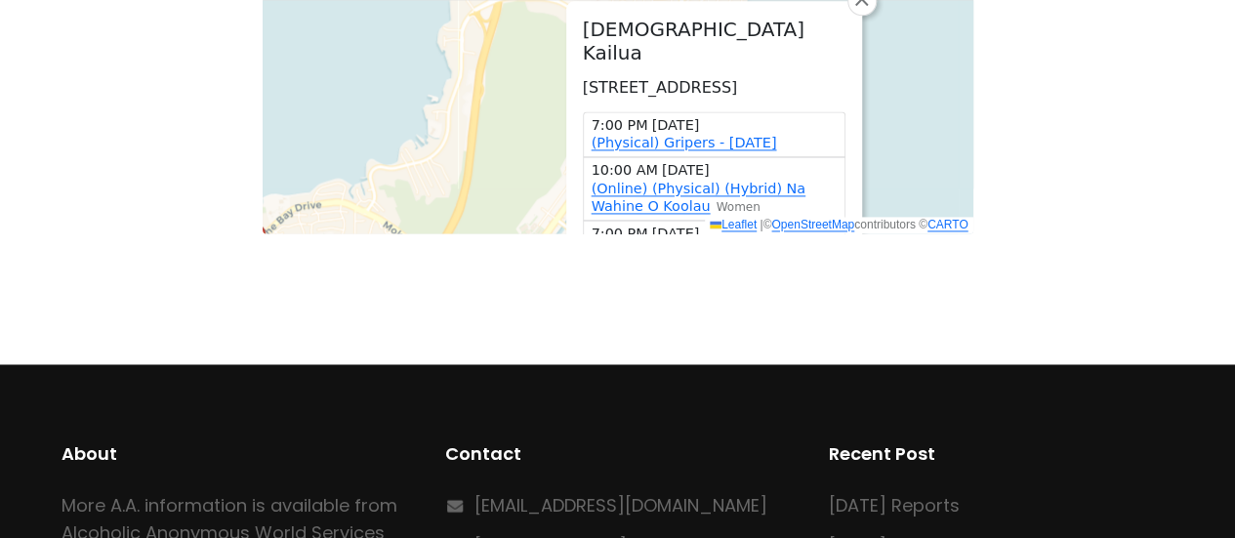
drag, startPoint x: 950, startPoint y: 85, endPoint x: 956, endPoint y: 173, distance: 88.1
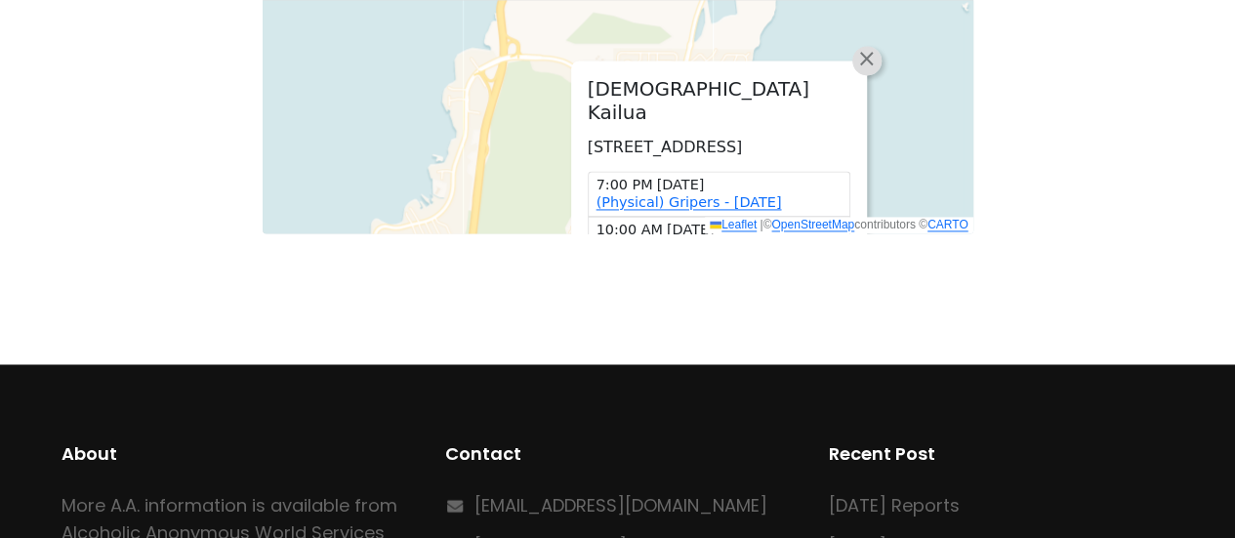
click at [873, 47] on span "×" at bounding box center [866, 58] width 20 height 23
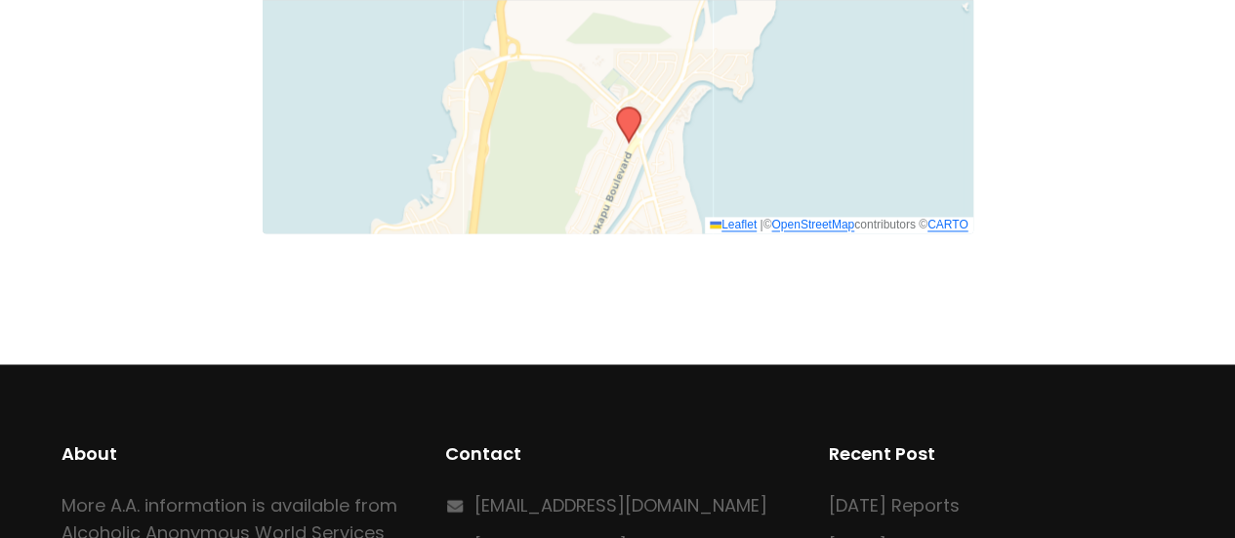
drag, startPoint x: 1139, startPoint y: 163, endPoint x: 1152, endPoint y: 233, distance: 71.4
drag, startPoint x: 1138, startPoint y: 218, endPoint x: 1142, endPoint y: 126, distance: 91.8
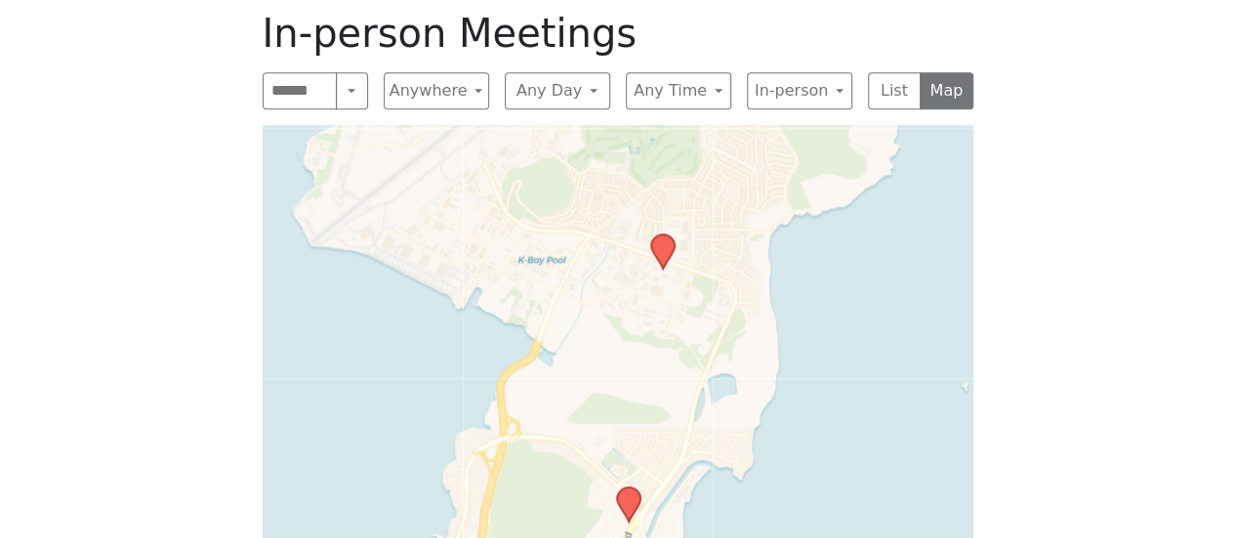
scroll to position [976, 0]
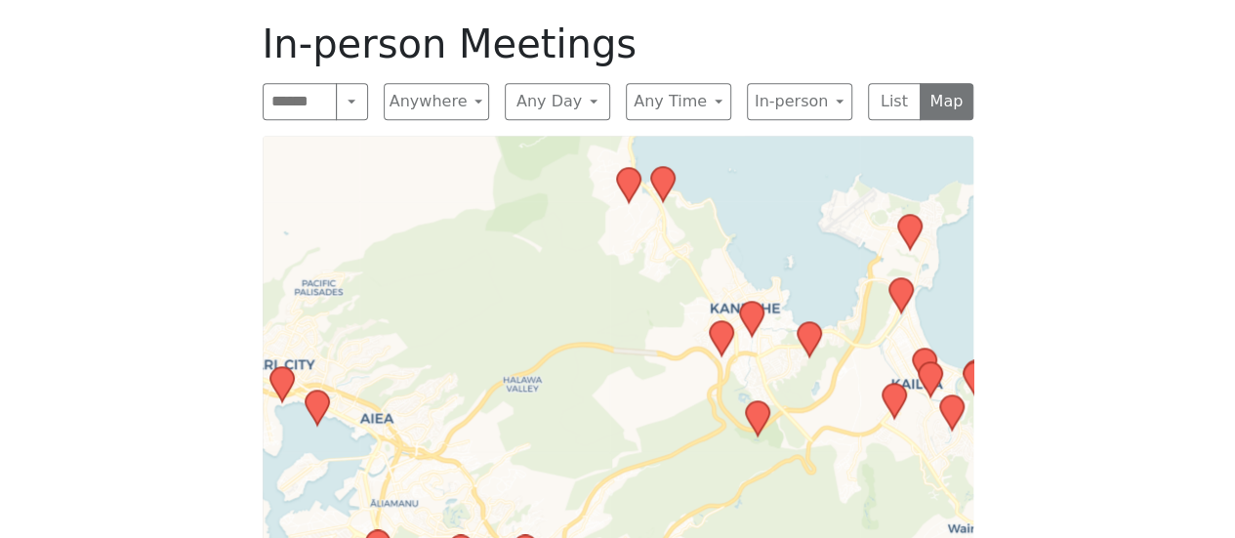
drag, startPoint x: 422, startPoint y: 378, endPoint x: 568, endPoint y: 298, distance: 166.9
click at [568, 298] on div "Leaflet | © OpenStreetMap contributors © CARTO" at bounding box center [618, 380] width 711 height 488
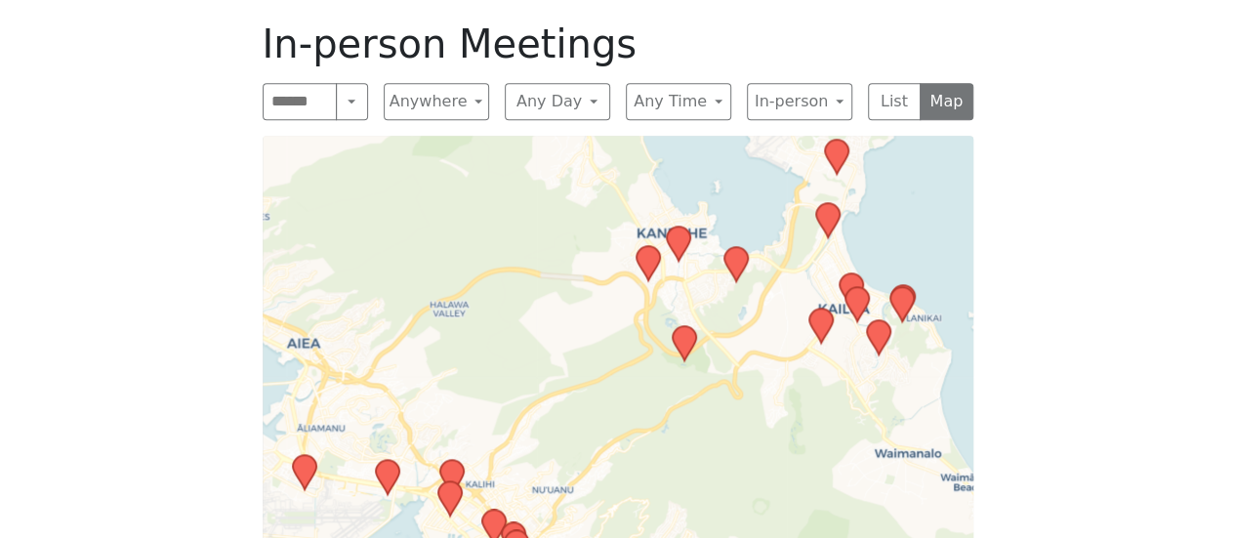
drag, startPoint x: 613, startPoint y: 386, endPoint x: 490, endPoint y: 302, distance: 148.9
click at [492, 302] on div "Leaflet | © OpenStreetMap contributors © CARTO" at bounding box center [618, 380] width 711 height 488
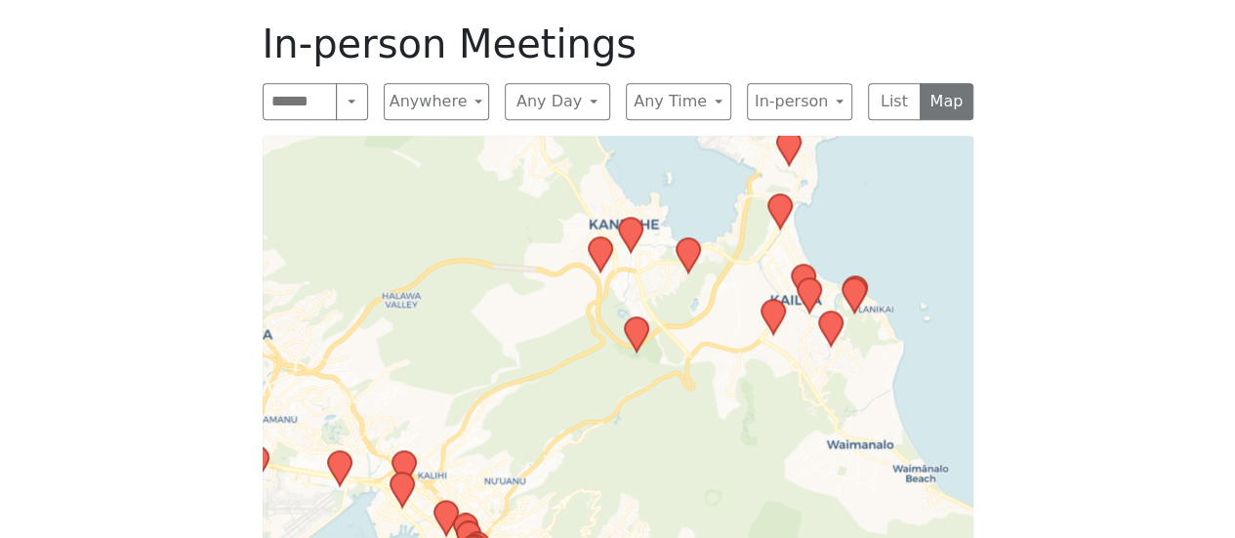
click at [637, 317] on icon at bounding box center [635, 334] width 23 height 34
